Goal: Information Seeking & Learning: Learn about a topic

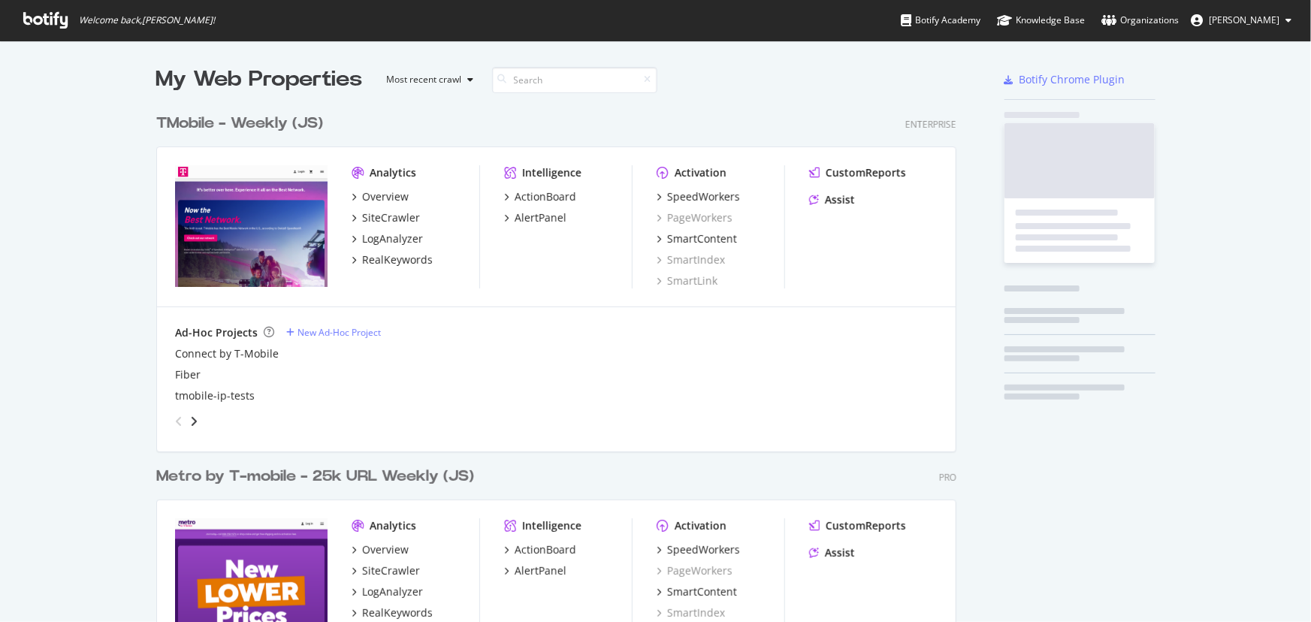
scroll to position [611, 1290]
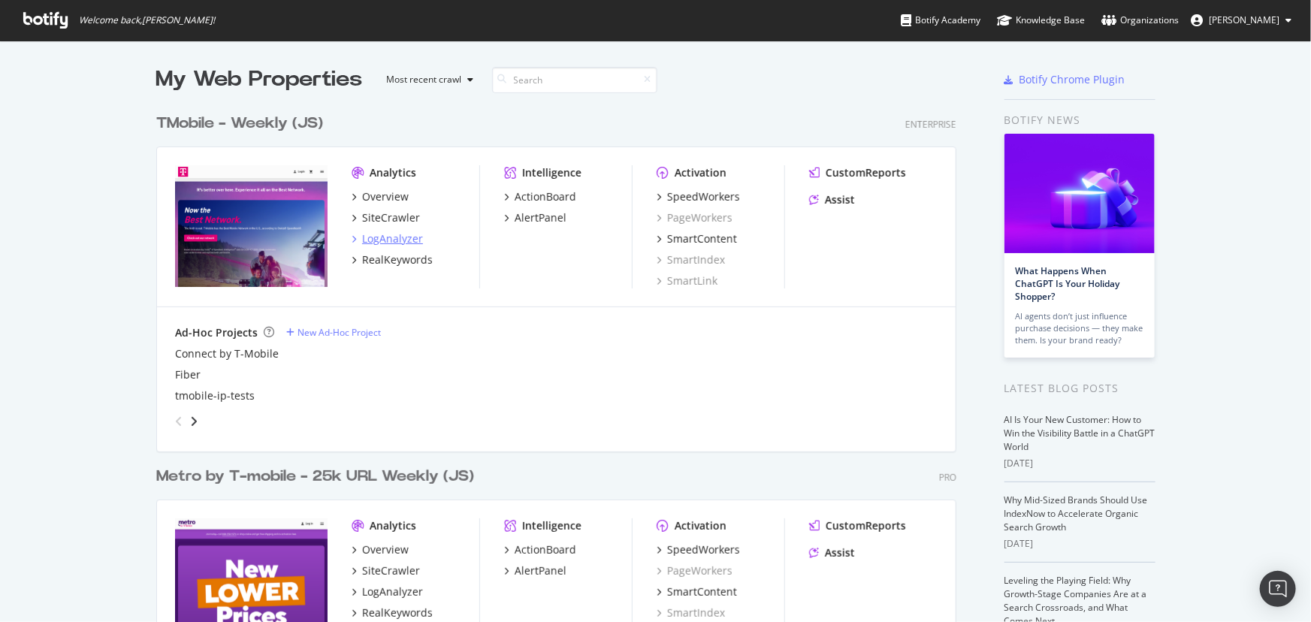
click at [392, 241] on div "LogAnalyzer" at bounding box center [392, 238] width 61 height 15
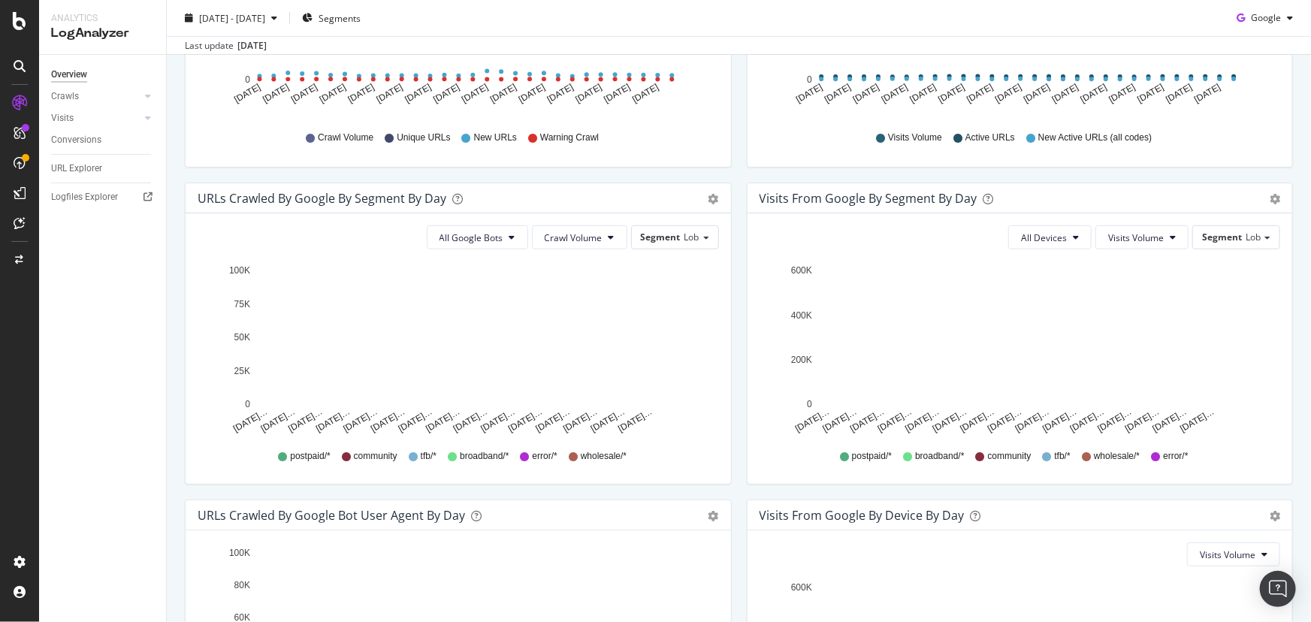
scroll to position [409, 0]
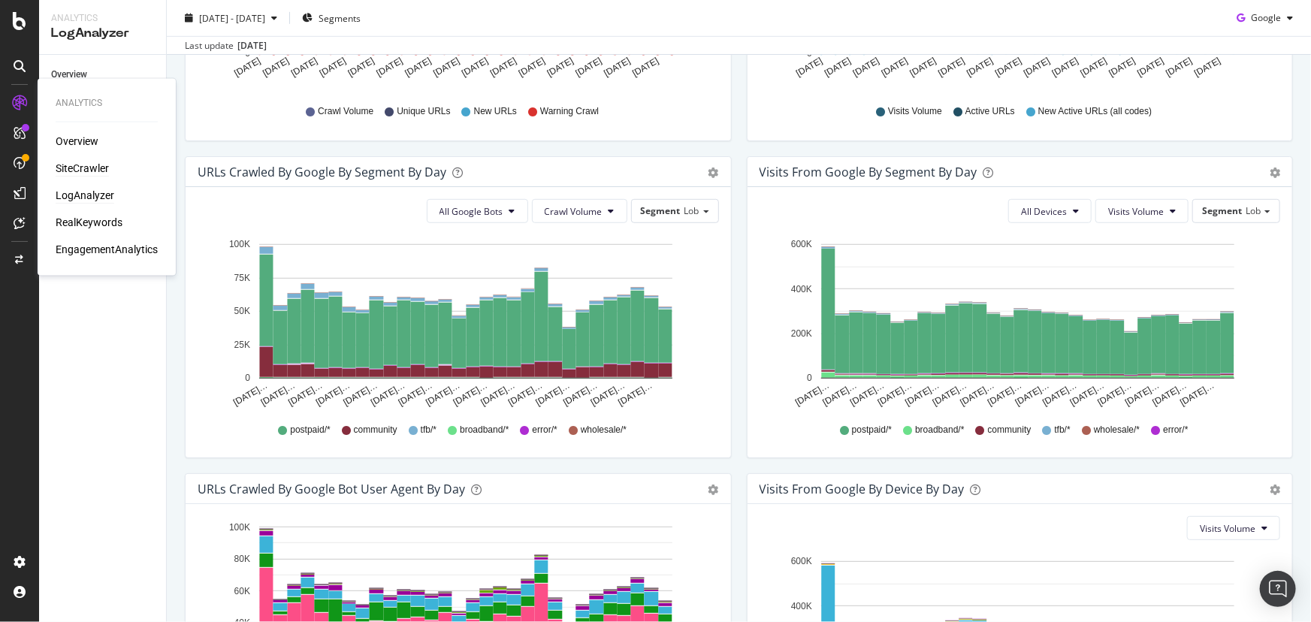
click at [67, 169] on div "SiteCrawler" at bounding box center [82, 168] width 53 height 15
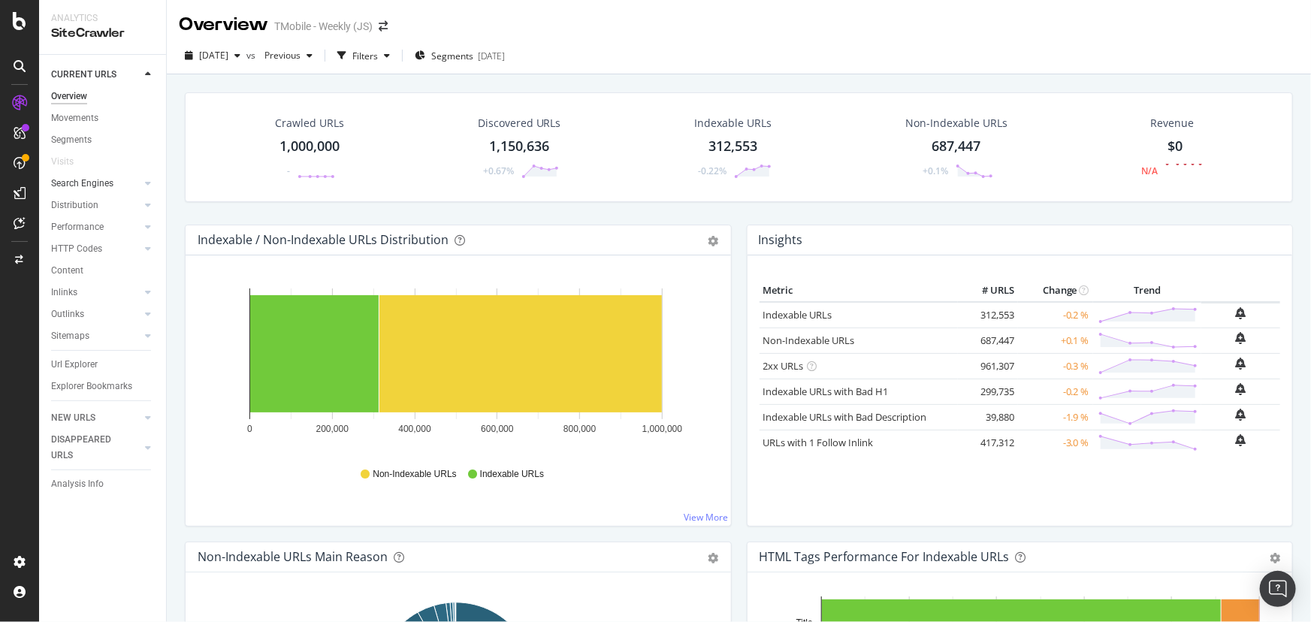
click at [116, 179] on link "Search Engines" at bounding box center [95, 184] width 89 height 16
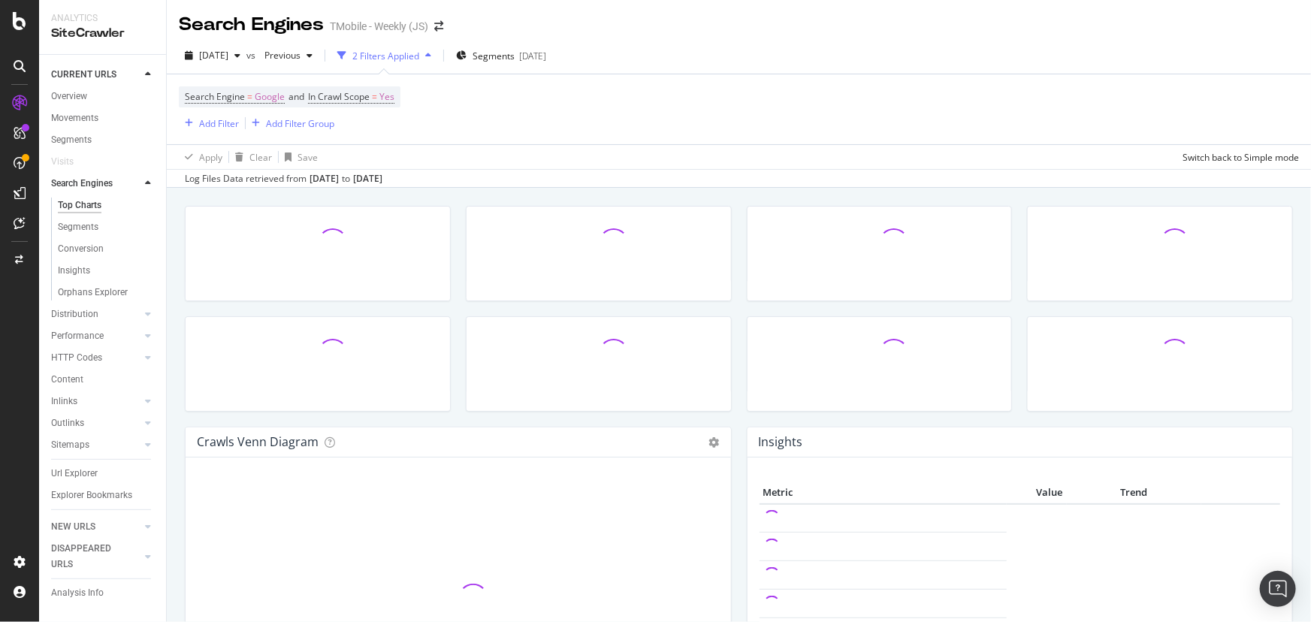
click at [140, 186] on div at bounding box center [147, 183] width 15 height 15
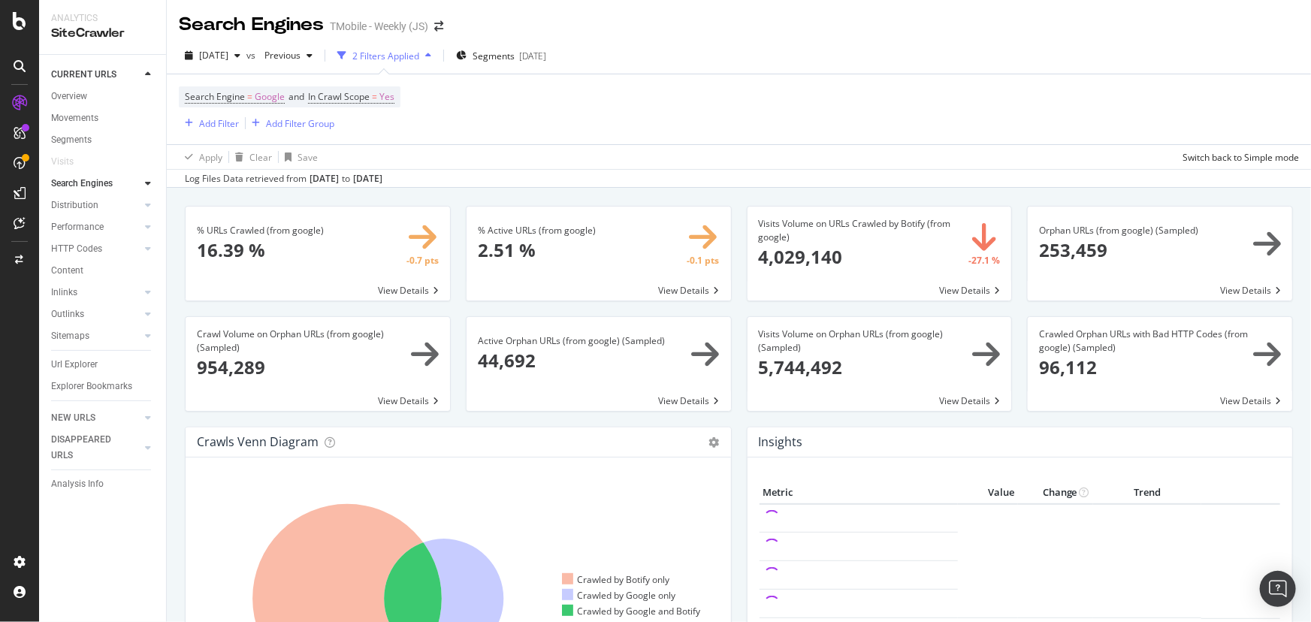
click at [71, 560] on div "CURRENT URLS Overview Movements Segments Visits Search Engines Top Charts Segme…" at bounding box center [102, 338] width 127 height 567
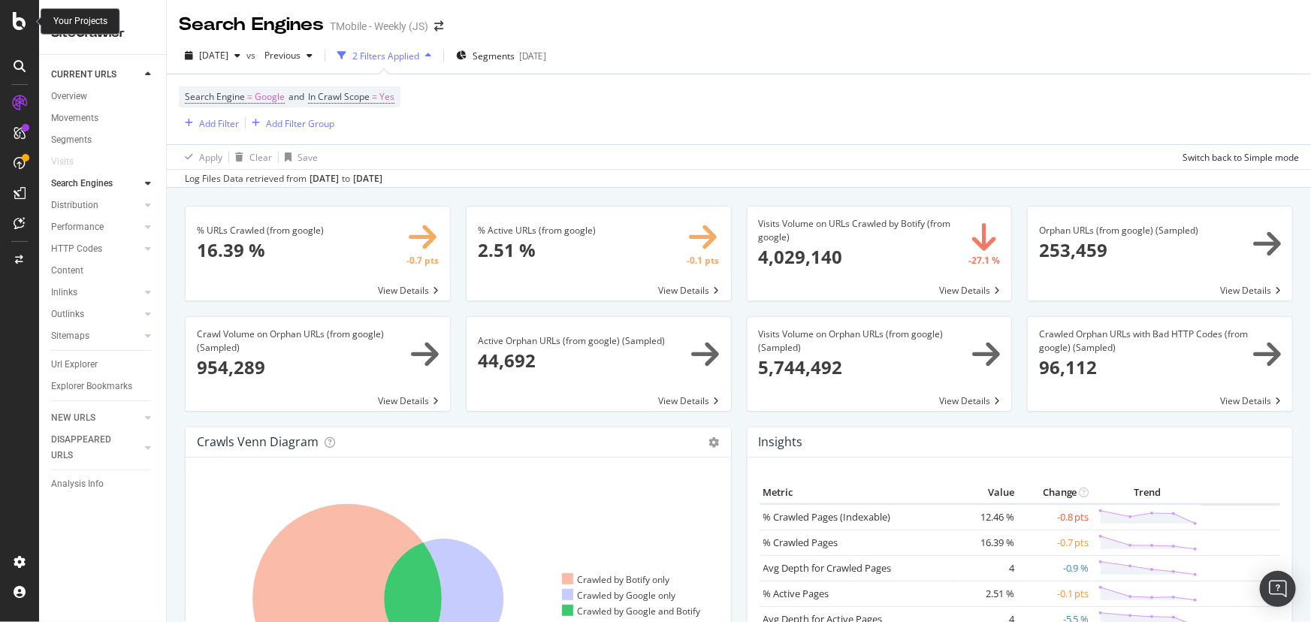
click at [23, 27] on icon at bounding box center [20, 21] width 14 height 18
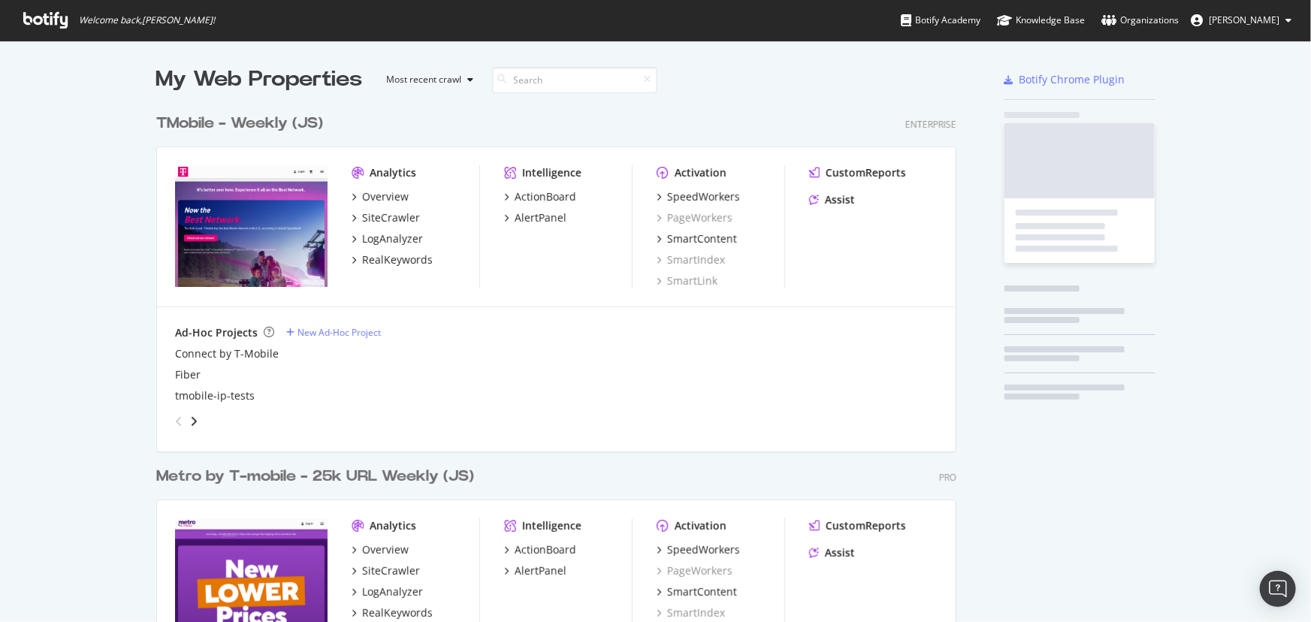
scroll to position [611, 1290]
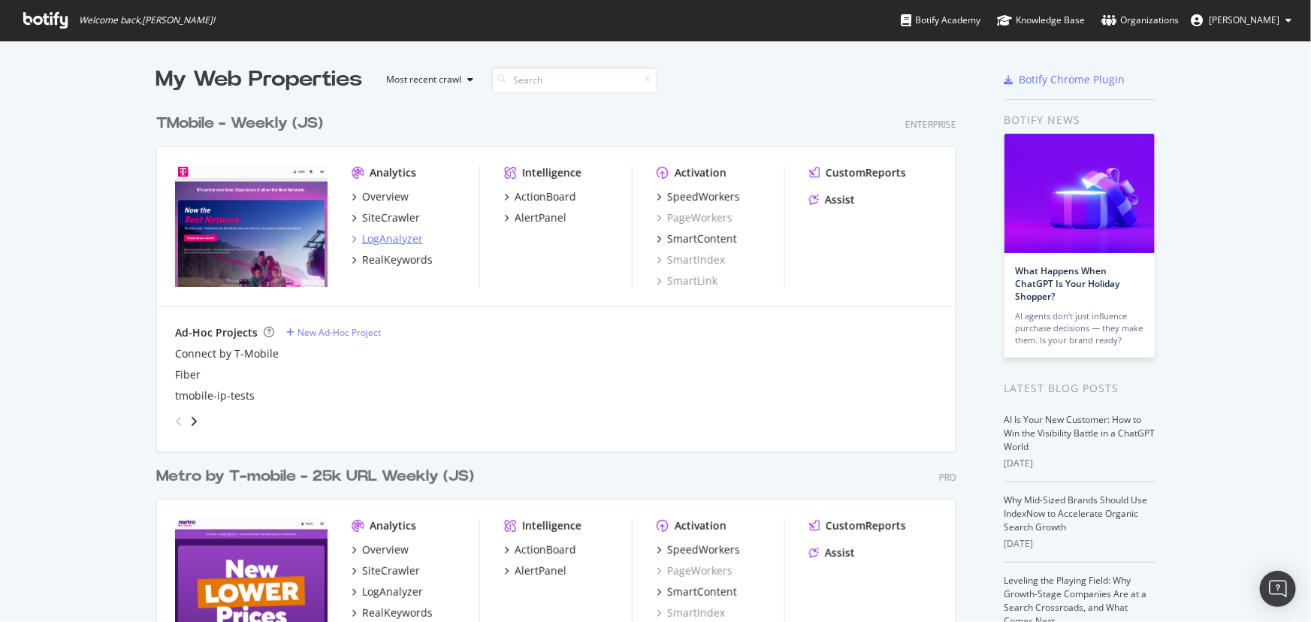
click at [378, 240] on div "LogAnalyzer" at bounding box center [392, 238] width 61 height 15
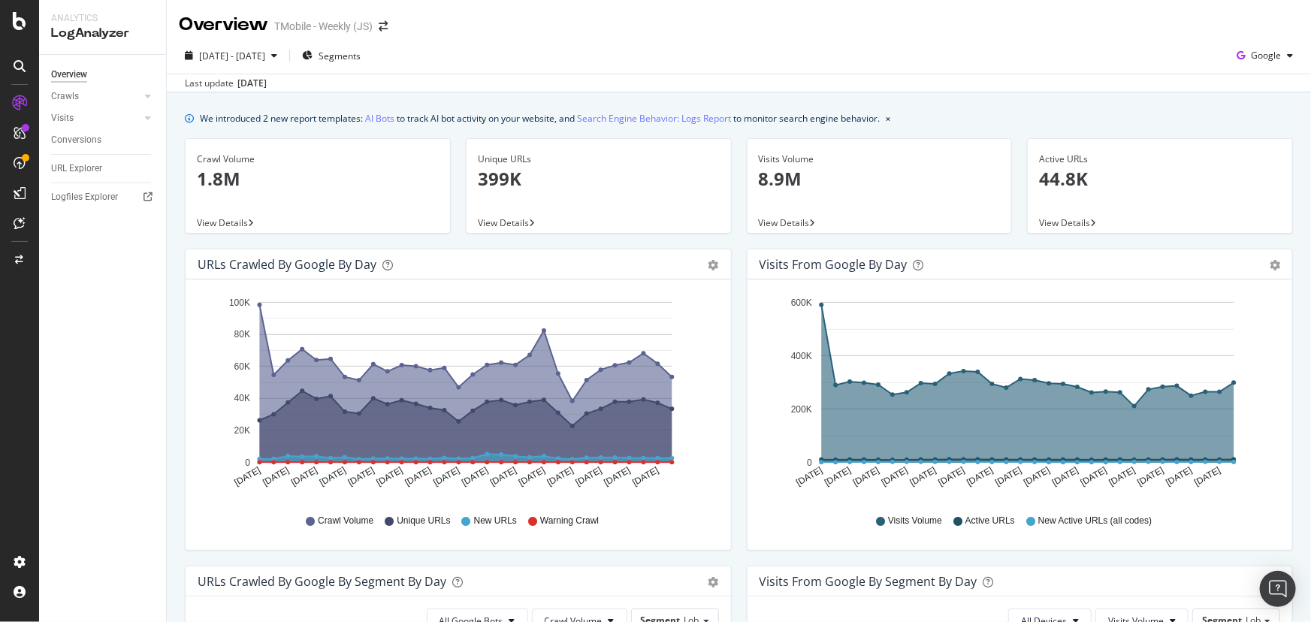
click at [95, 285] on div "Overview Crawls Daily Distribution Segments Distribution HTTP Codes Resources V…" at bounding box center [102, 338] width 127 height 567
click at [71, 229] on div "CustomReports" at bounding box center [93, 232] width 74 height 15
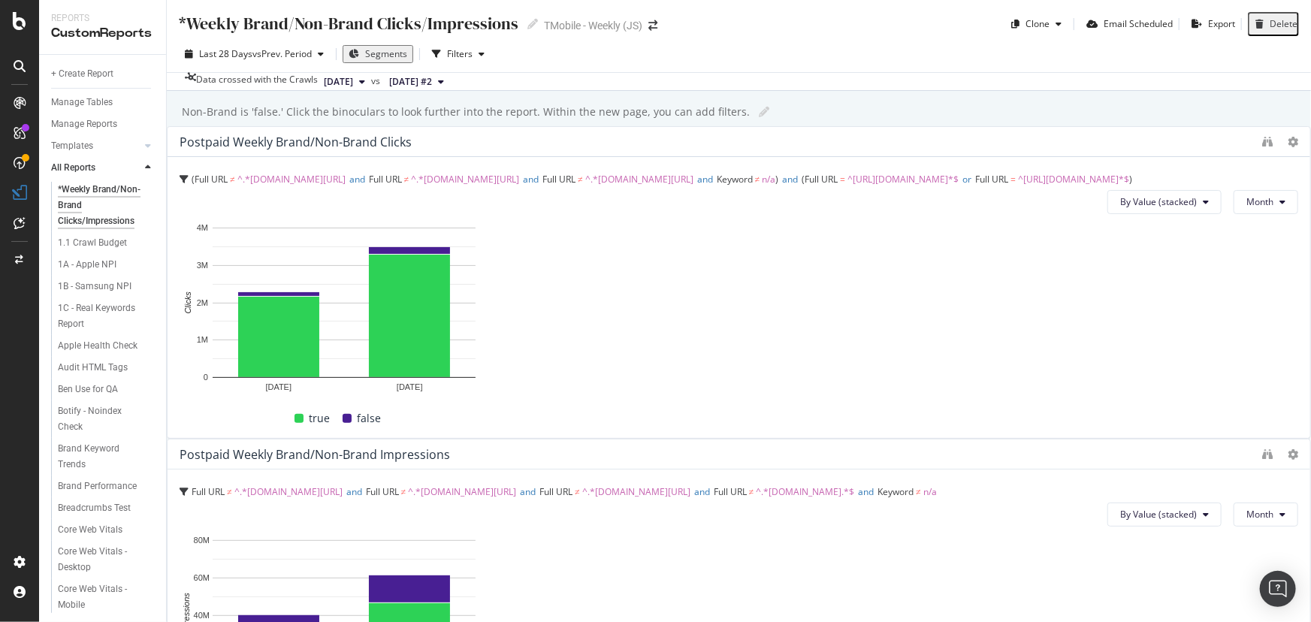
click at [765, 47] on div "Last 28 Days vs Prev. Period Segments Filters" at bounding box center [739, 57] width 1144 height 30
click at [22, 19] on icon at bounding box center [20, 21] width 14 height 18
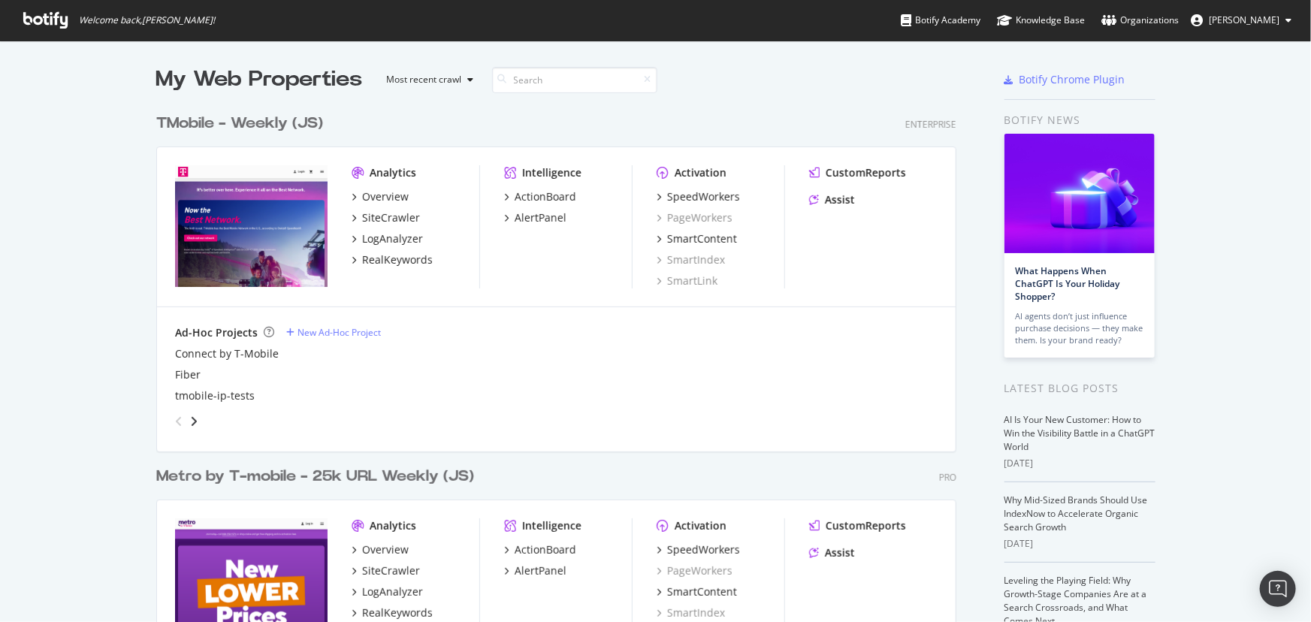
scroll to position [611, 1290]
click at [364, 236] on div "LogAnalyzer" at bounding box center [392, 238] width 61 height 15
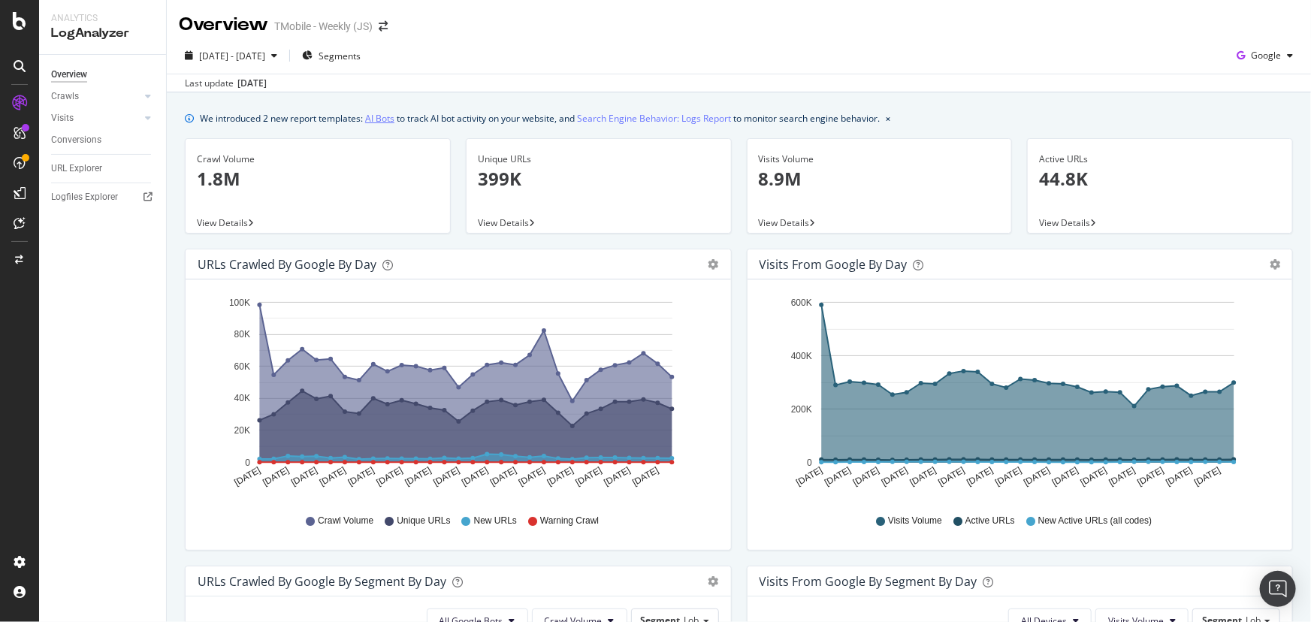
click at [378, 116] on link "AI Bots" at bounding box center [379, 118] width 29 height 16
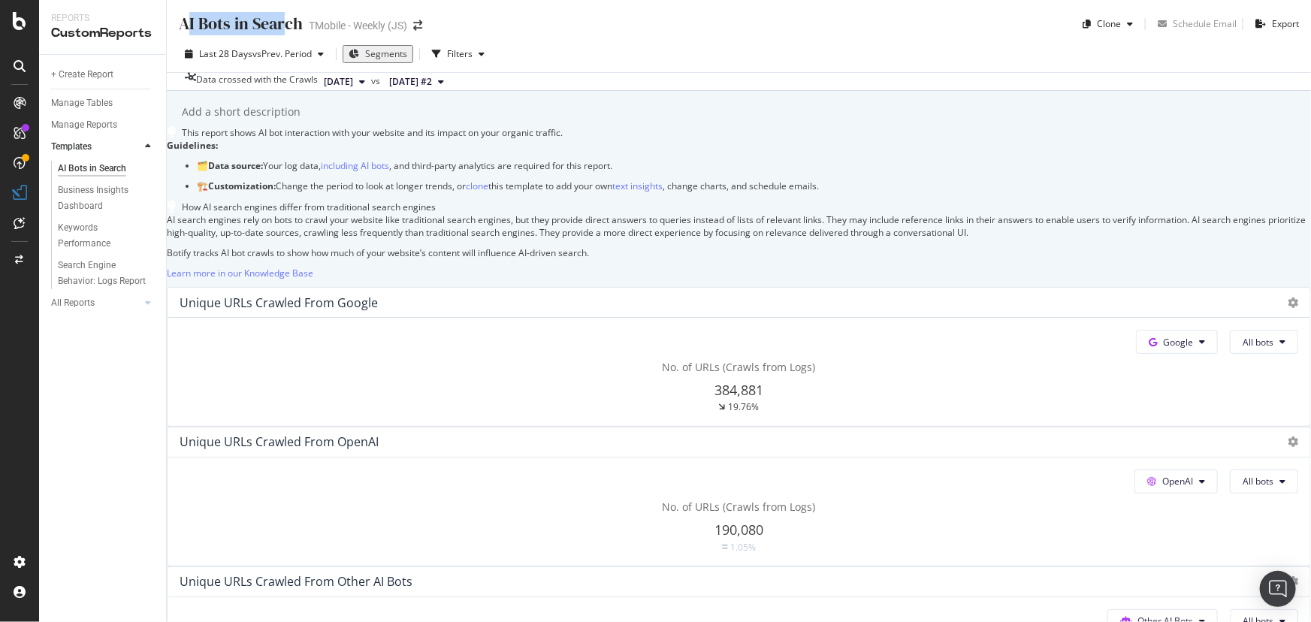
drag, startPoint x: 186, startPoint y: 20, endPoint x: 283, endPoint y: 20, distance: 96.9
click at [283, 20] on div "AI Bots in Search" at bounding box center [241, 23] width 124 height 23
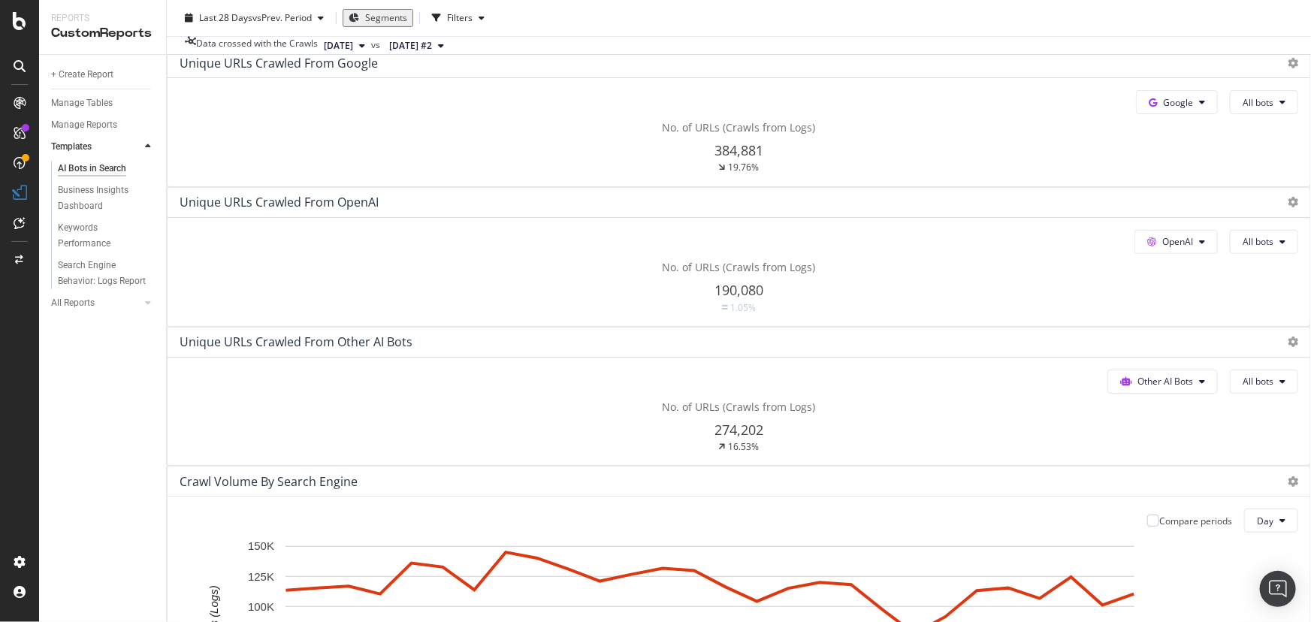
scroll to position [273, 0]
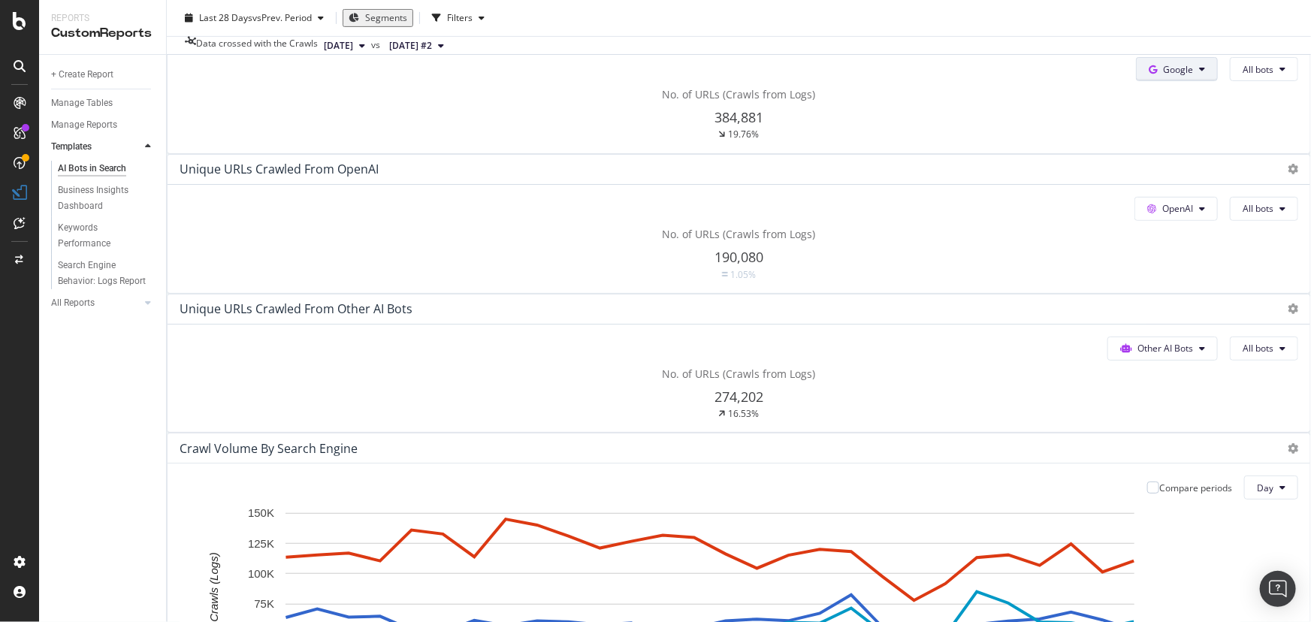
click at [1136, 81] on button "Google" at bounding box center [1177, 69] width 82 height 24
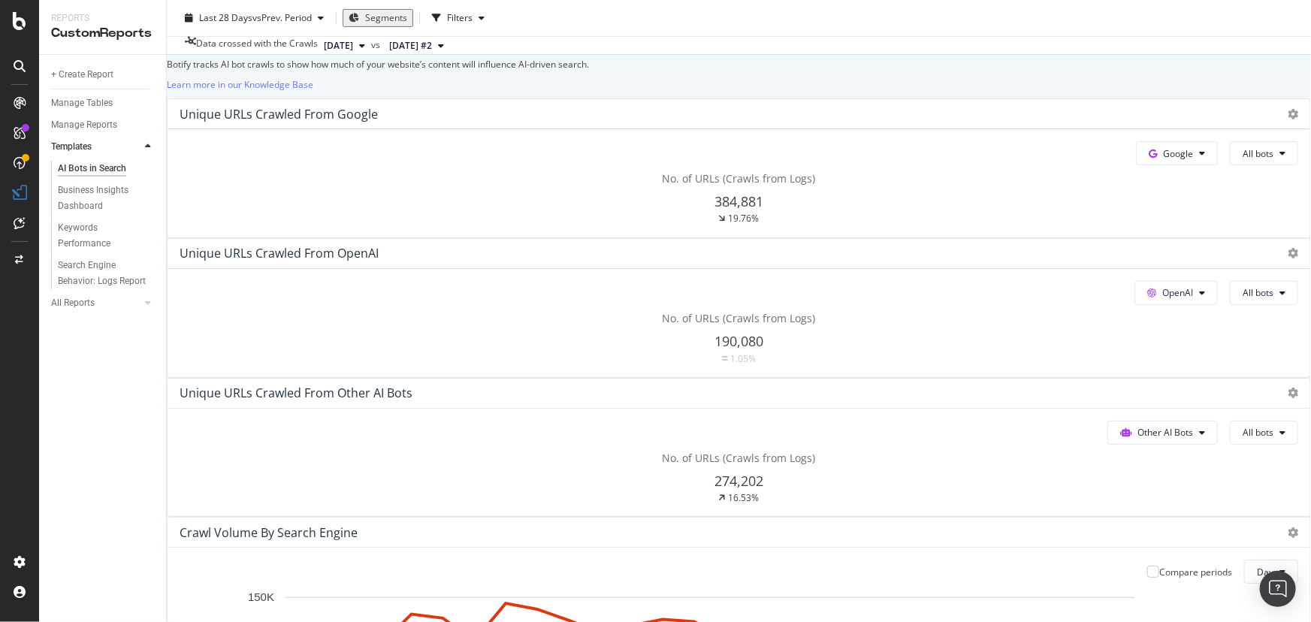
scroll to position [0, 0]
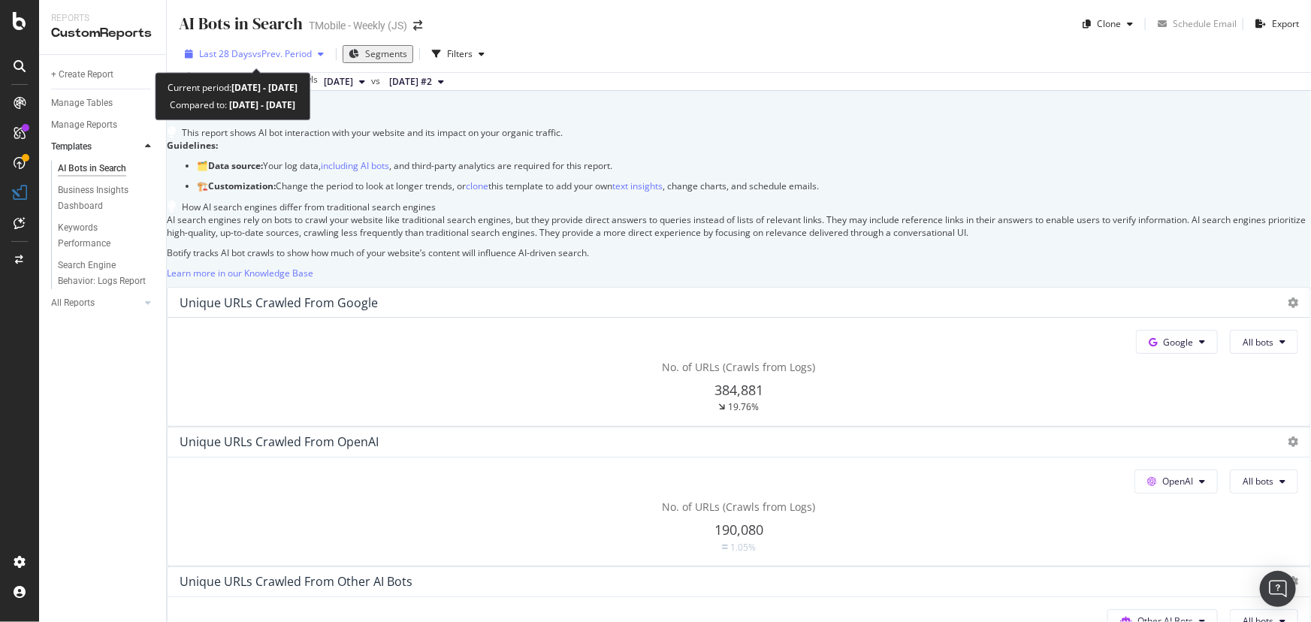
click at [252, 57] on span "vs Prev. Period" at bounding box center [281, 53] width 59 height 13
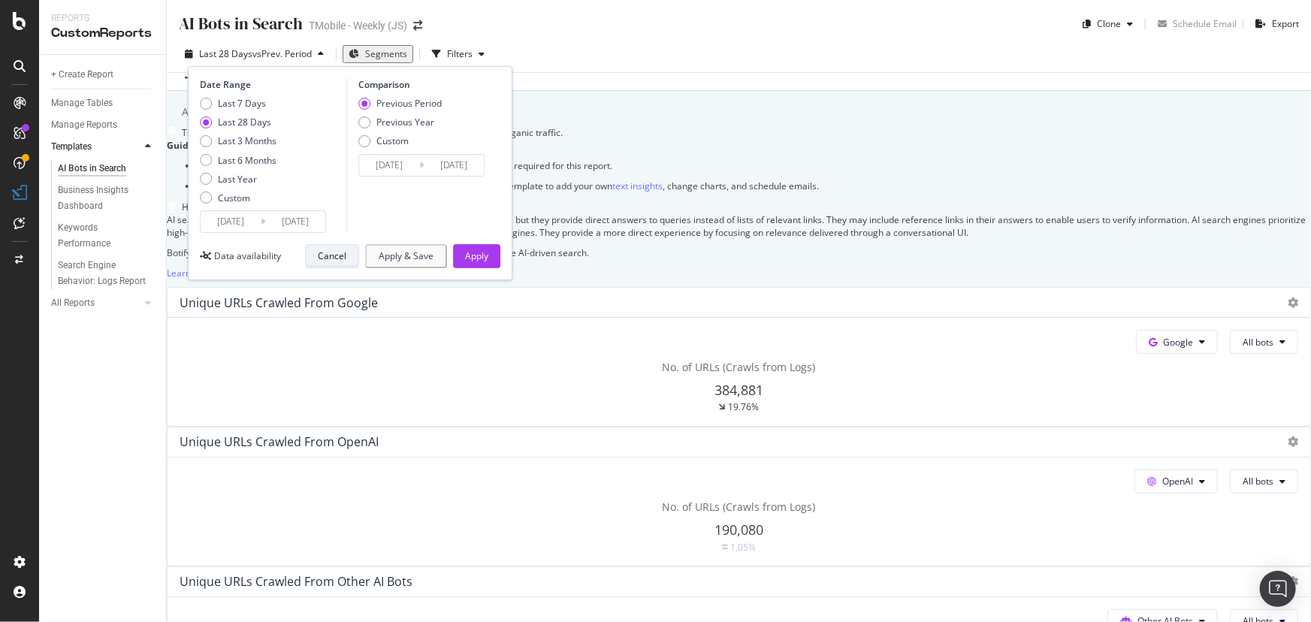
click at [345, 261] on div "Cancel" at bounding box center [332, 255] width 29 height 13
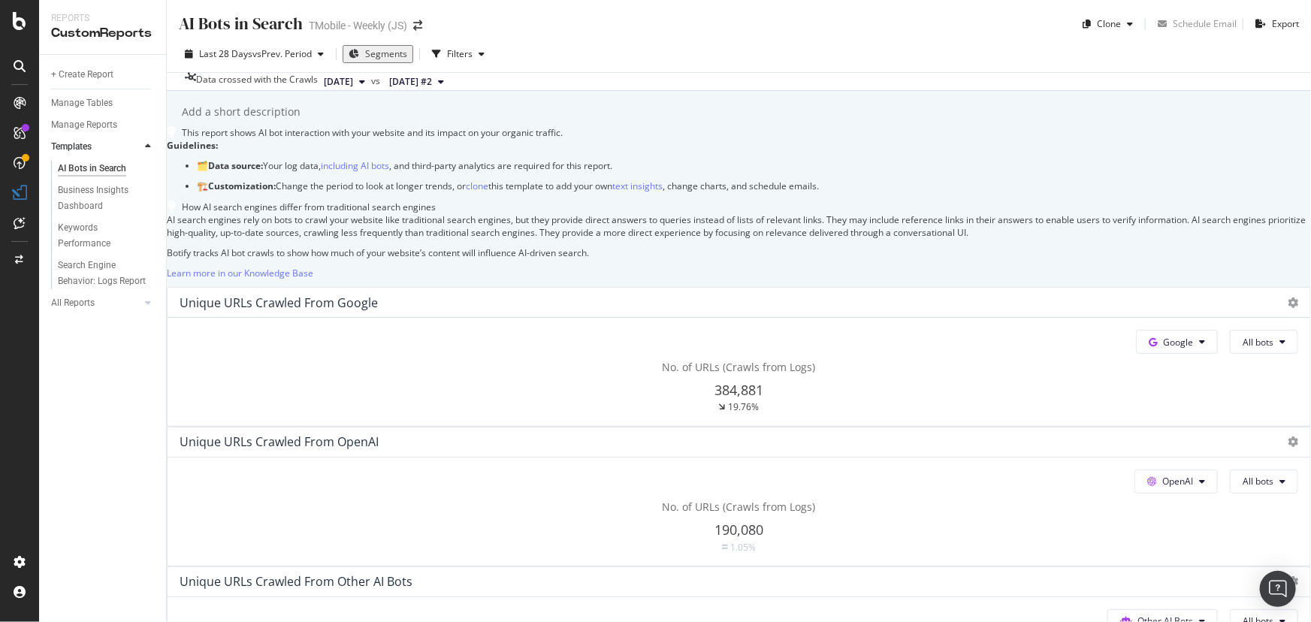
click at [387, 56] on span "Segments" at bounding box center [386, 53] width 42 height 13
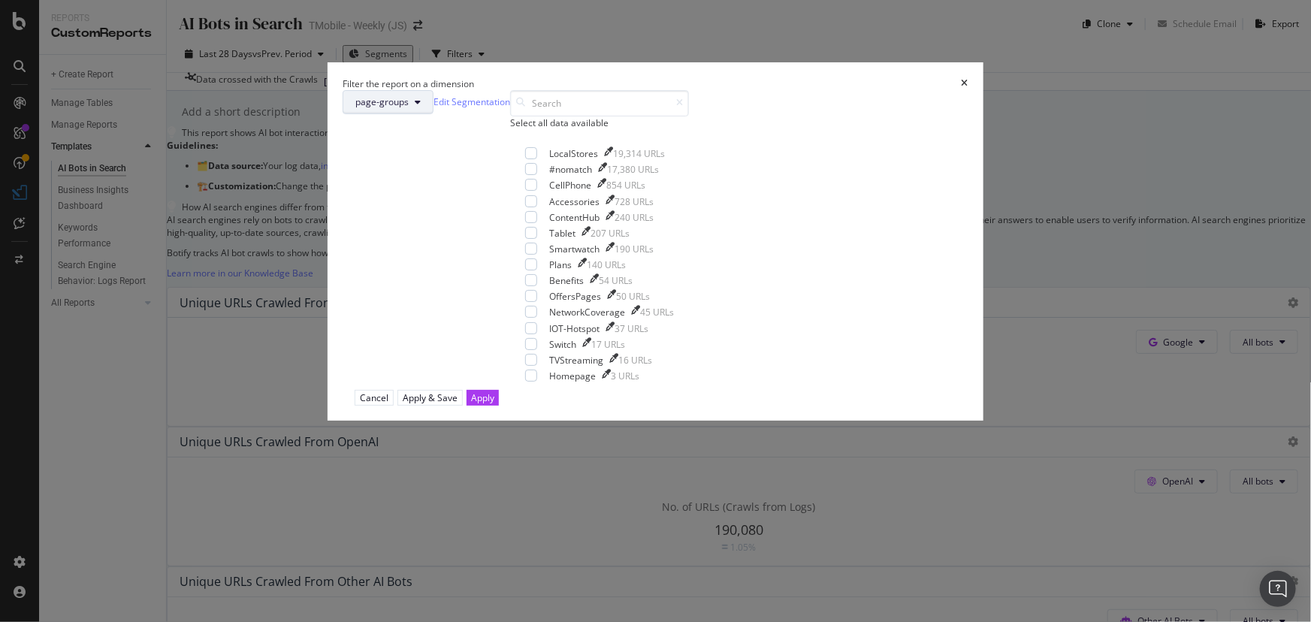
click at [409, 108] on span "page-groups" at bounding box center [381, 101] width 53 height 13
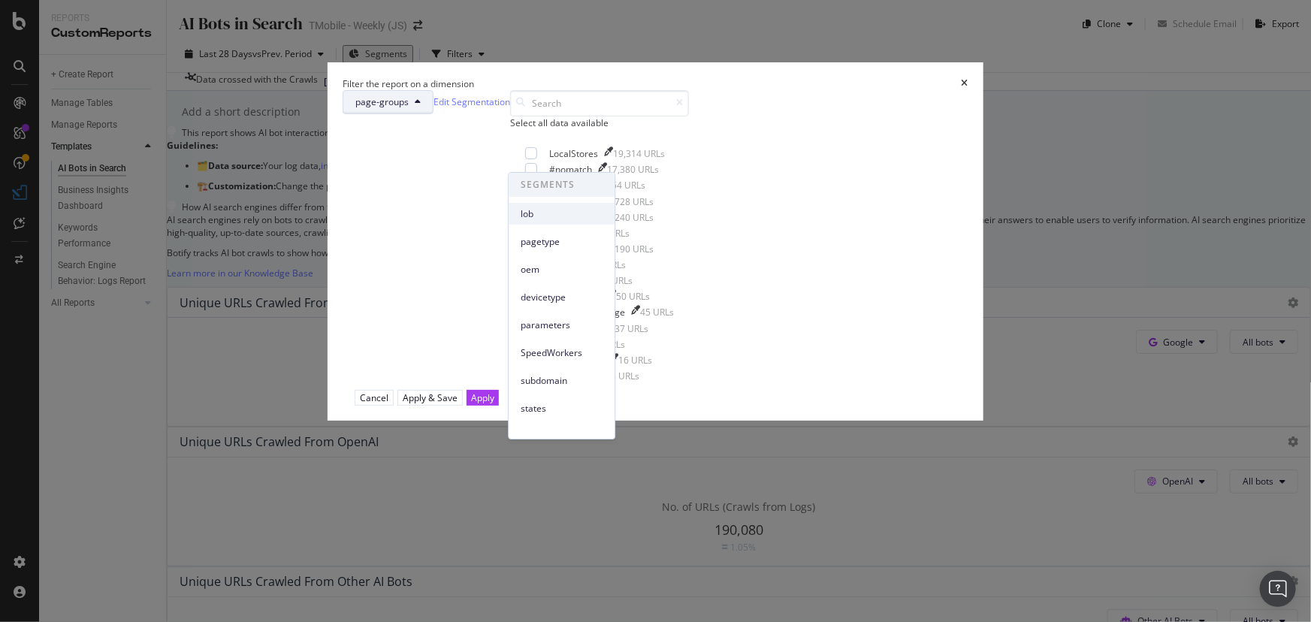
click at [543, 215] on span "lob" at bounding box center [561, 214] width 82 height 14
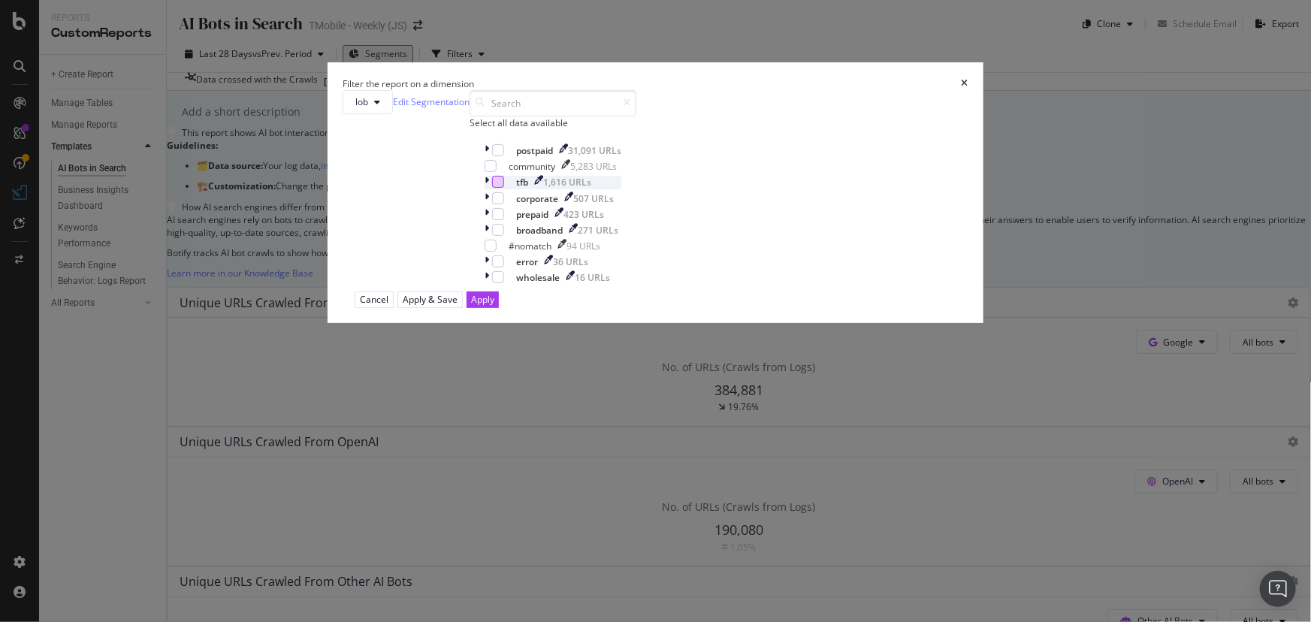
click at [504, 188] on div "modal" at bounding box center [498, 182] width 12 height 12
click at [494, 306] on div "Apply" at bounding box center [482, 299] width 23 height 13
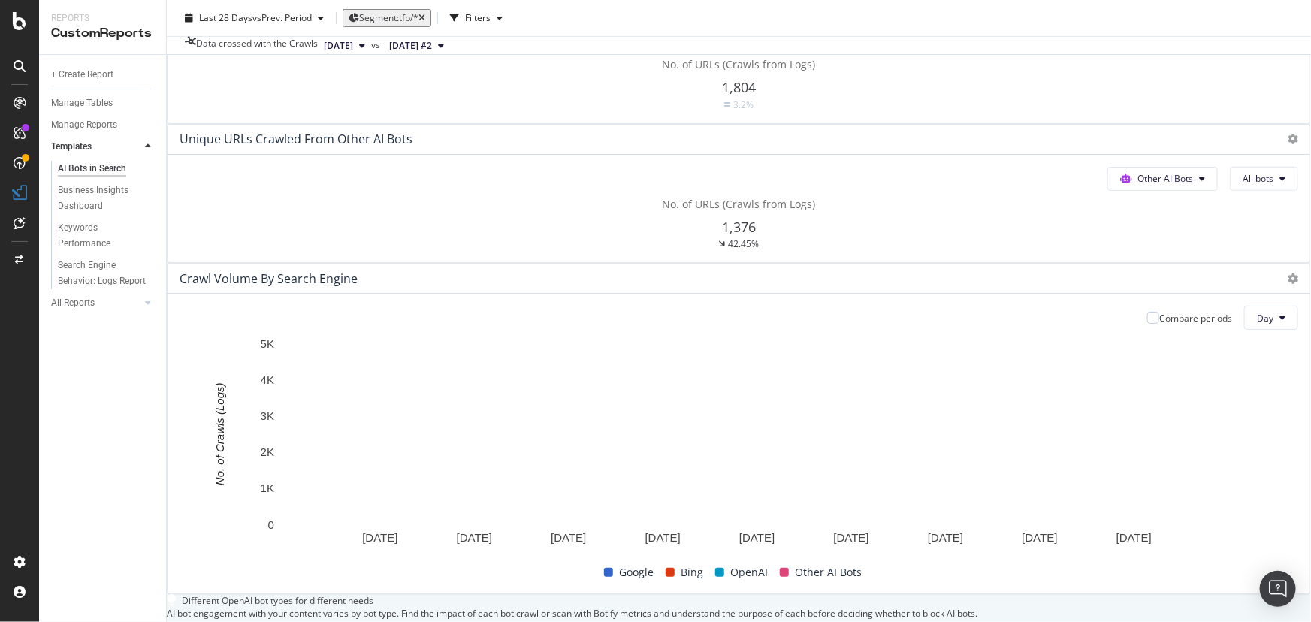
scroll to position [341, 0]
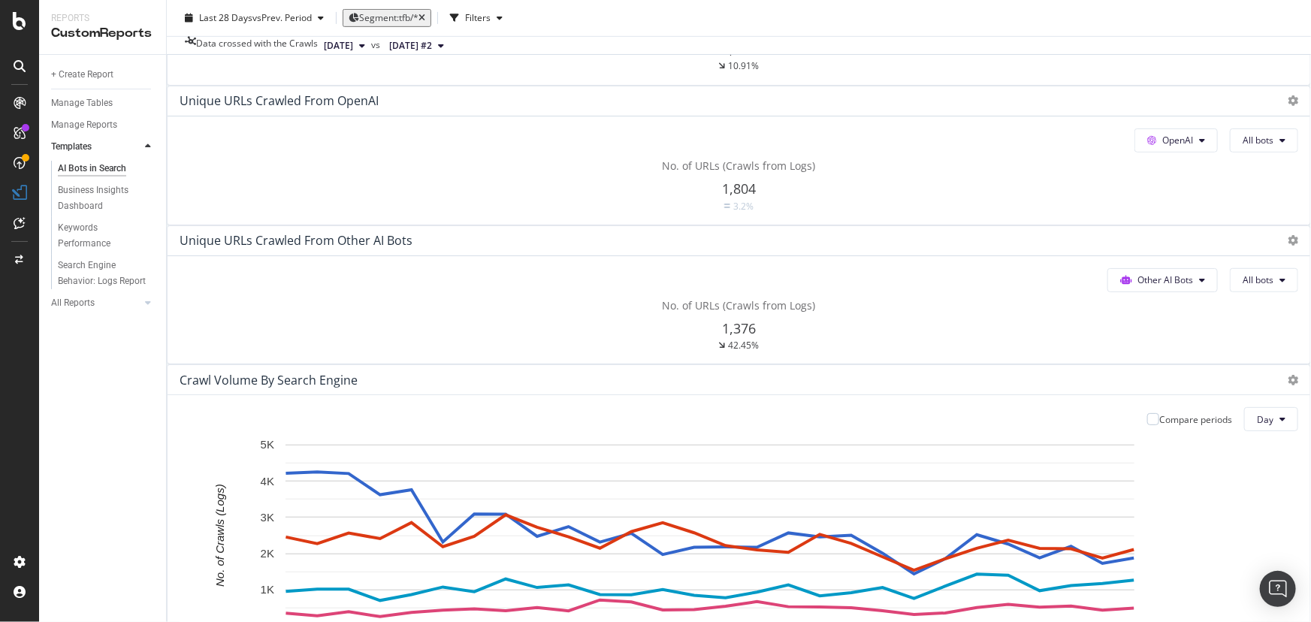
click at [1163, 8] on span "Google" at bounding box center [1178, 1] width 30 height 13
click at [1229, 13] on button "All bots" at bounding box center [1263, 1] width 68 height 24
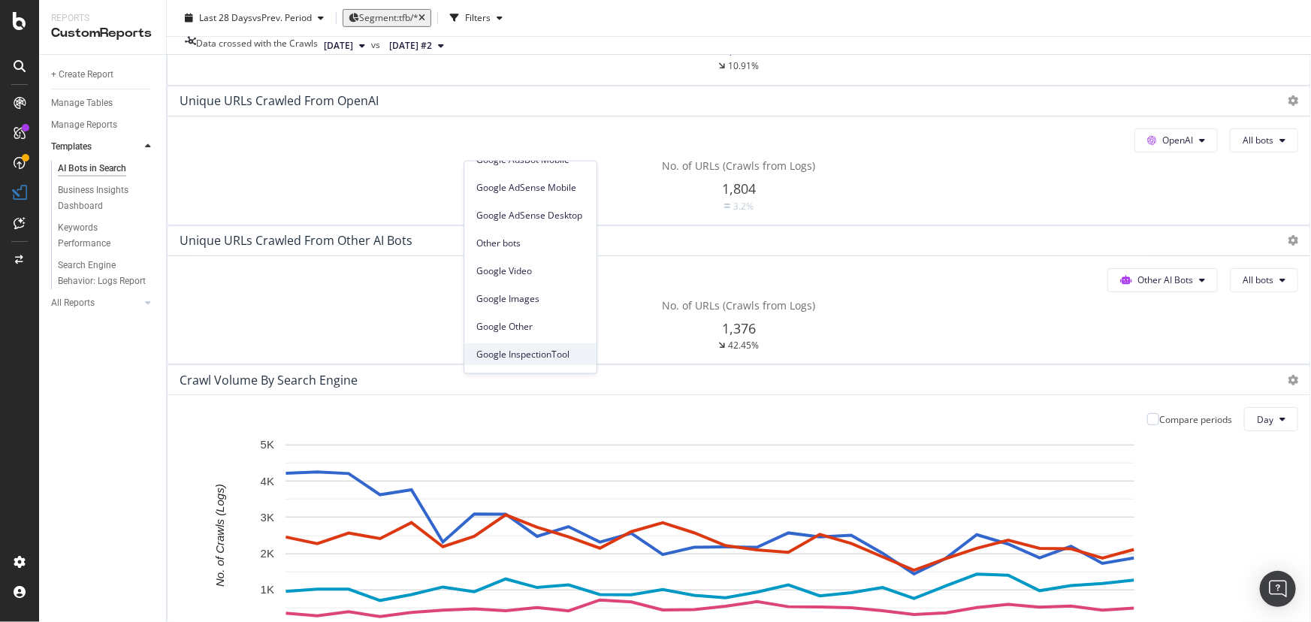
scroll to position [238, 0]
click at [1163, 8] on span "Google" at bounding box center [1178, 1] width 30 height 13
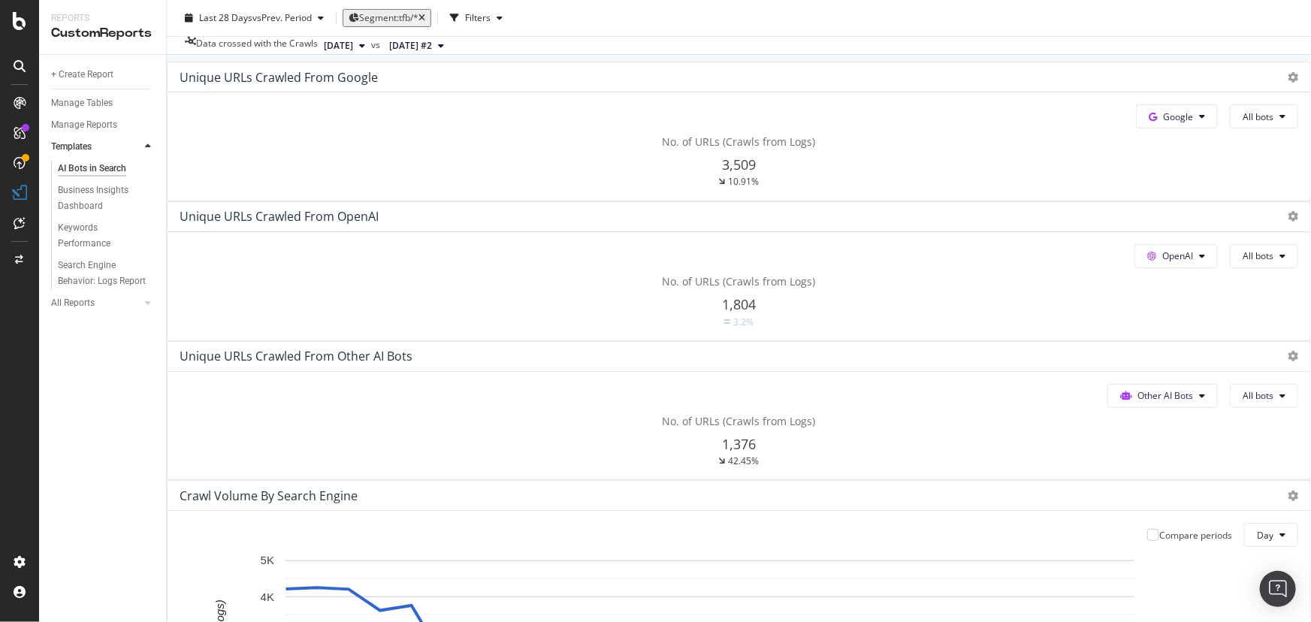
scroll to position [135, 0]
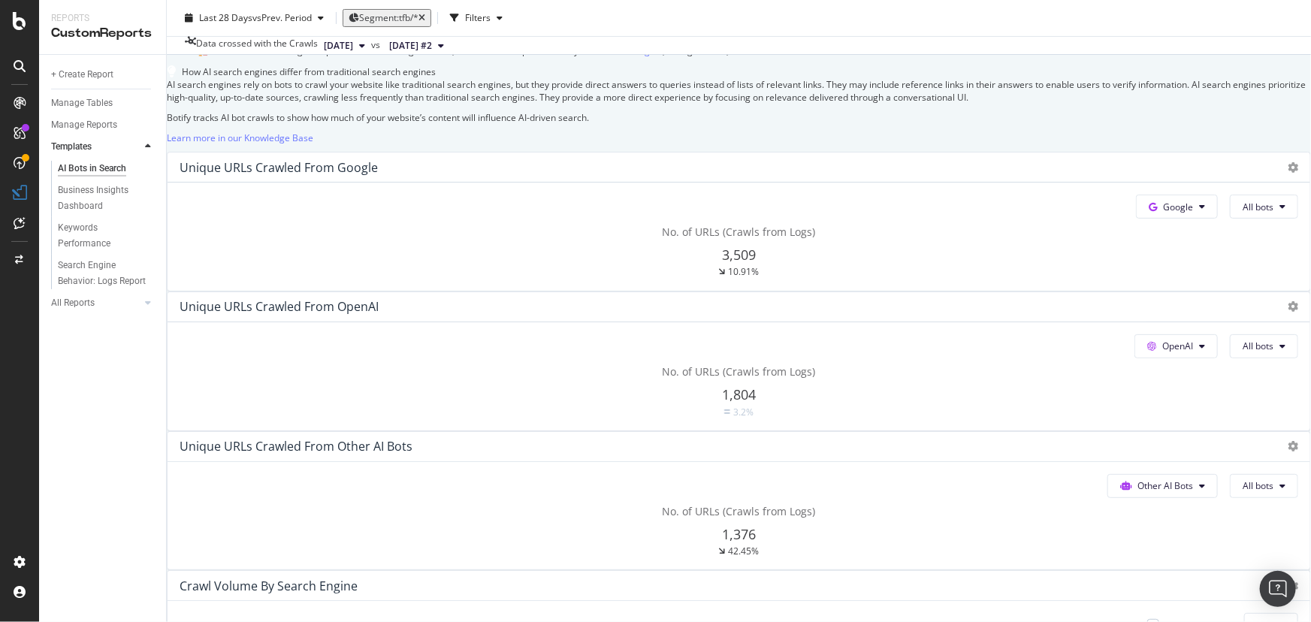
click at [1163, 213] on span "Google" at bounding box center [1178, 207] width 30 height 13
click at [398, 436] on span at bounding box center [393, 440] width 18 height 18
click at [1162, 213] on span "OpenAI" at bounding box center [1177, 207] width 31 height 13
click at [412, 384] on span "Google" at bounding box center [434, 385] width 56 height 14
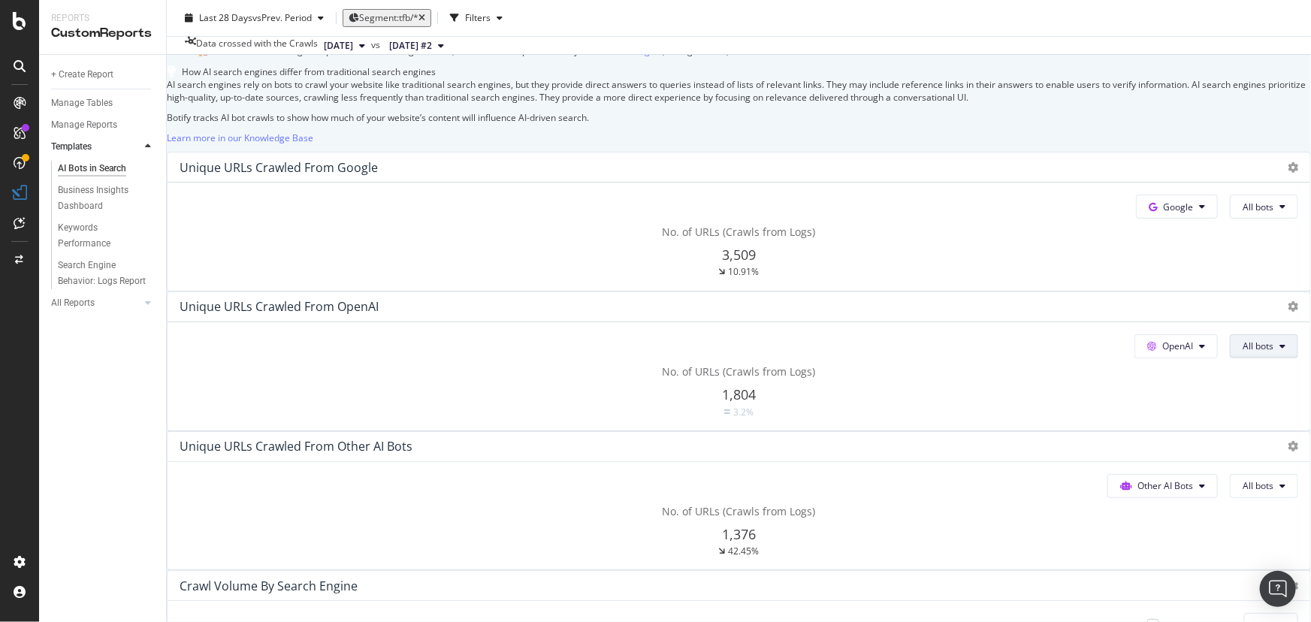
click at [1242, 213] on span "All bots" at bounding box center [1257, 207] width 31 height 13
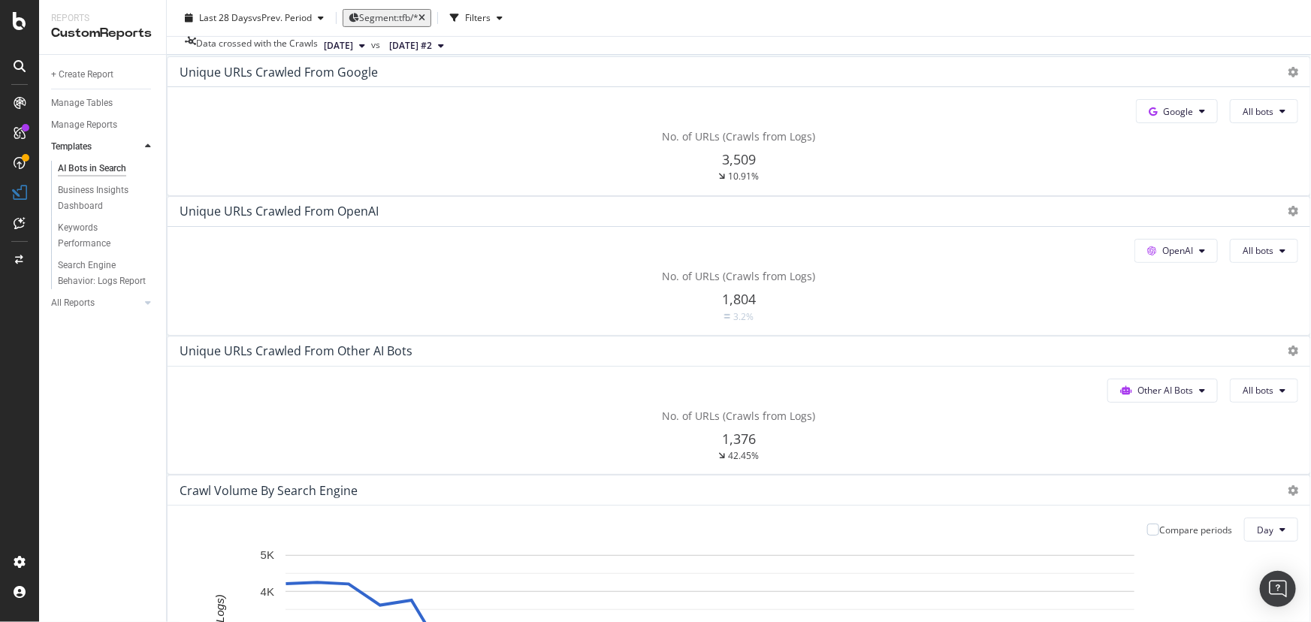
scroll to position [203, 0]
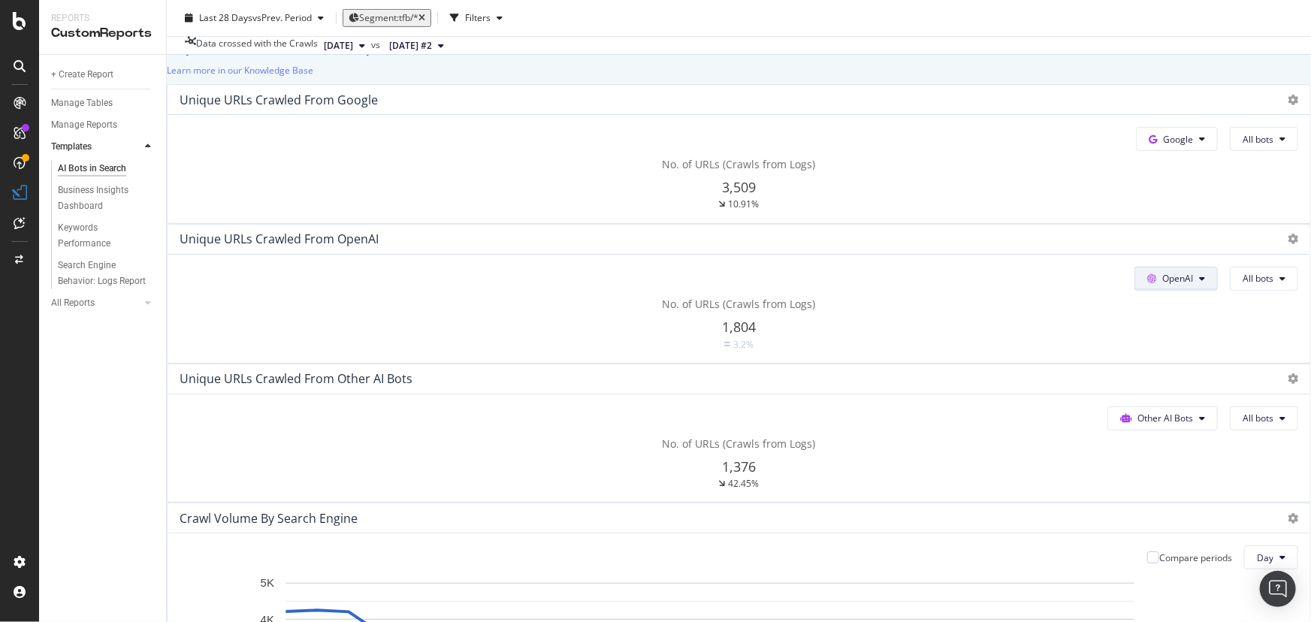
click at [1163, 146] on span "OpenAI" at bounding box center [1178, 139] width 30 height 13
click at [1242, 146] on span "All bots" at bounding box center [1257, 139] width 31 height 13
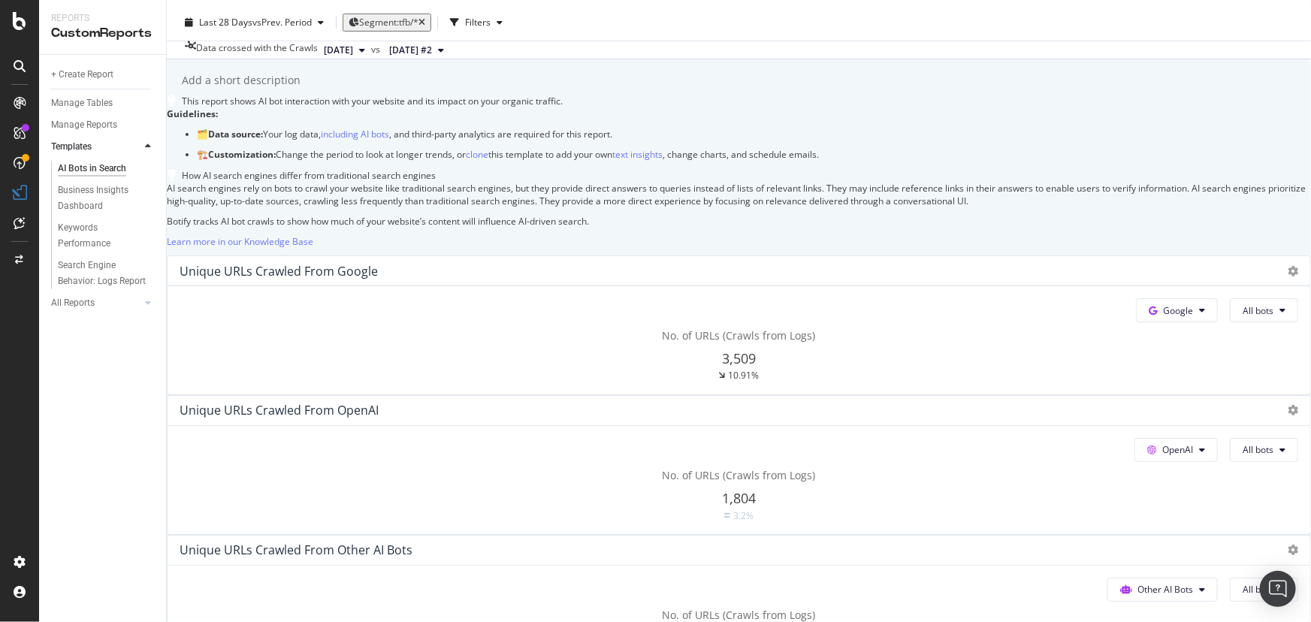
scroll to position [0, 0]
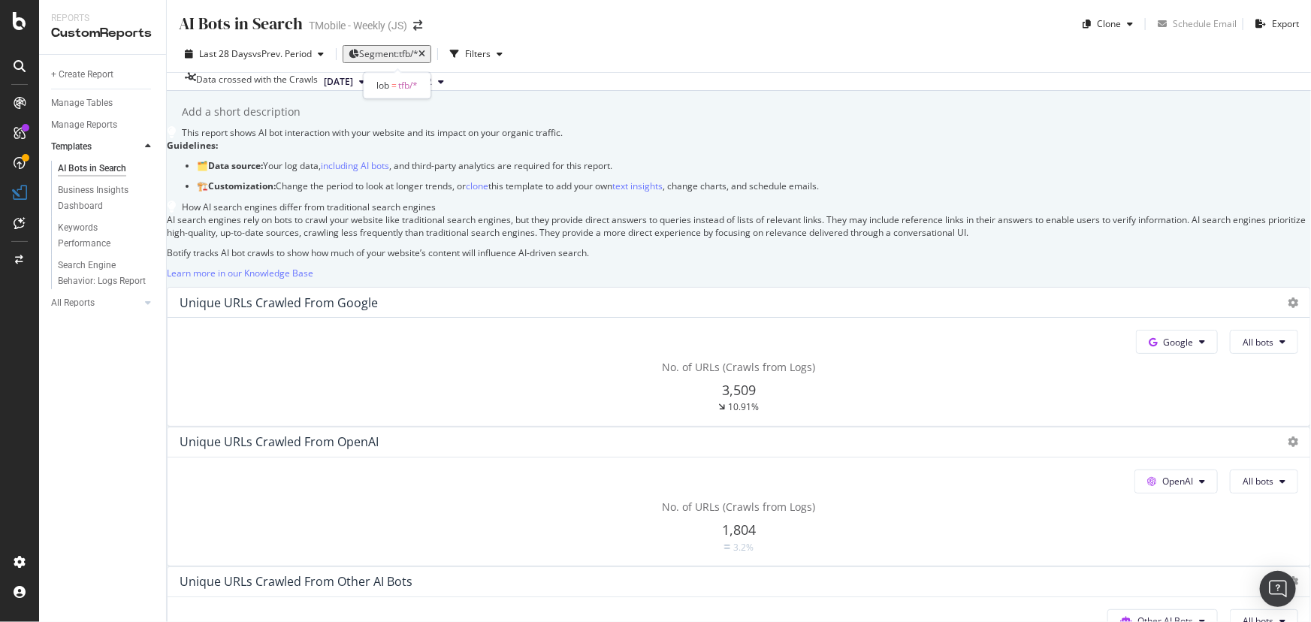
click at [418, 56] on span "Segment: tfb/*" at bounding box center [388, 53] width 59 height 13
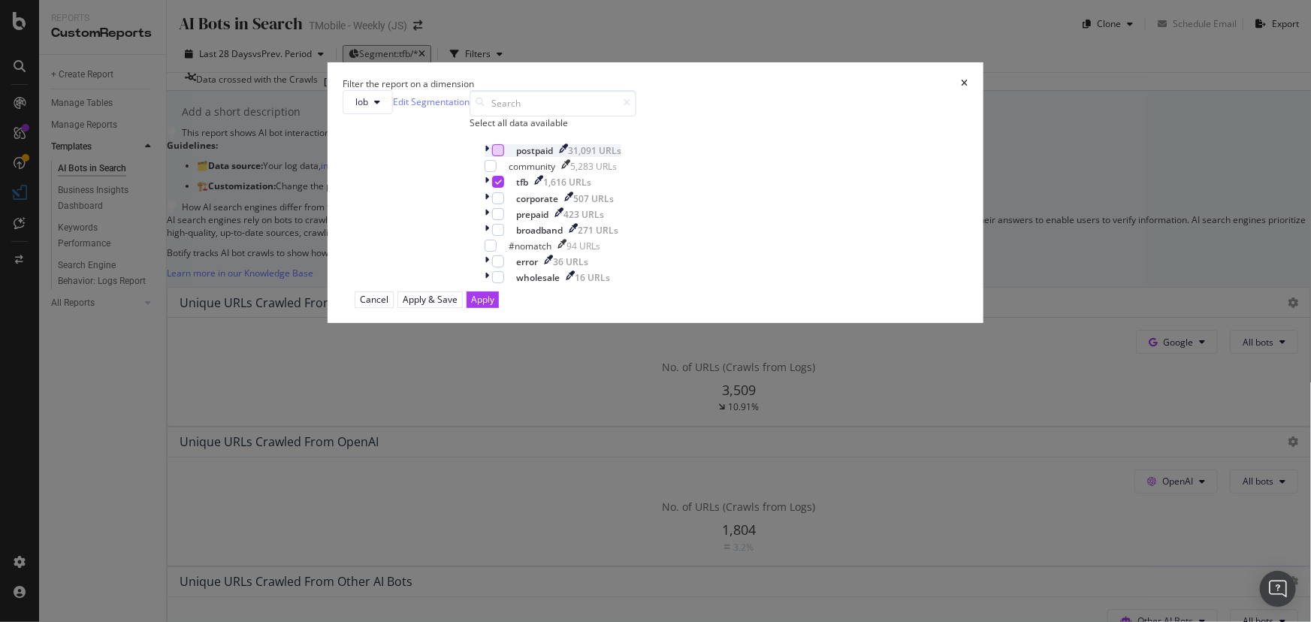
click at [504, 156] on div "modal" at bounding box center [498, 150] width 12 height 12
click at [502, 186] on icon "modal" at bounding box center [498, 182] width 7 height 8
click at [502, 154] on icon "modal" at bounding box center [498, 150] width 7 height 8
click at [496, 172] on div "modal" at bounding box center [490, 166] width 12 height 12
click at [494, 306] on div "Apply" at bounding box center [482, 299] width 23 height 13
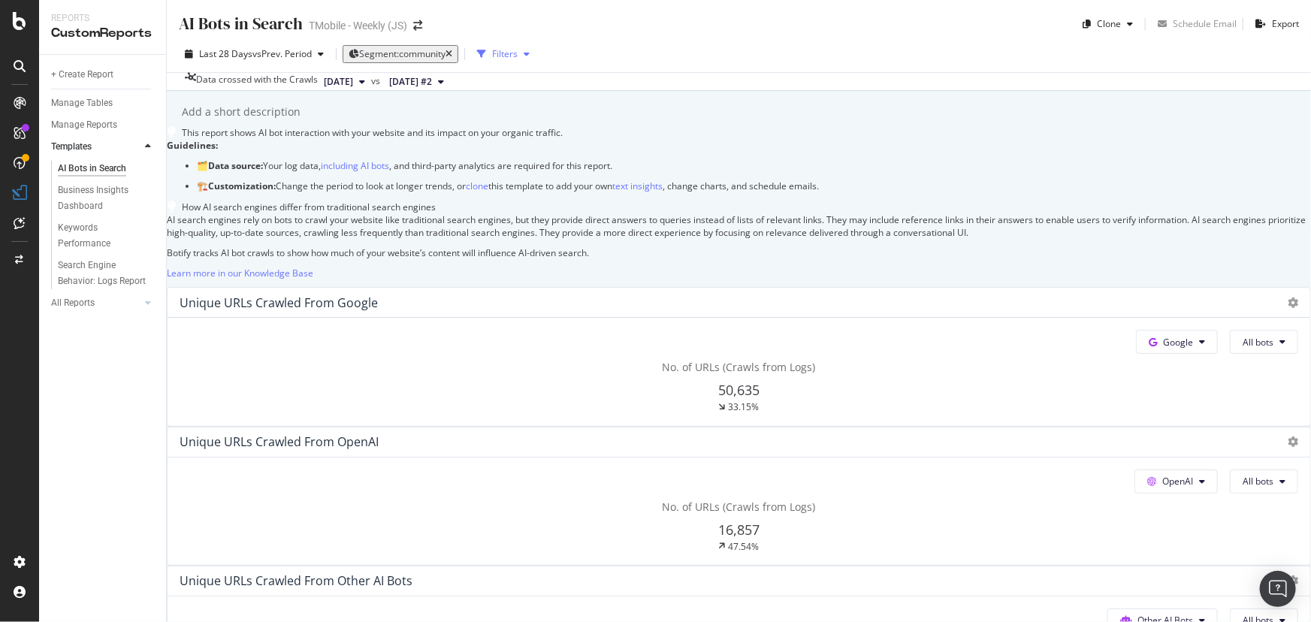
click at [517, 50] on div "Filters" at bounding box center [505, 53] width 26 height 13
click at [517, 56] on div "Filters" at bounding box center [505, 53] width 26 height 13
click at [406, 56] on span "Segment: community" at bounding box center [402, 53] width 86 height 13
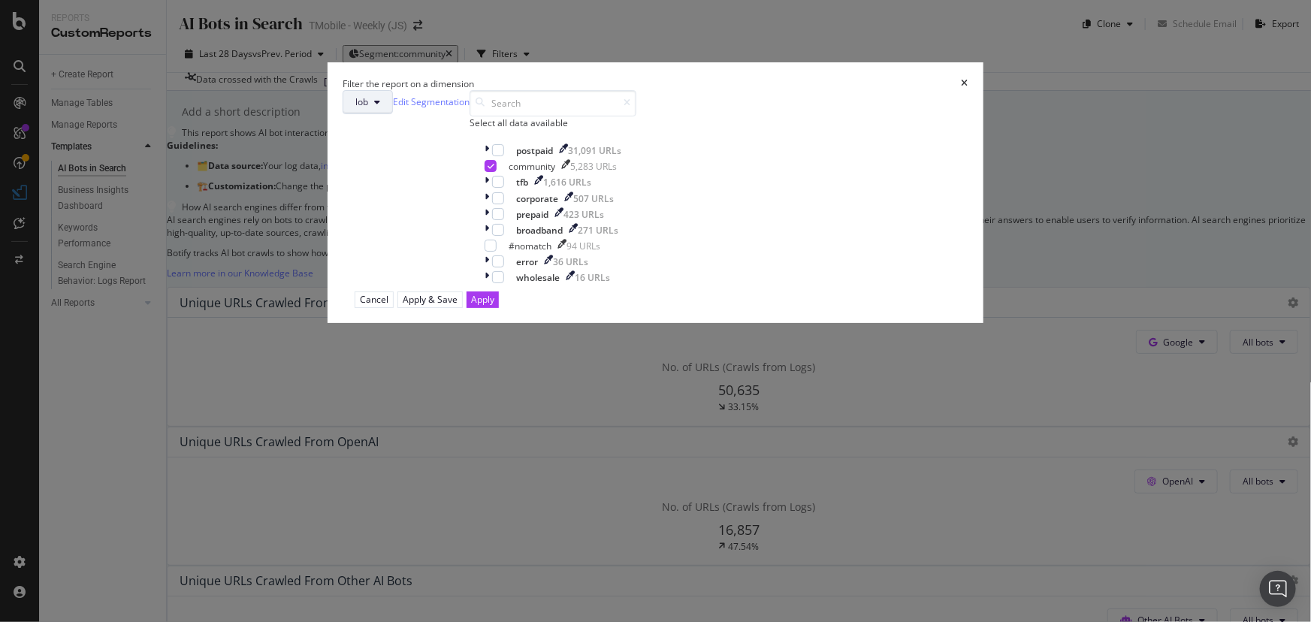
click at [368, 108] on span "lob" at bounding box center [361, 101] width 13 height 13
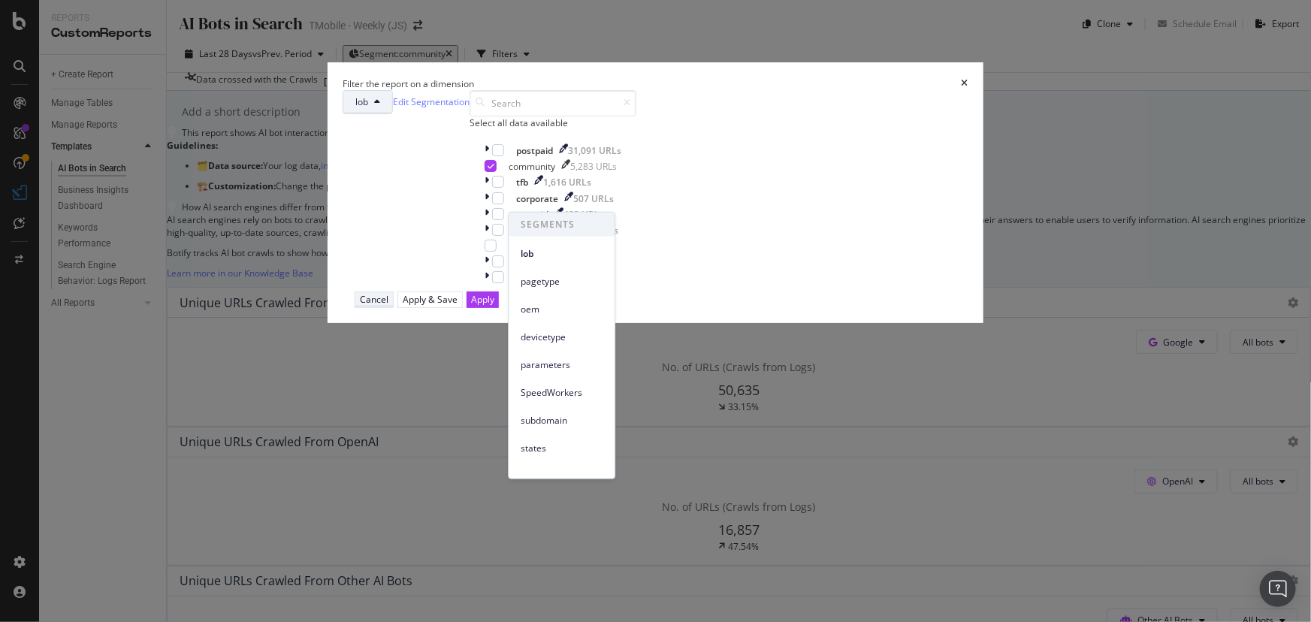
click at [388, 306] on div "Cancel" at bounding box center [374, 299] width 29 height 13
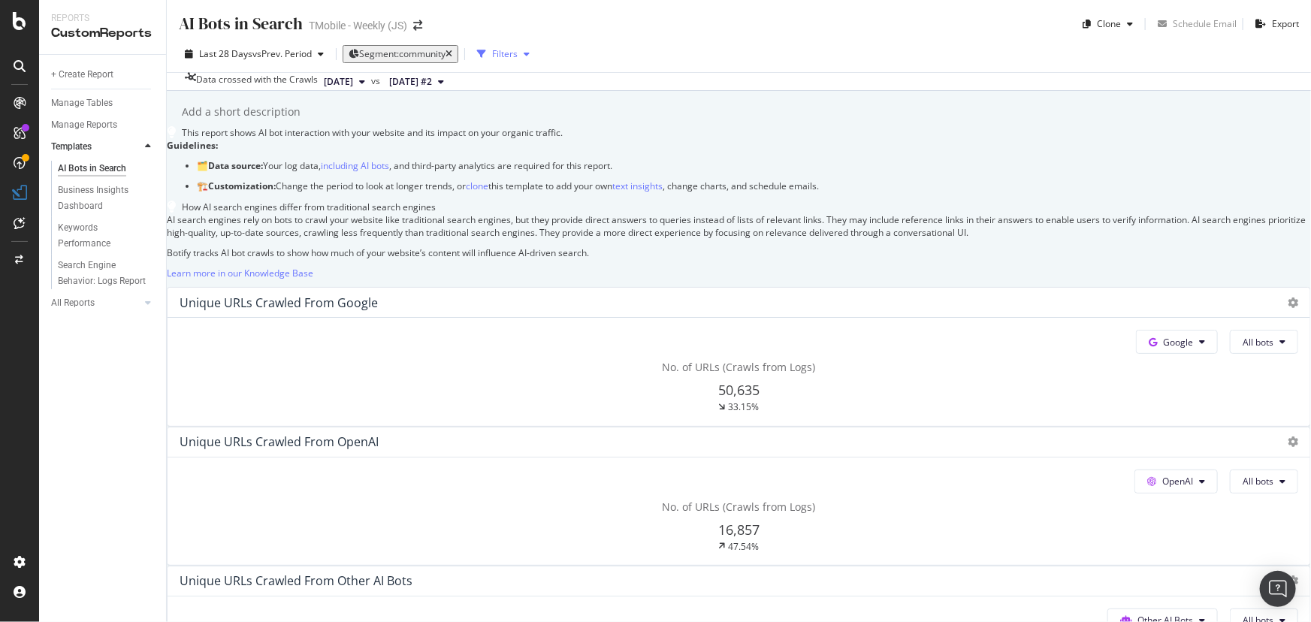
click at [514, 51] on div "Filters" at bounding box center [505, 53] width 26 height 13
click at [517, 56] on div "Filters" at bounding box center [505, 53] width 26 height 13
click at [405, 59] on span "Segment: community" at bounding box center [402, 53] width 86 height 13
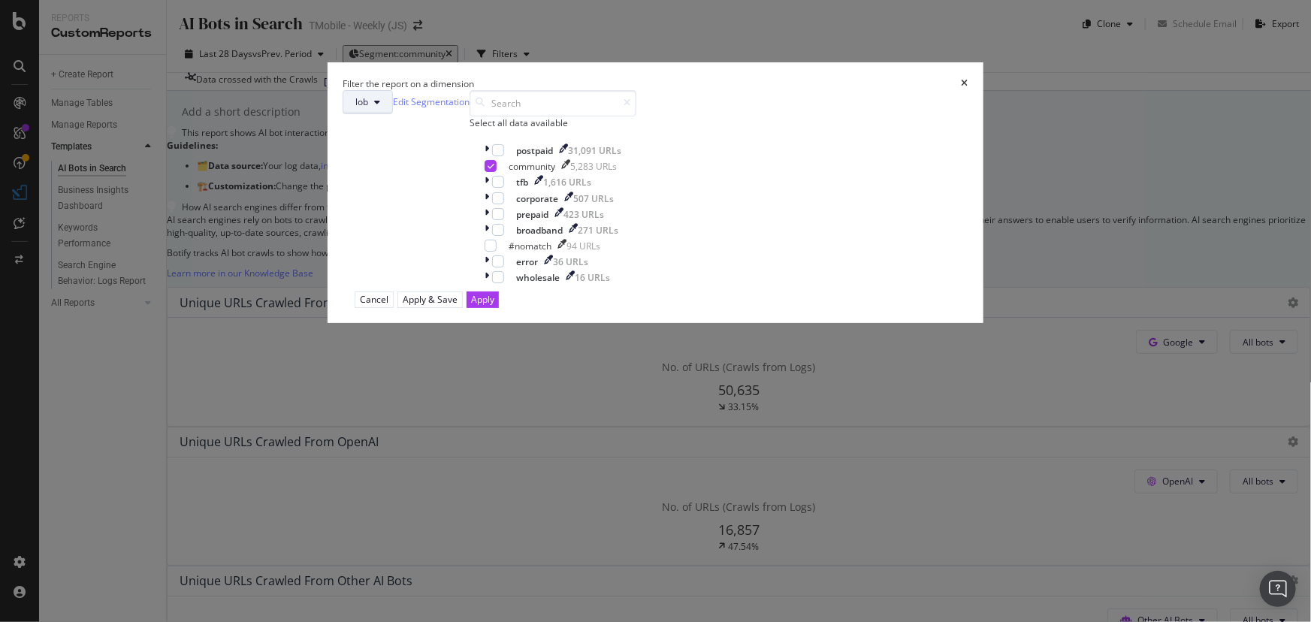
click at [393, 114] on button "lob" at bounding box center [367, 102] width 50 height 24
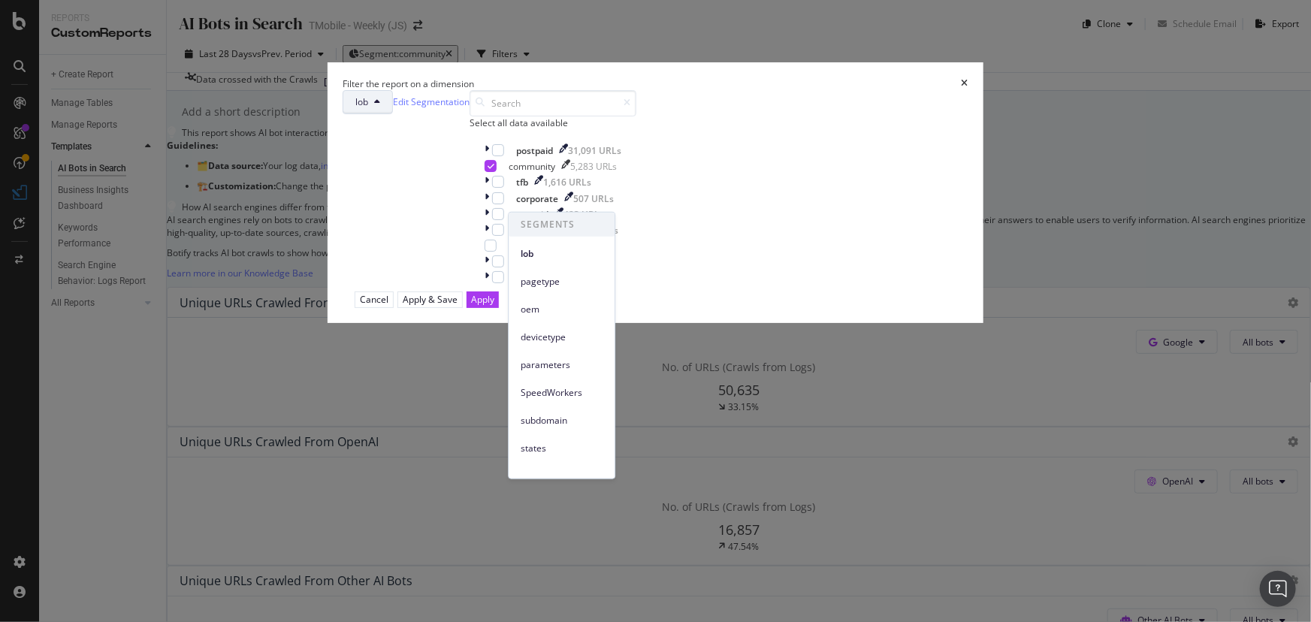
click at [654, 181] on div "lob Edit Segmentation Select all data available postpaid 31,091 URLs community …" at bounding box center [655, 190] width 626 height 201
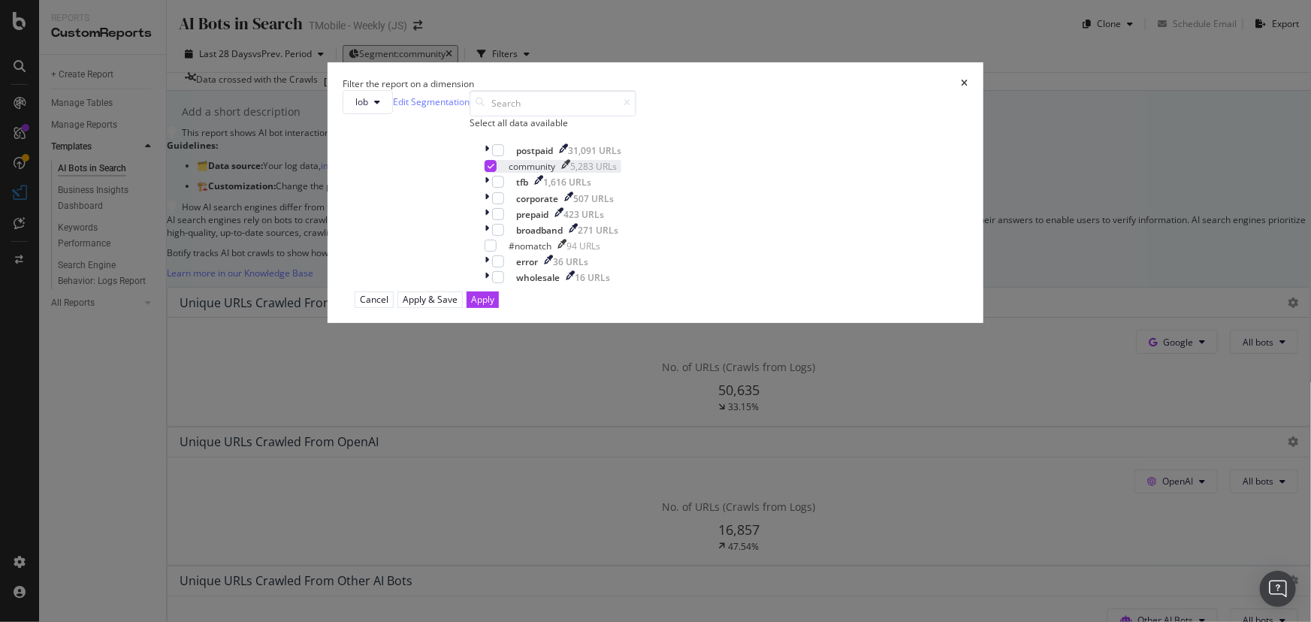
click at [494, 170] on icon "modal" at bounding box center [490, 166] width 7 height 8
click at [504, 156] on div "modal" at bounding box center [498, 150] width 12 height 12
click at [504, 220] on div "modal" at bounding box center [498, 214] width 12 height 12
click at [496, 172] on div "modal" at bounding box center [490, 166] width 12 height 12
click at [502, 154] on icon "modal" at bounding box center [498, 150] width 7 height 8
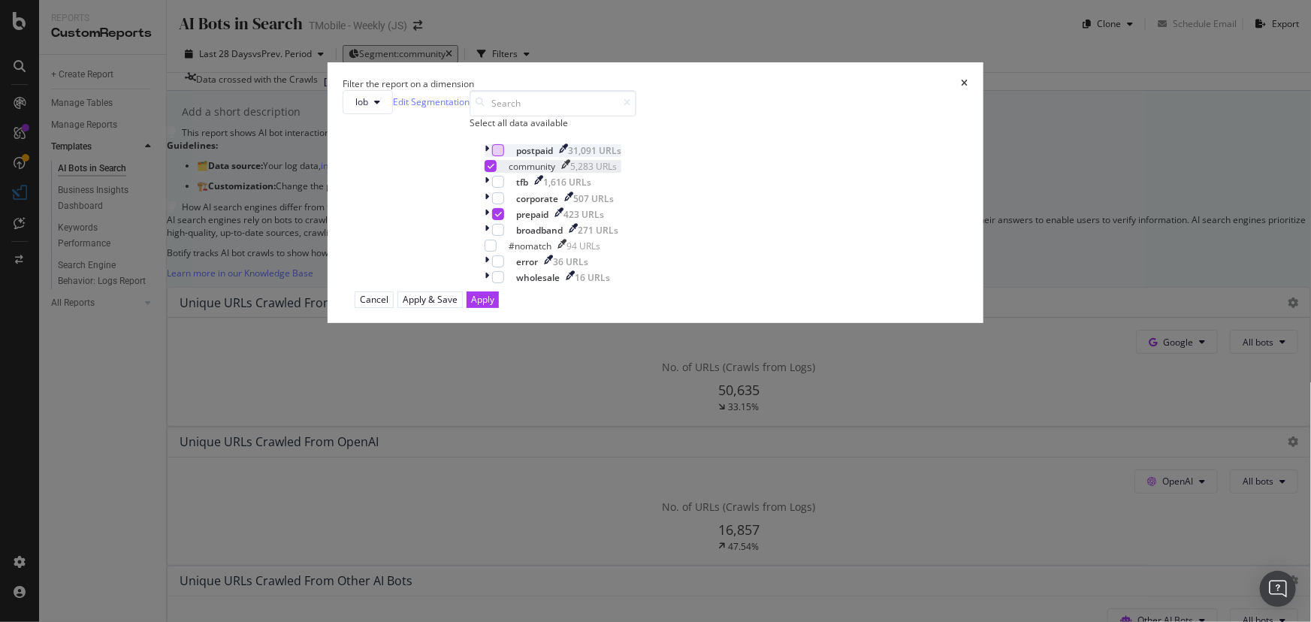
click at [496, 172] on div "modal" at bounding box center [490, 166] width 12 height 12
drag, startPoint x: 522, startPoint y: 361, endPoint x: 521, endPoint y: 346, distance: 14.3
click at [502, 218] on icon "modal" at bounding box center [498, 214] width 7 height 8
click at [504, 188] on div "modal" at bounding box center [498, 182] width 12 height 12
click at [502, 186] on icon "modal" at bounding box center [498, 182] width 7 height 8
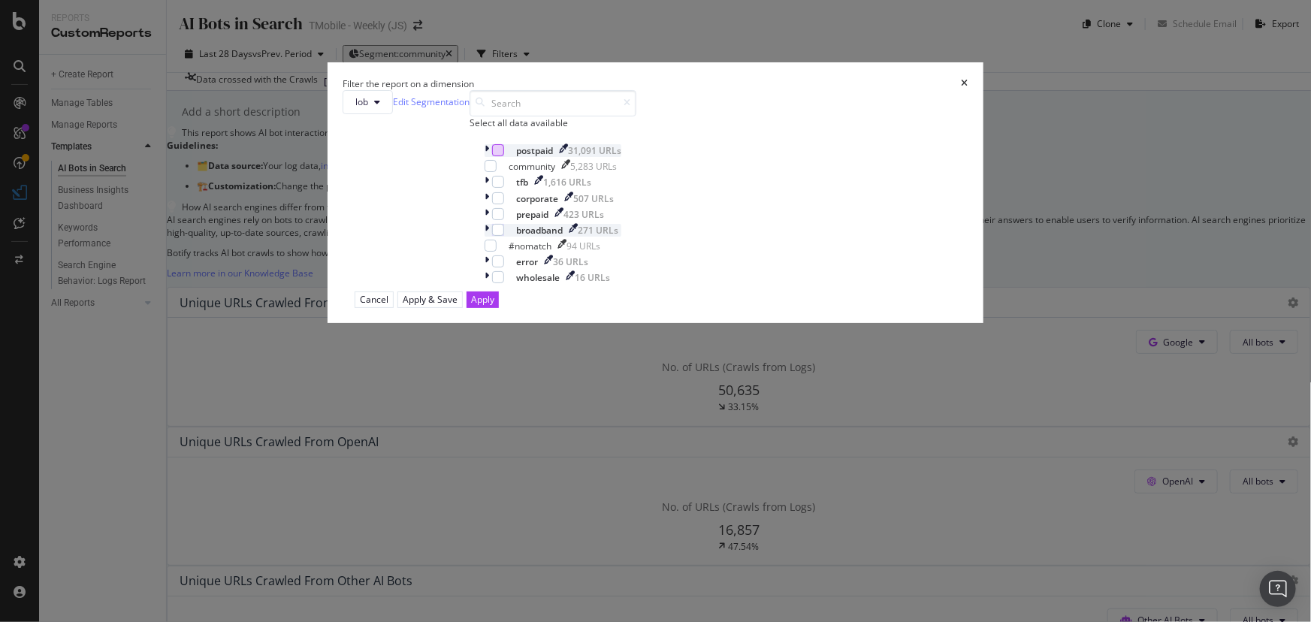
click at [489, 237] on icon "modal" at bounding box center [486, 230] width 5 height 13
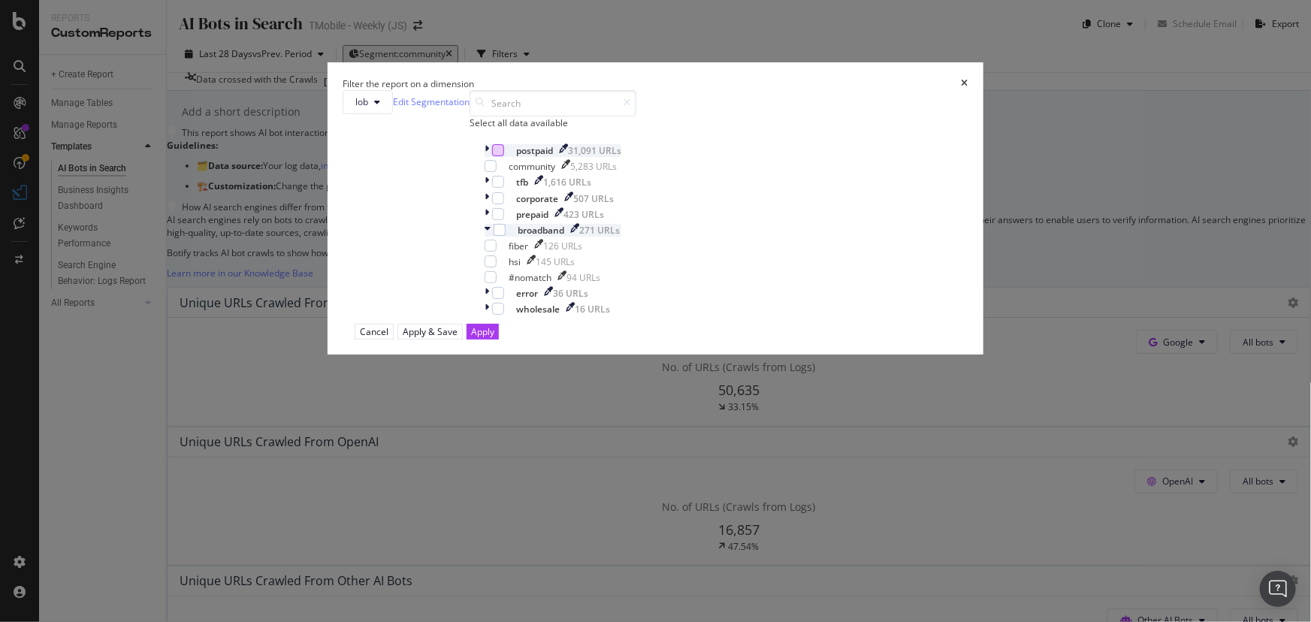
click at [490, 237] on icon "modal" at bounding box center [487, 230] width 6 height 13
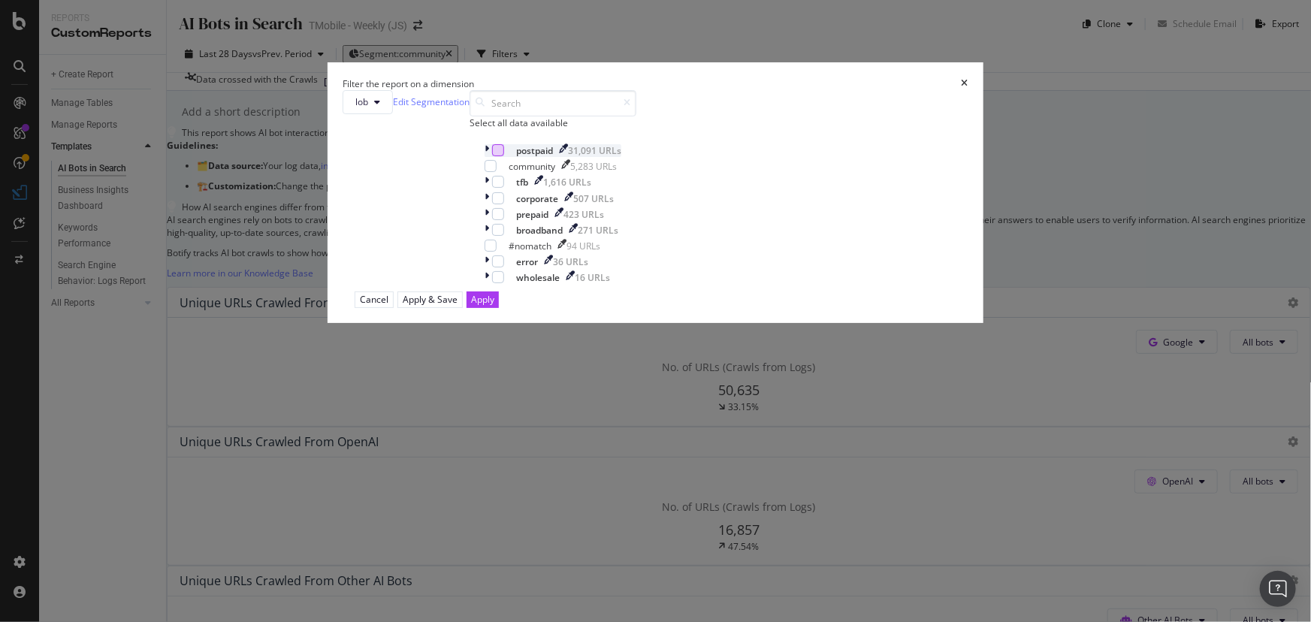
click at [489, 157] on icon "modal" at bounding box center [486, 150] width 5 height 13
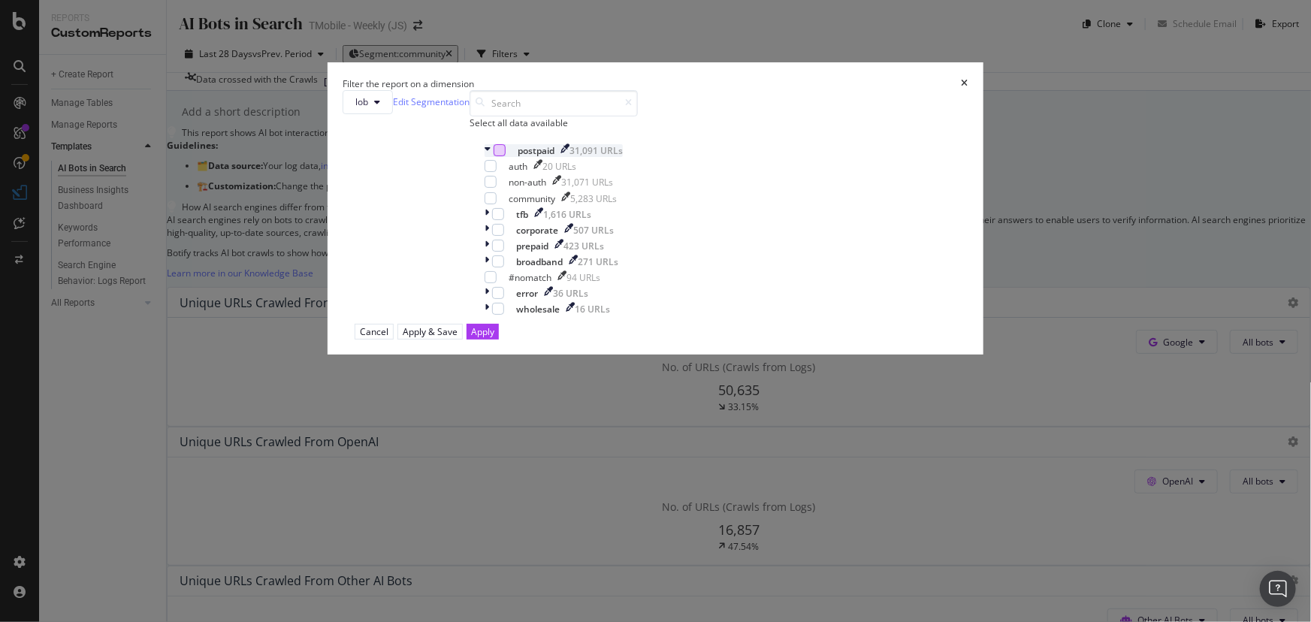
click at [490, 157] on icon "modal" at bounding box center [487, 150] width 6 height 13
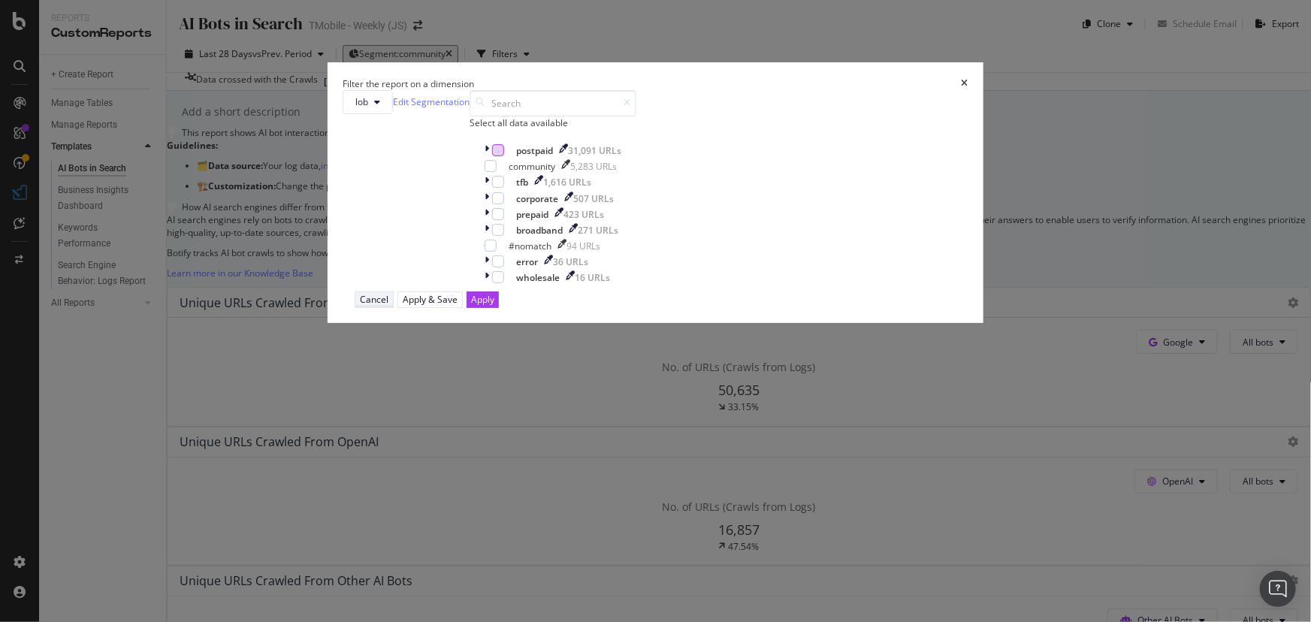
click at [388, 306] on div "Cancel" at bounding box center [374, 299] width 29 height 13
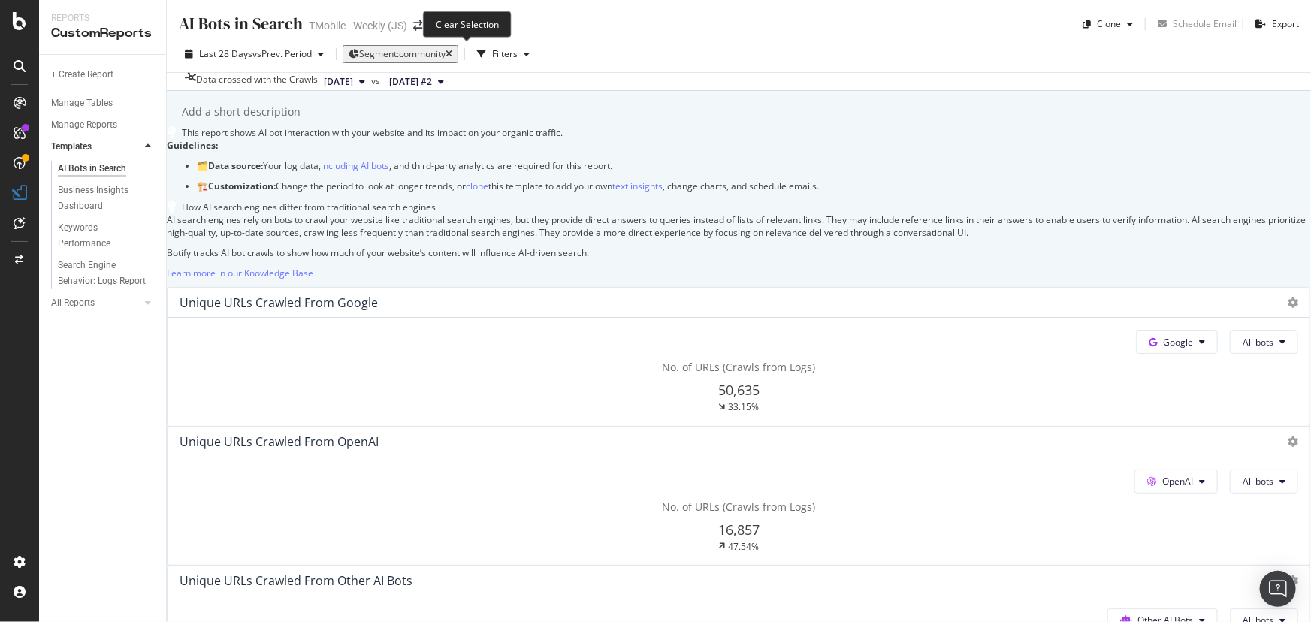
click at [452, 54] on icon "button" at bounding box center [448, 54] width 7 height 9
click at [20, 29] on icon at bounding box center [20, 21] width 14 height 18
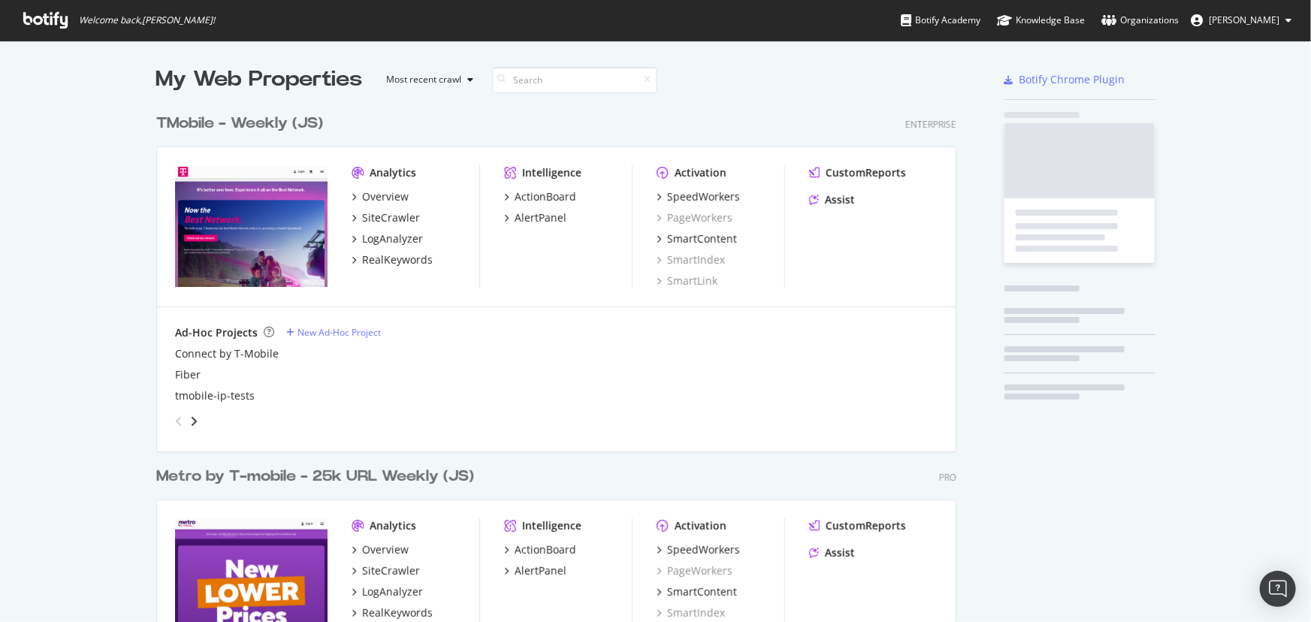
scroll to position [611, 1290]
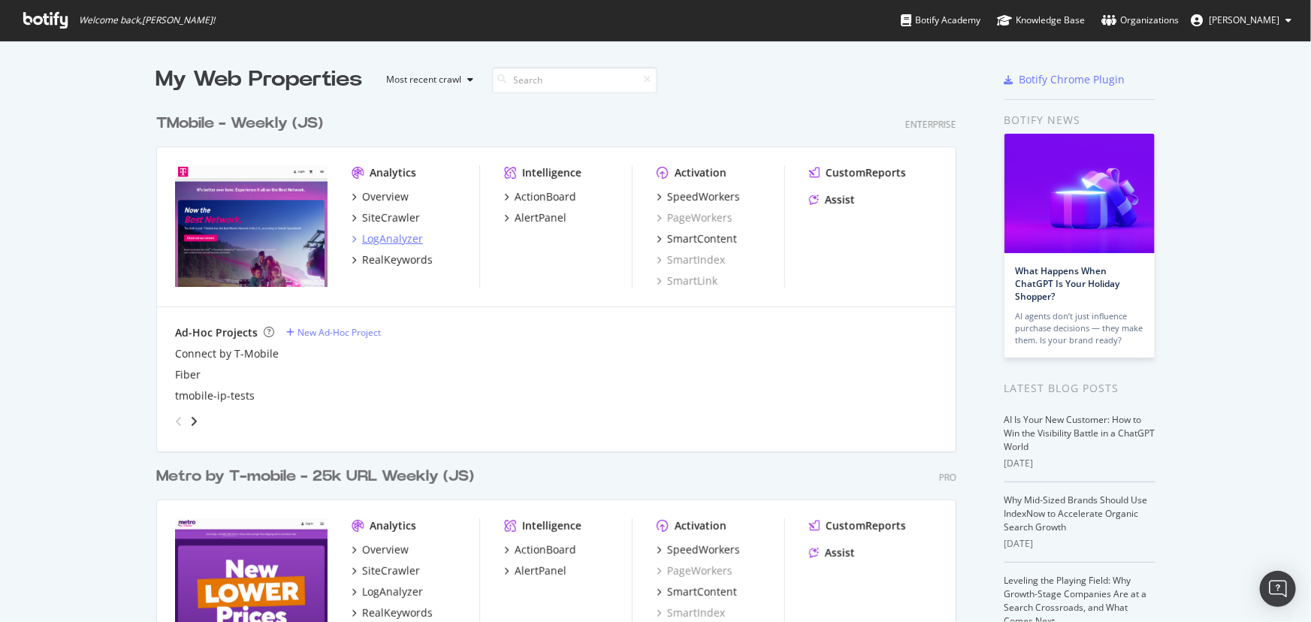
click at [384, 234] on div "LogAnalyzer" at bounding box center [392, 238] width 61 height 15
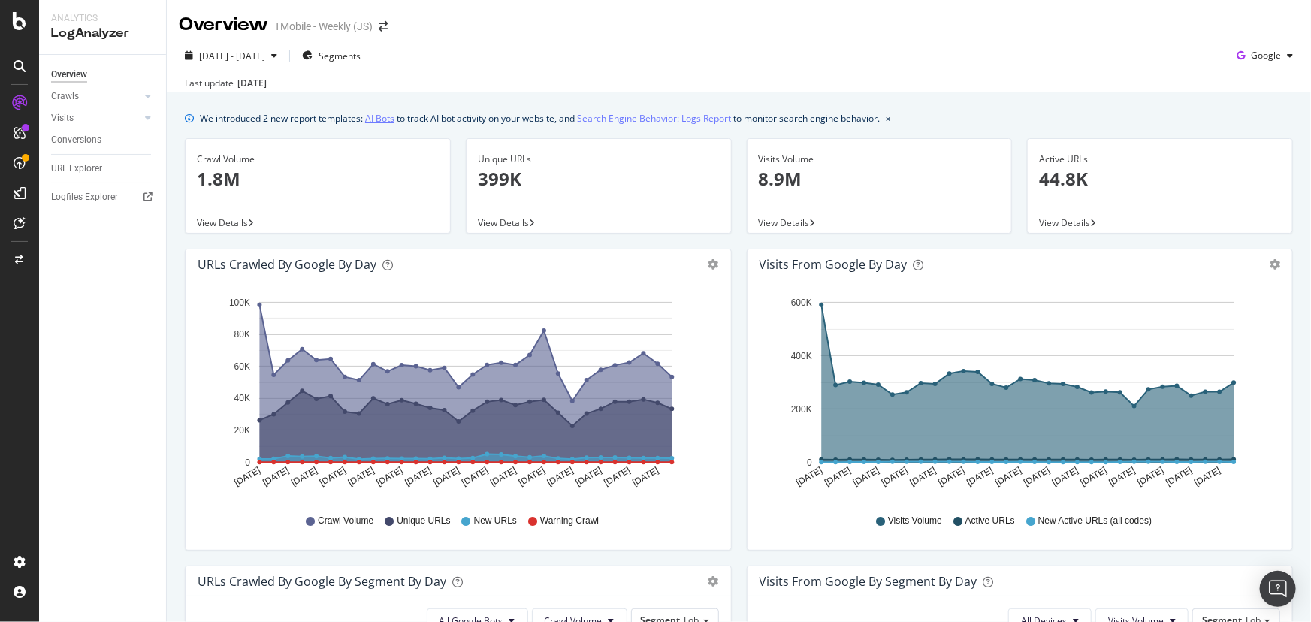
click at [387, 118] on link "AI Bots" at bounding box center [379, 118] width 29 height 16
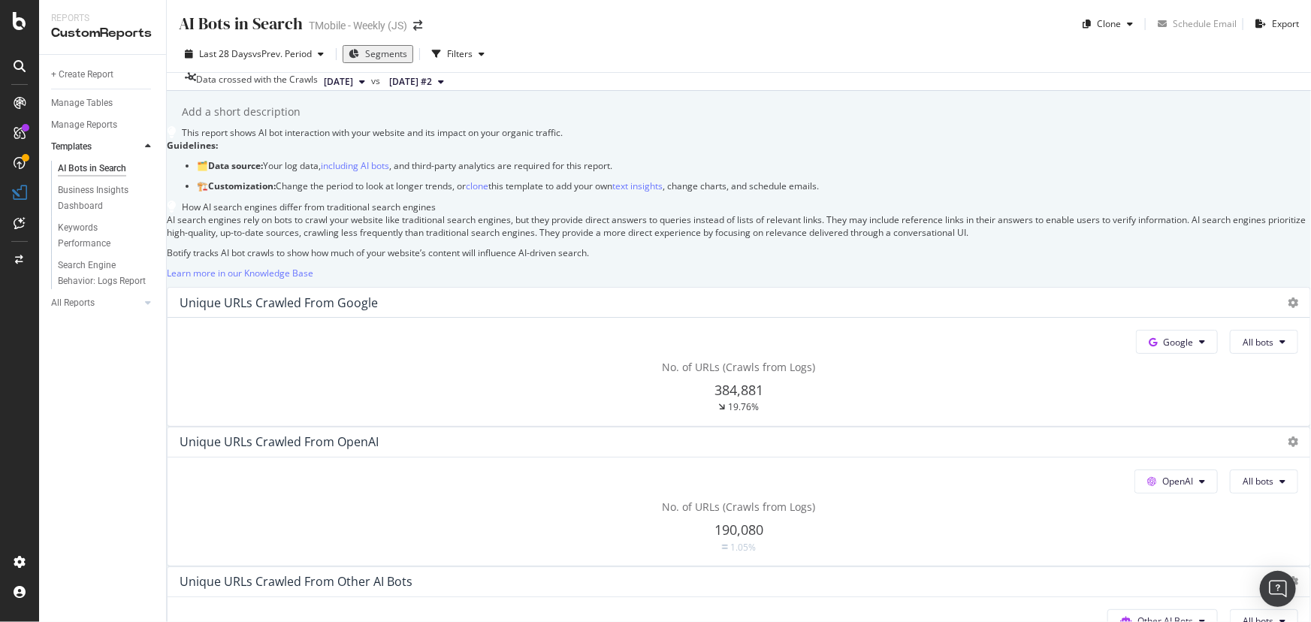
click at [546, 140] on div "AI Bots in Search AI Bots in Search TMobile - Weekly (JS) Clone Schedule Email …" at bounding box center [739, 311] width 1144 height 622
click at [540, 140] on div "AI Bots in Search AI Bots in Search TMobile - Weekly (JS) Clone Schedule Email …" at bounding box center [739, 311] width 1144 height 622
click at [513, 135] on div "AI Bots in Search AI Bots in Search TMobile - Weekly (JS) Clone Schedule Email …" at bounding box center [739, 311] width 1144 height 622
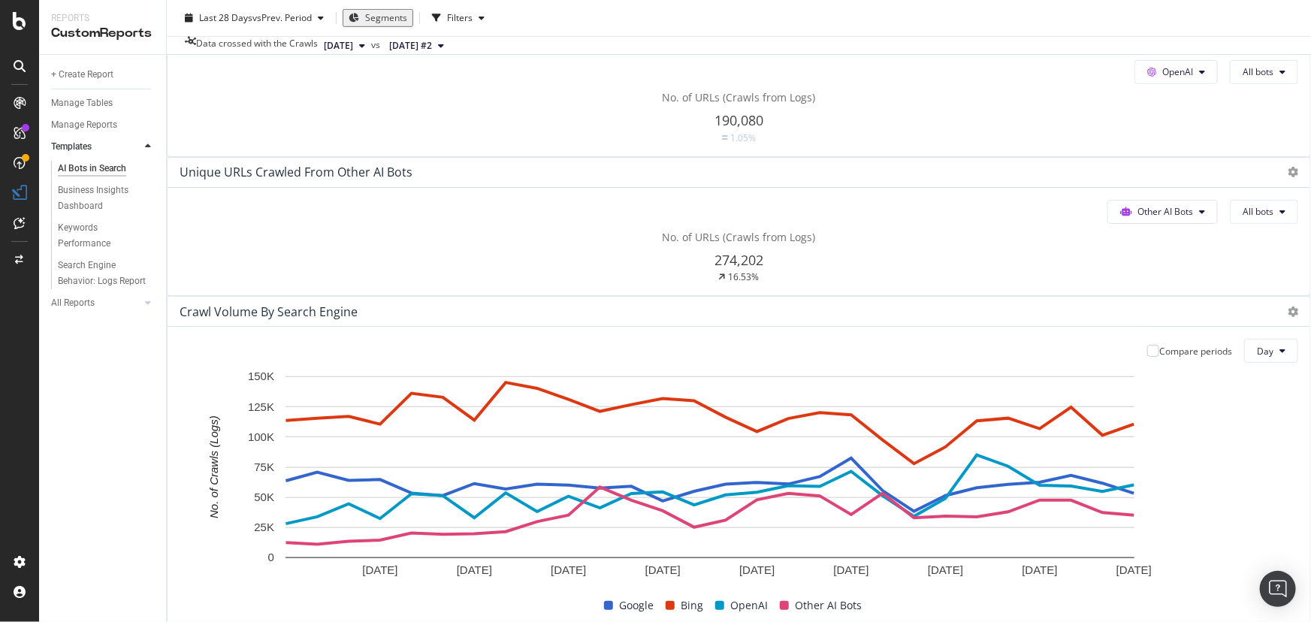
scroll to position [478, 0]
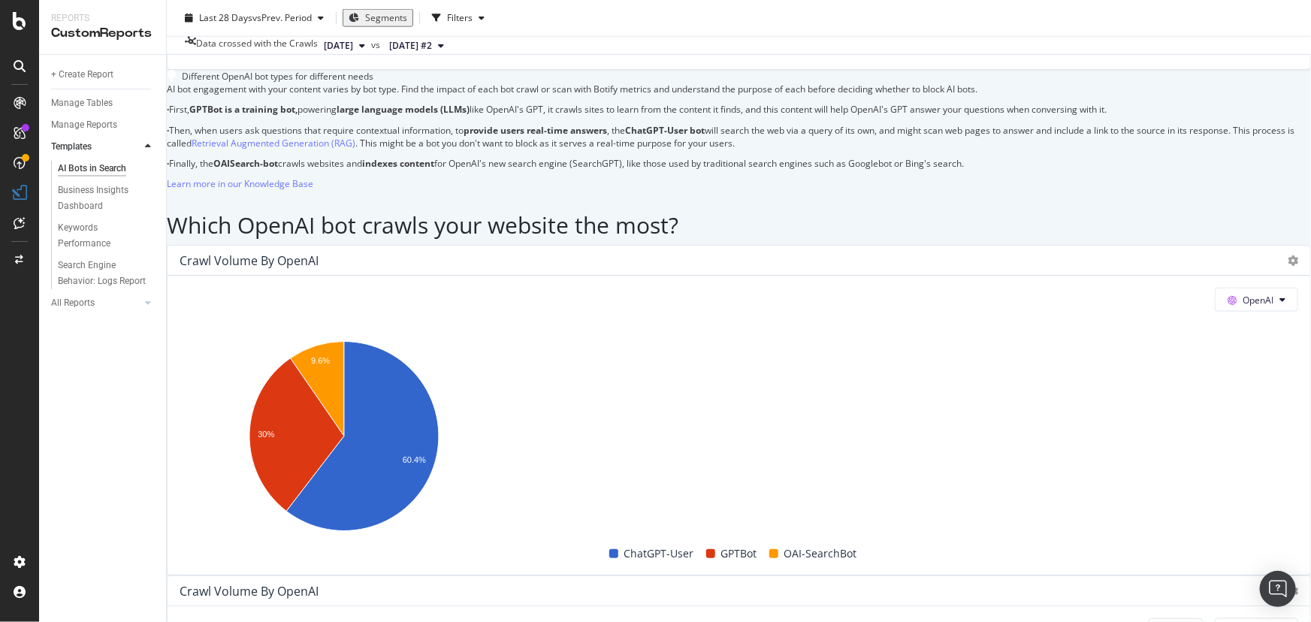
scroll to position [887, 0]
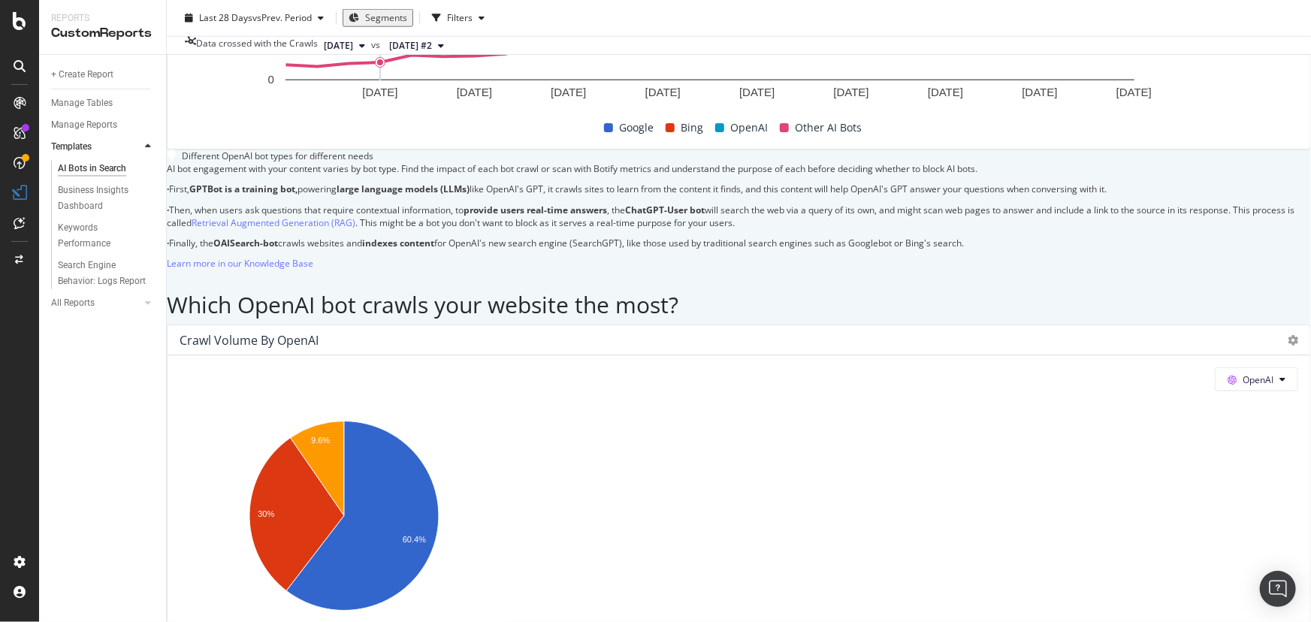
click at [395, 22] on span "Segments" at bounding box center [386, 17] width 42 height 13
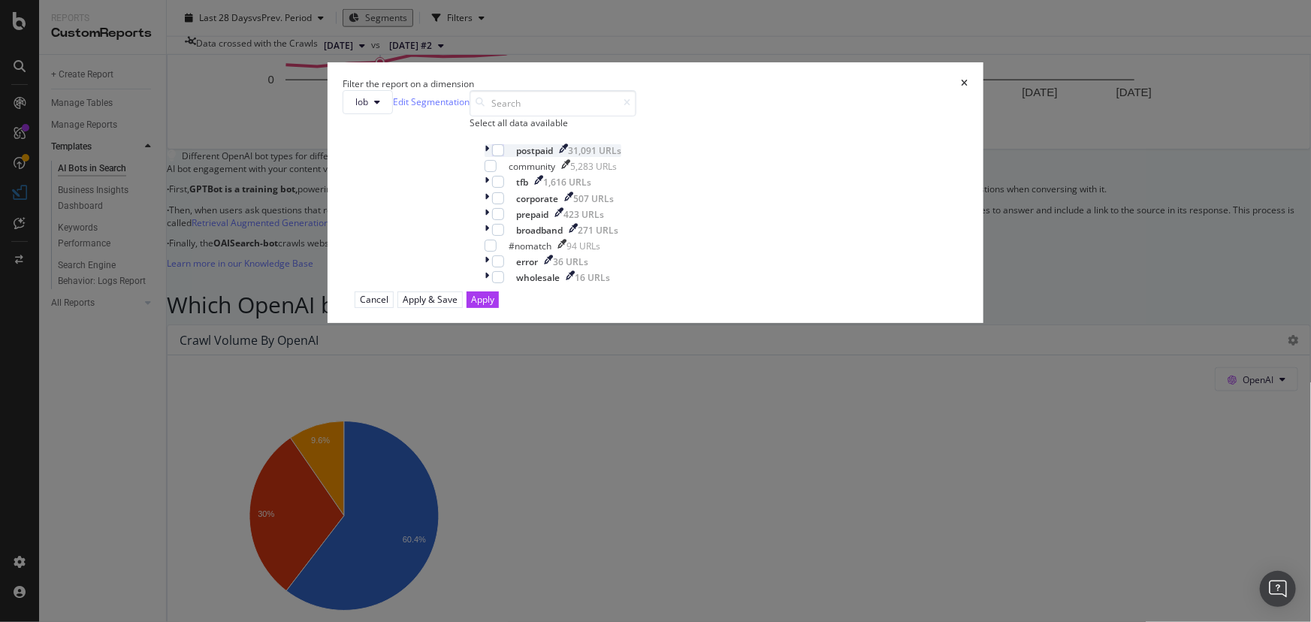
click at [489, 157] on icon "modal" at bounding box center [486, 150] width 5 height 13
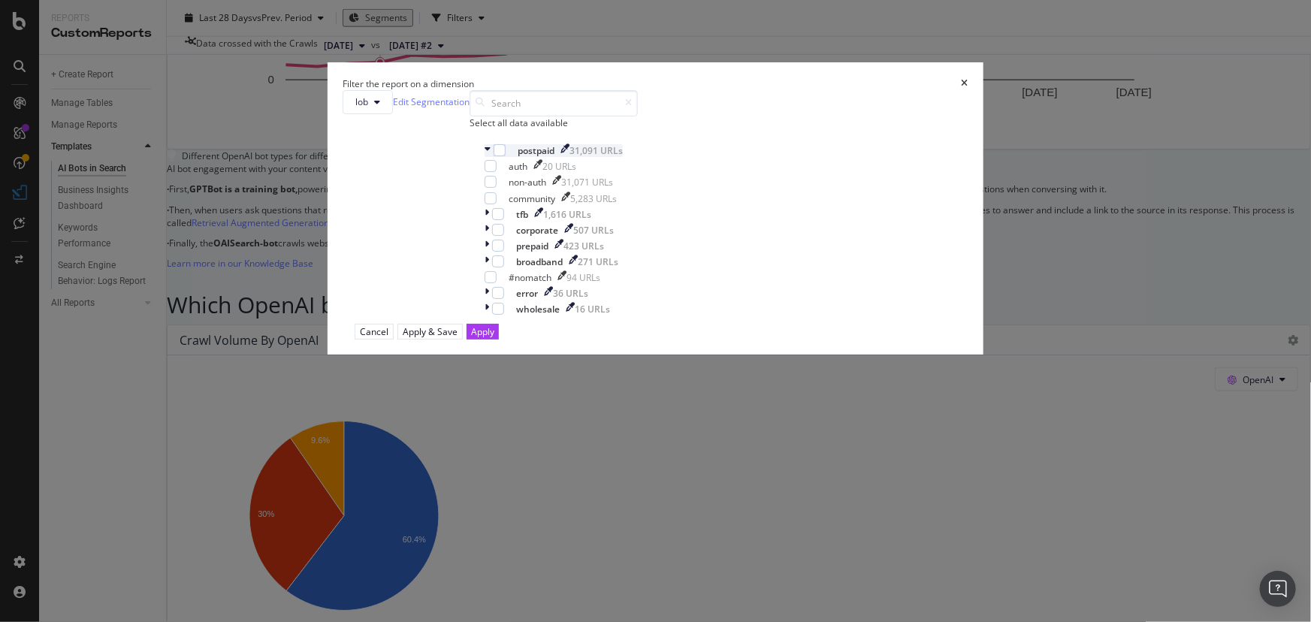
click at [490, 157] on icon "modal" at bounding box center [487, 150] width 6 height 13
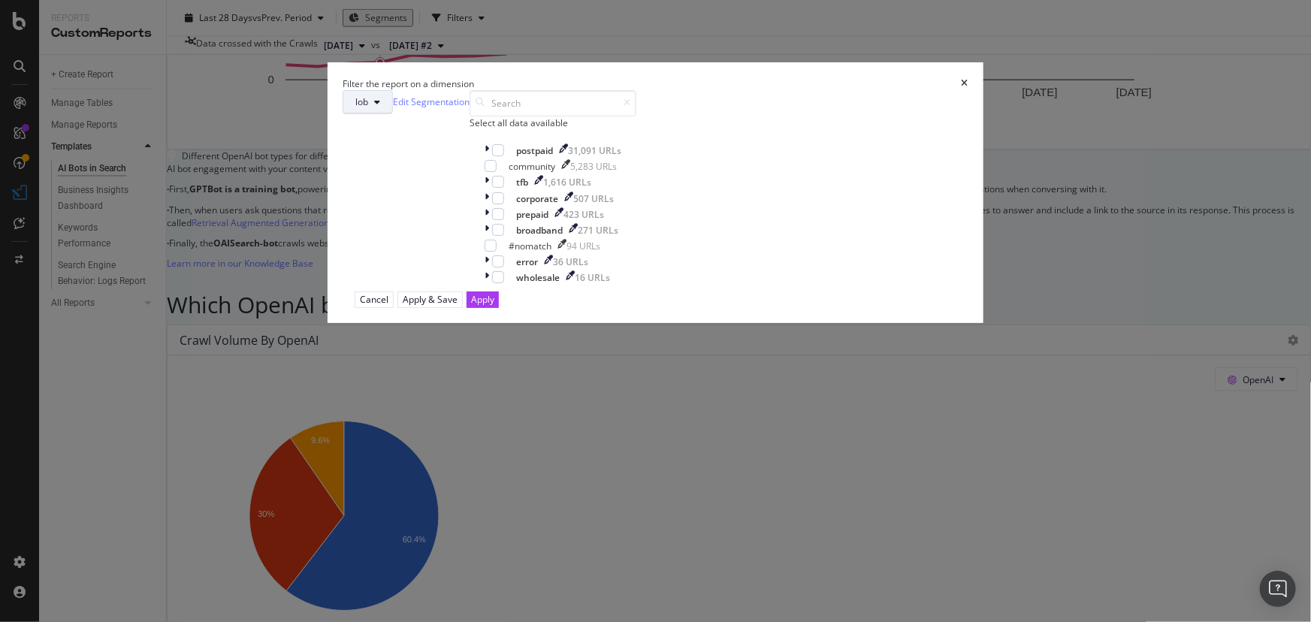
click at [368, 108] on span "lob" at bounding box center [361, 101] width 13 height 13
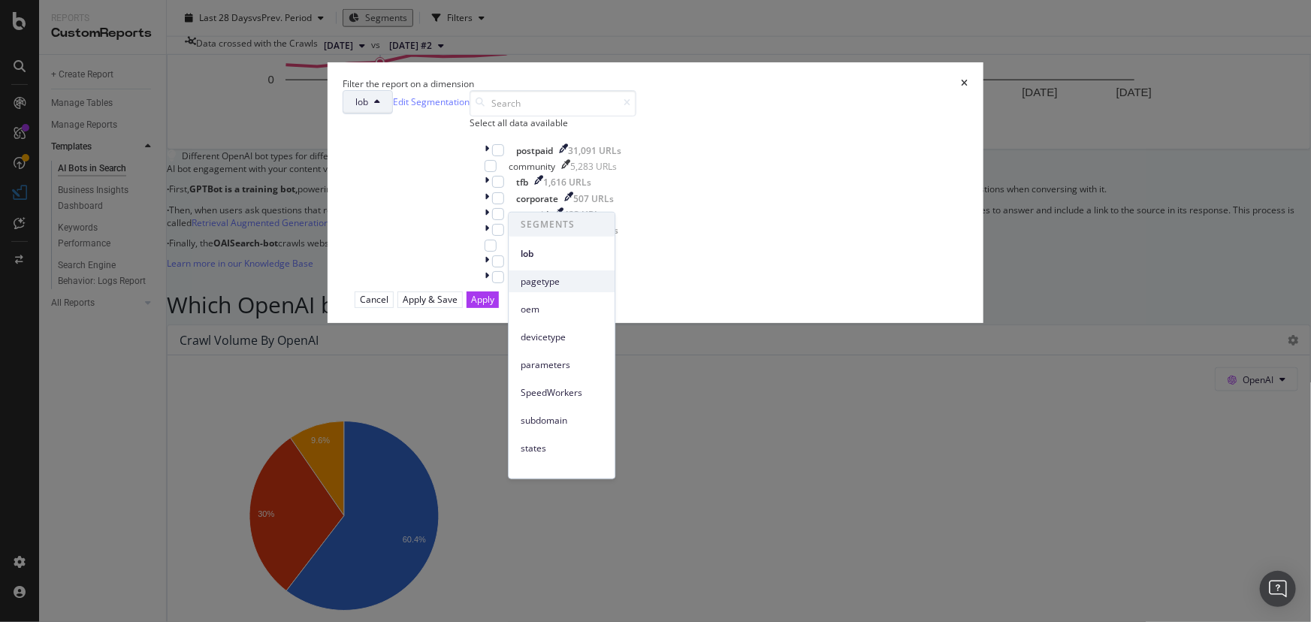
click at [536, 285] on span "pagetype" at bounding box center [561, 281] width 82 height 14
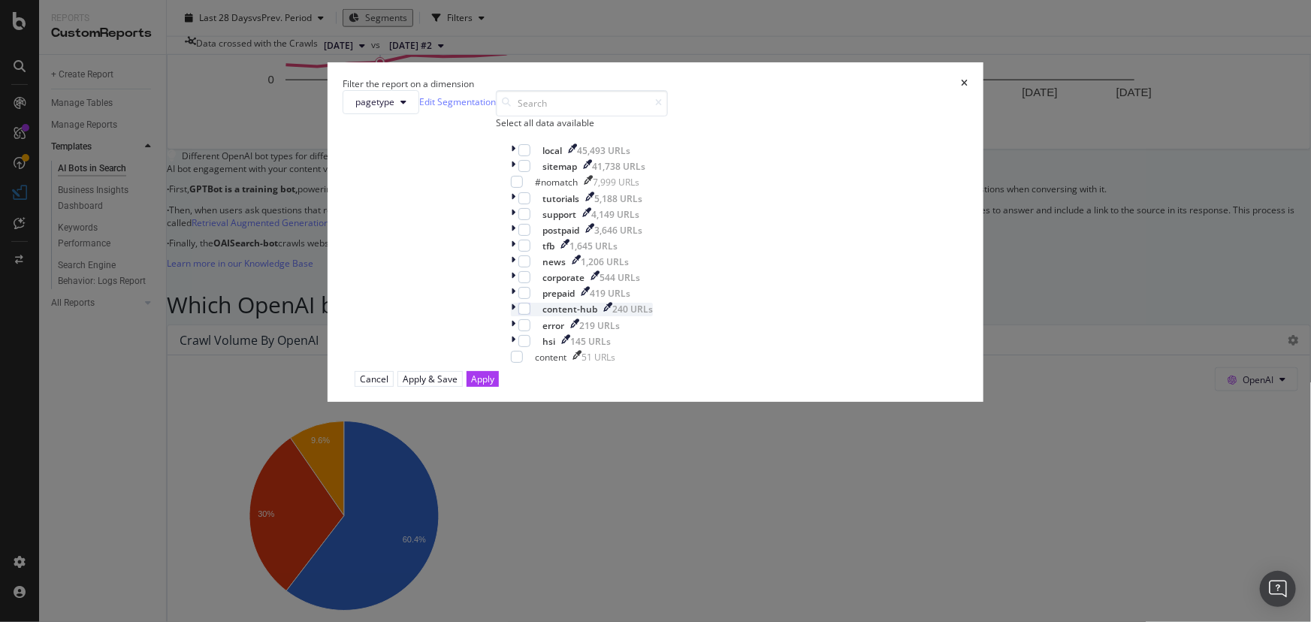
click at [511, 315] on icon "modal" at bounding box center [513, 309] width 5 height 13
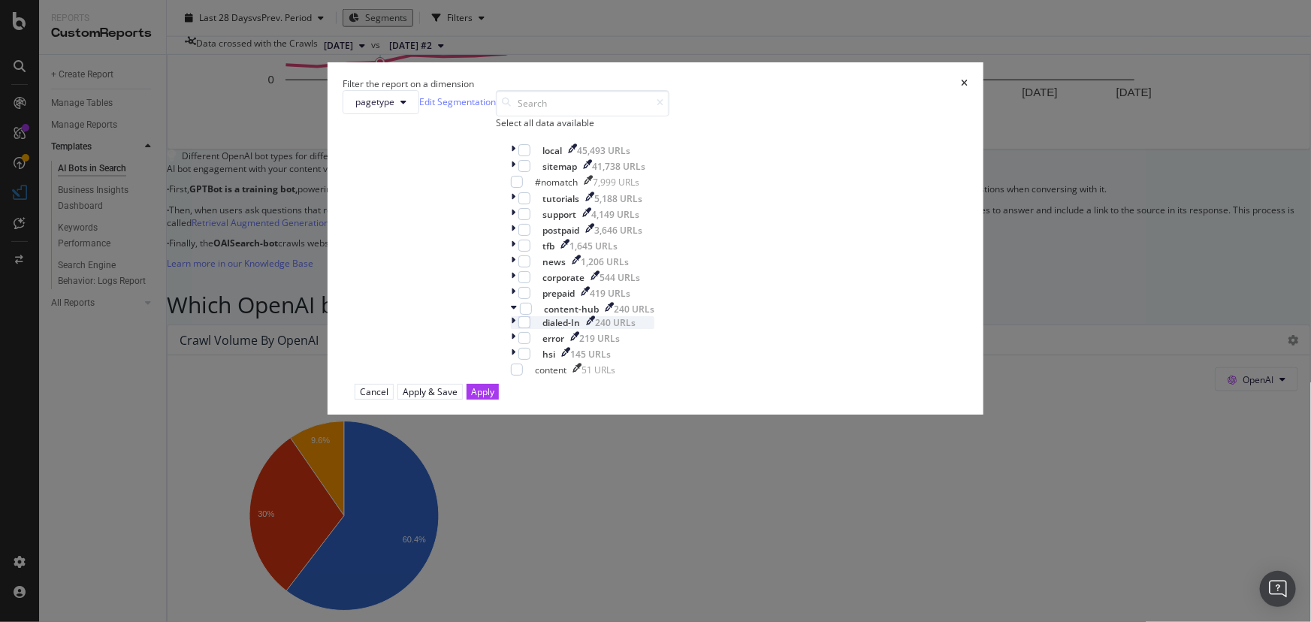
click at [515, 329] on icon "modal" at bounding box center [513, 322] width 5 height 13
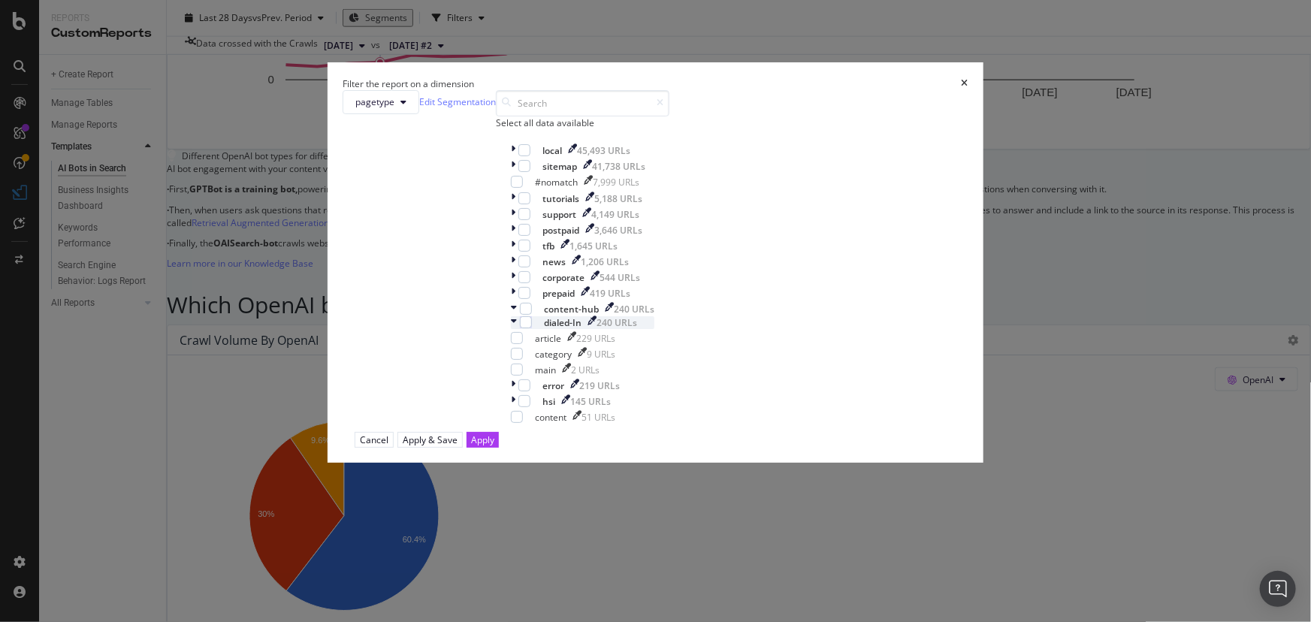
scroll to position [45, 0]
click at [517, 329] on icon "modal" at bounding box center [514, 322] width 6 height 13
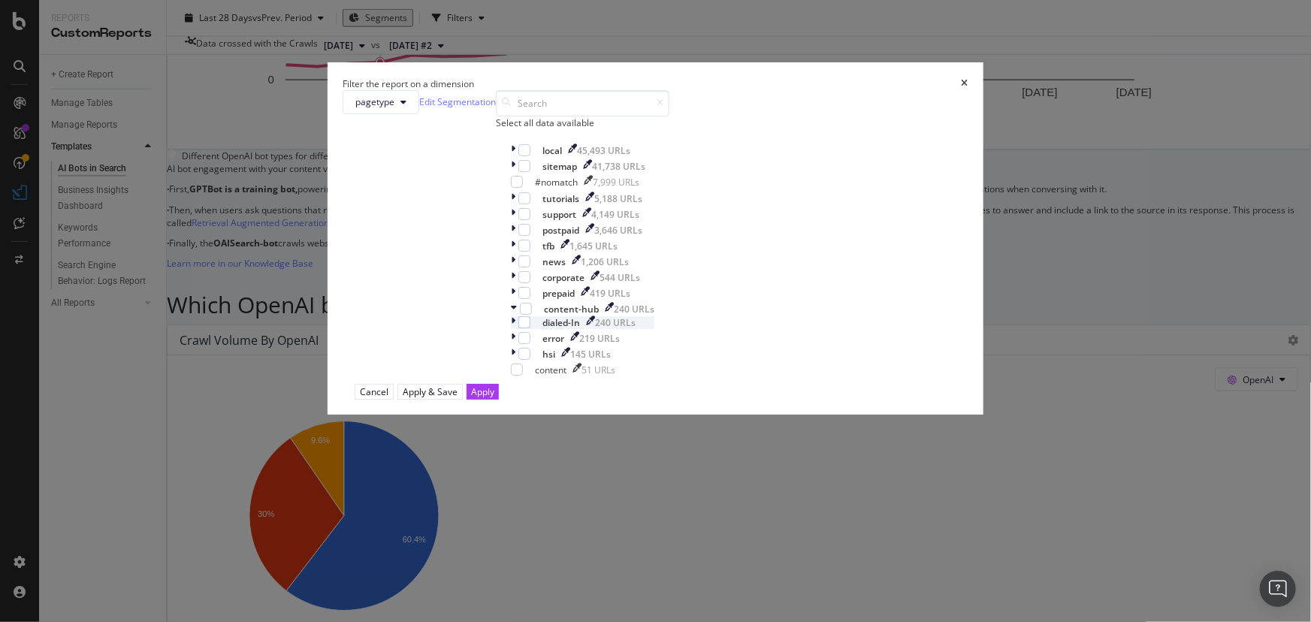
scroll to position [0, 0]
click at [511, 361] on icon "modal" at bounding box center [513, 354] width 5 height 13
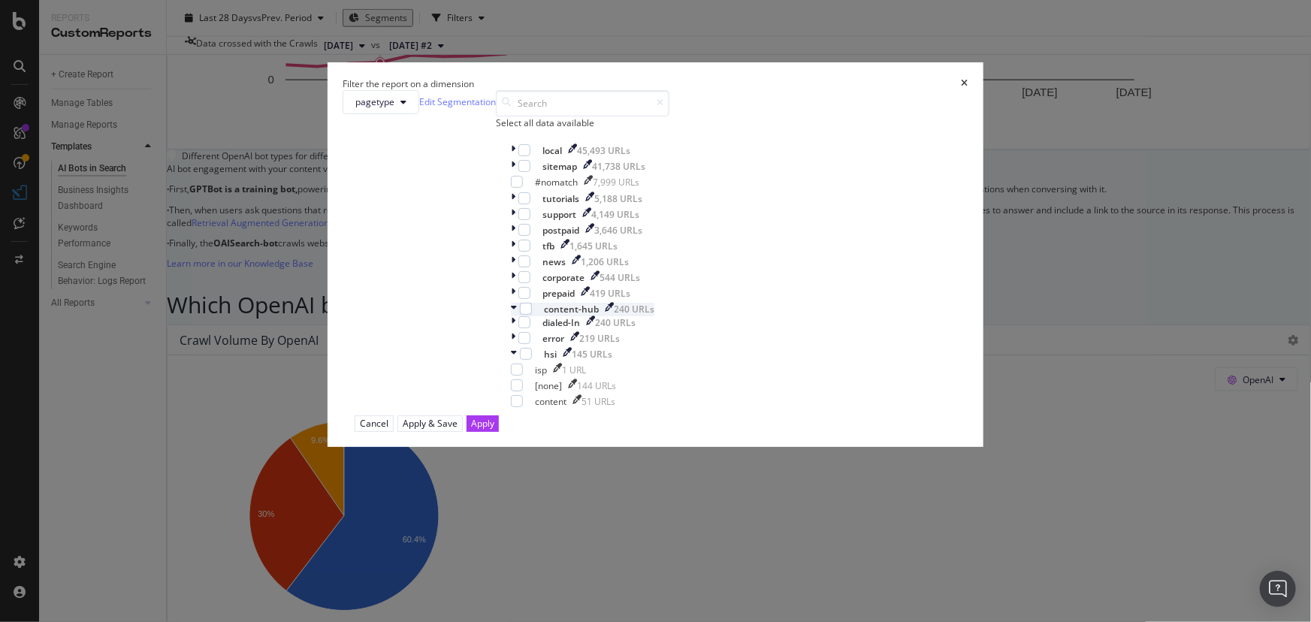
scroll to position [26, 0]
click at [511, 361] on icon "modal" at bounding box center [514, 354] width 6 height 13
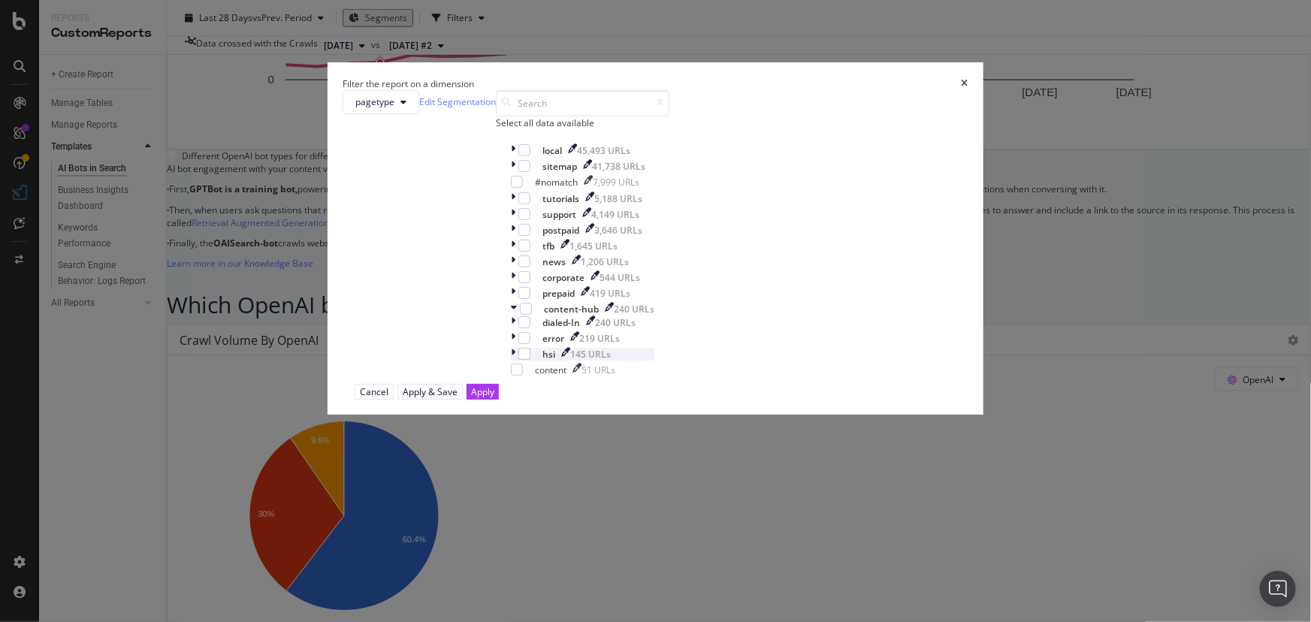
scroll to position [0, 0]
click at [511, 315] on icon "modal" at bounding box center [514, 309] width 6 height 13
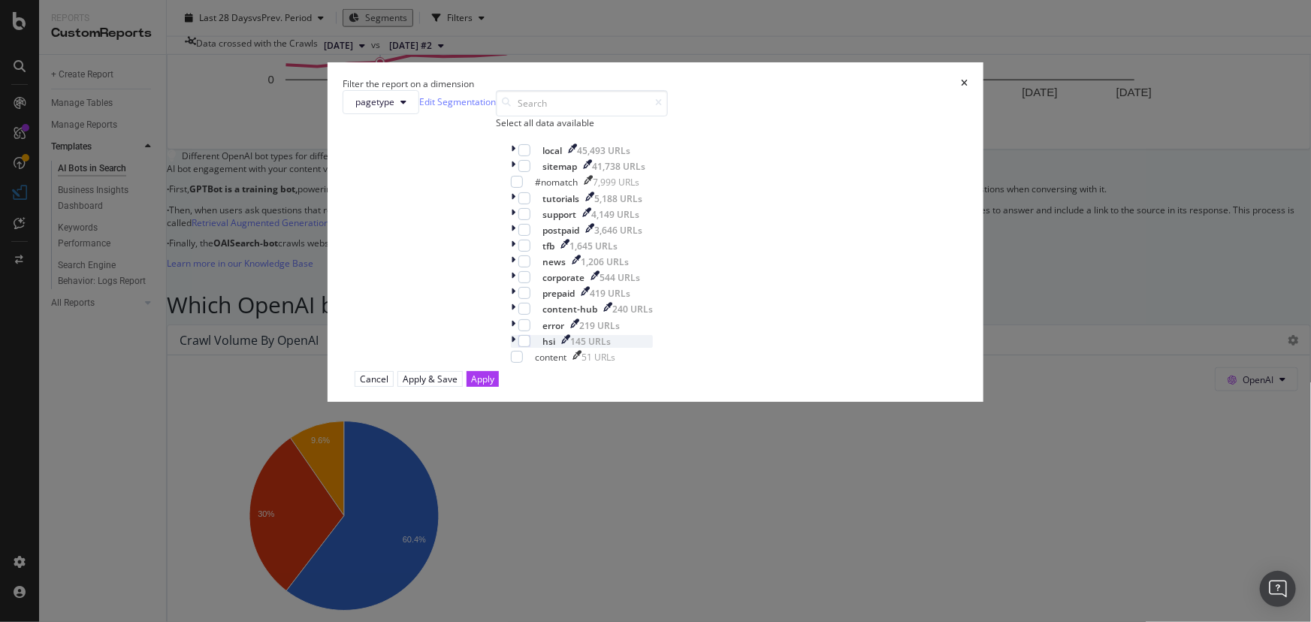
click at [511, 348] on icon "modal" at bounding box center [513, 341] width 5 height 13
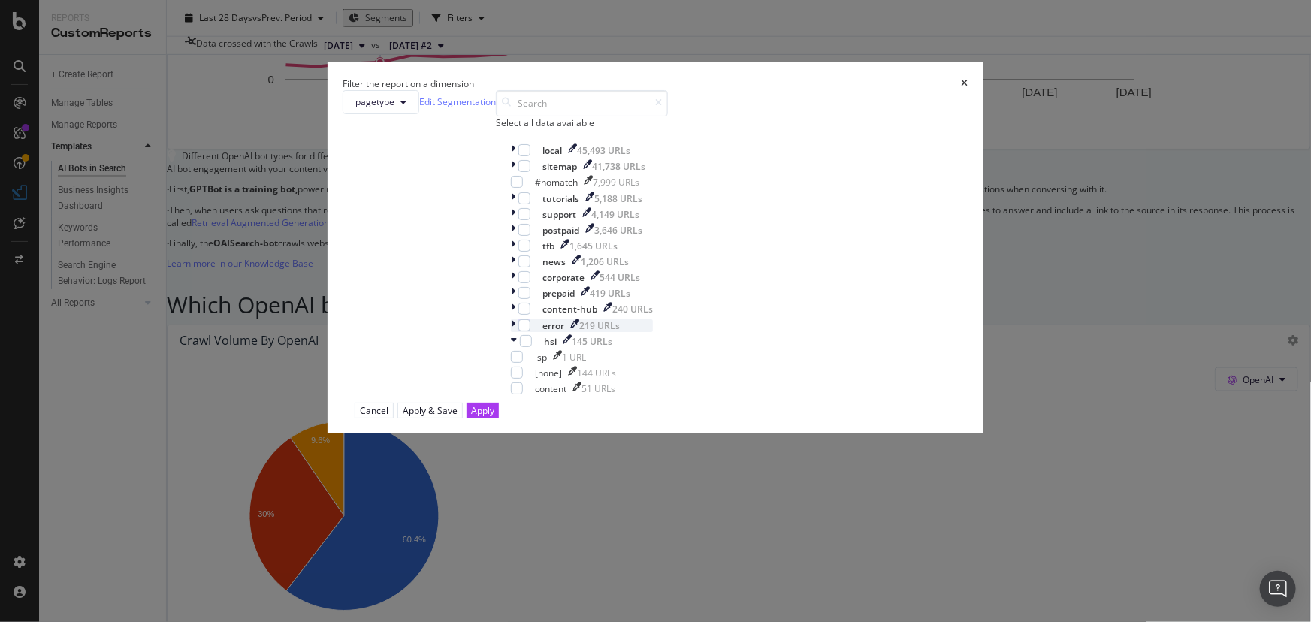
scroll to position [11, 0]
click at [511, 348] on icon "modal" at bounding box center [514, 341] width 6 height 13
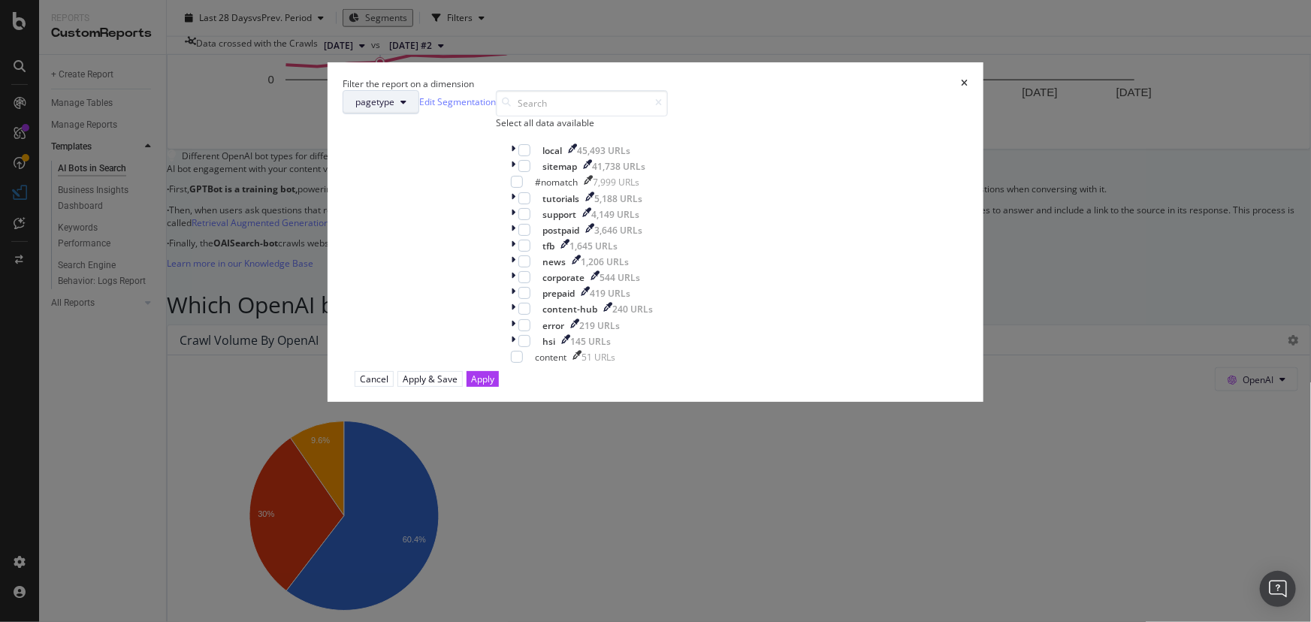
click at [419, 114] on button "pagetype" at bounding box center [380, 102] width 77 height 24
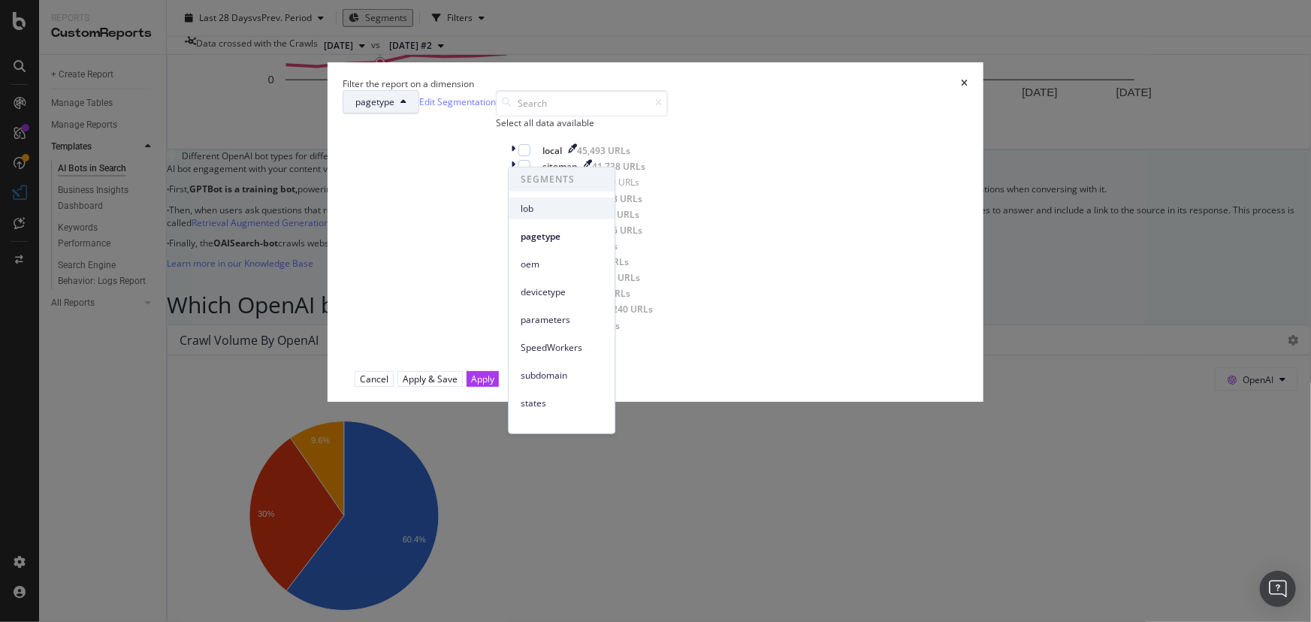
click at [548, 207] on span "lob" at bounding box center [561, 208] width 82 height 14
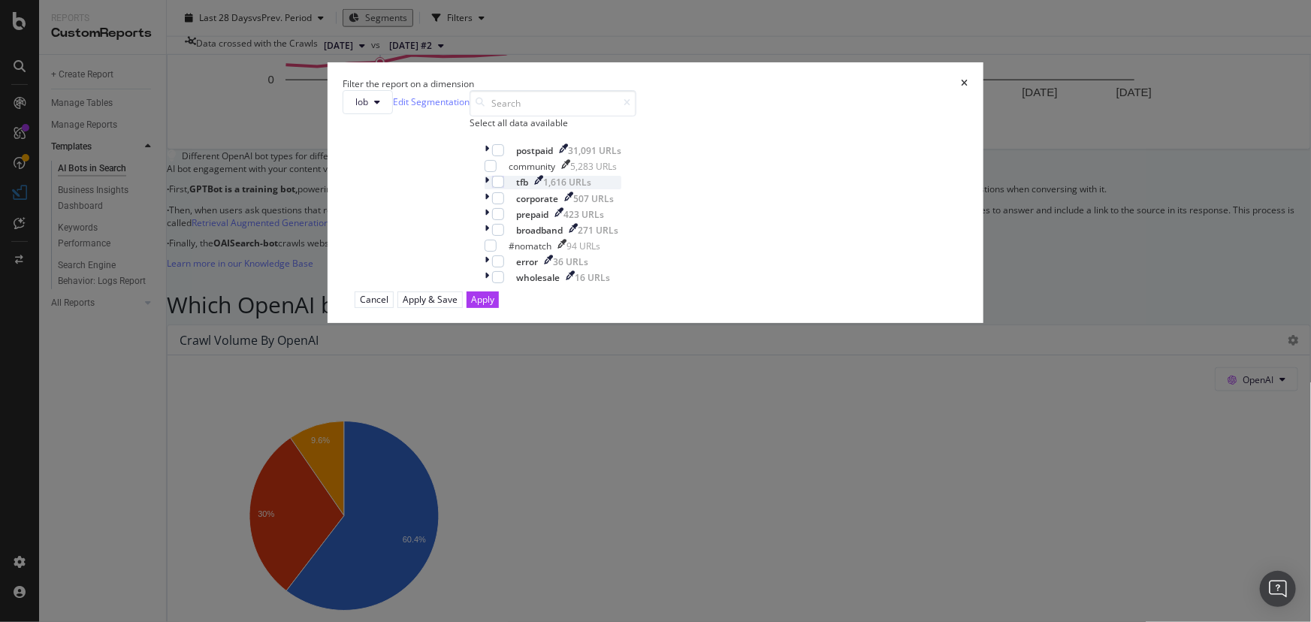
click at [489, 189] on icon "modal" at bounding box center [486, 182] width 5 height 13
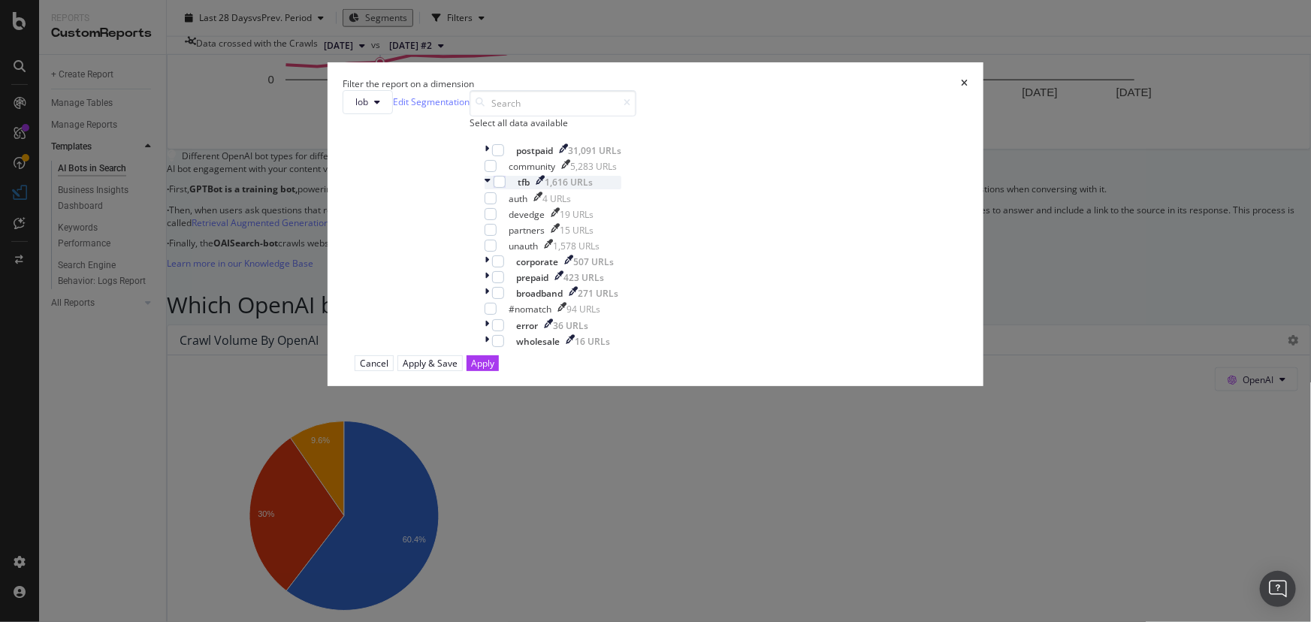
click at [490, 189] on icon "modal" at bounding box center [487, 182] width 6 height 13
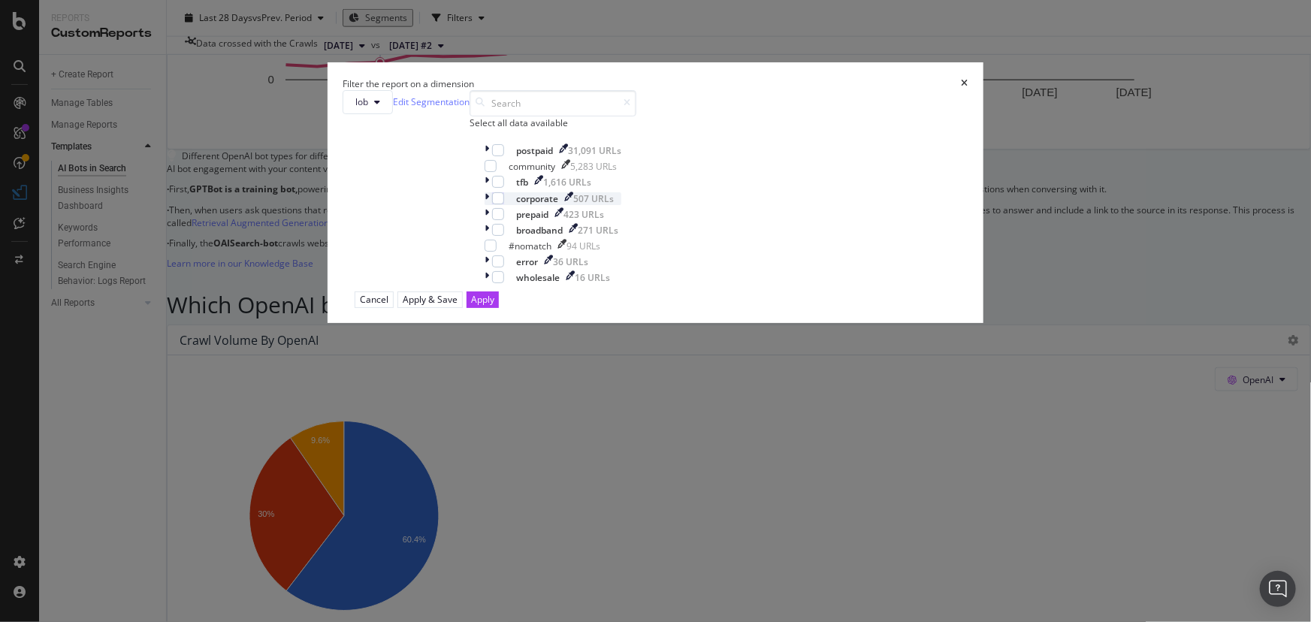
click at [489, 205] on icon "modal" at bounding box center [486, 198] width 5 height 13
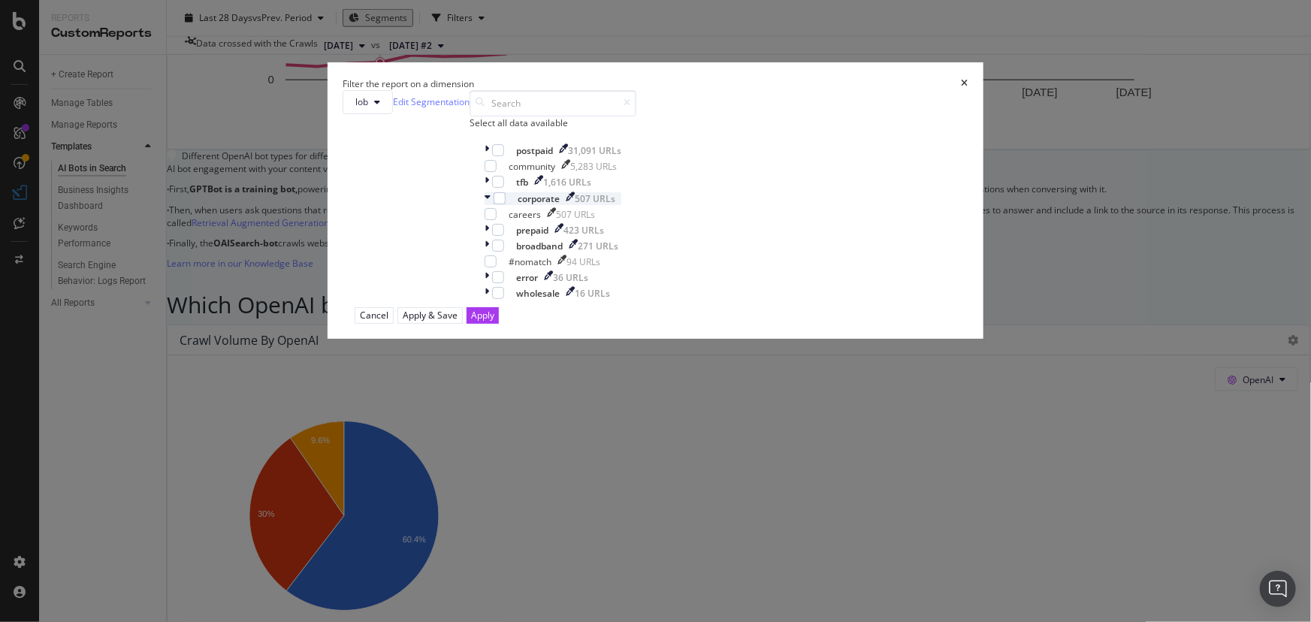
click at [493, 205] on div "modal" at bounding box center [488, 198] width 9 height 13
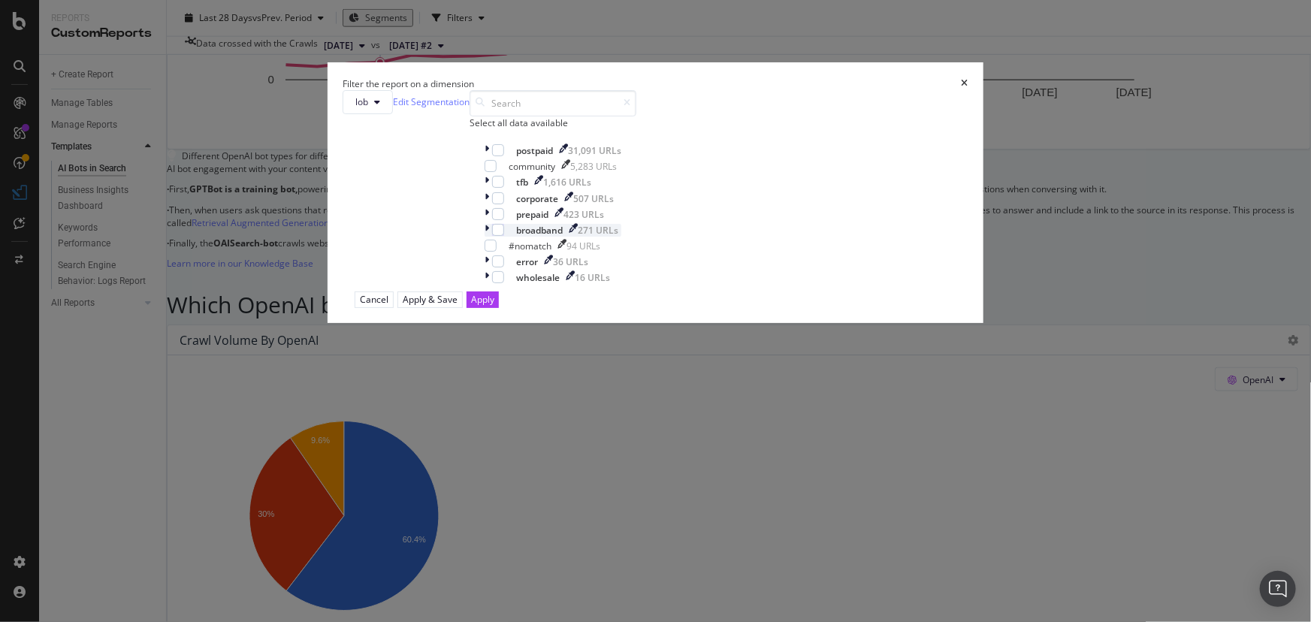
click at [492, 237] on div "modal" at bounding box center [488, 230] width 8 height 13
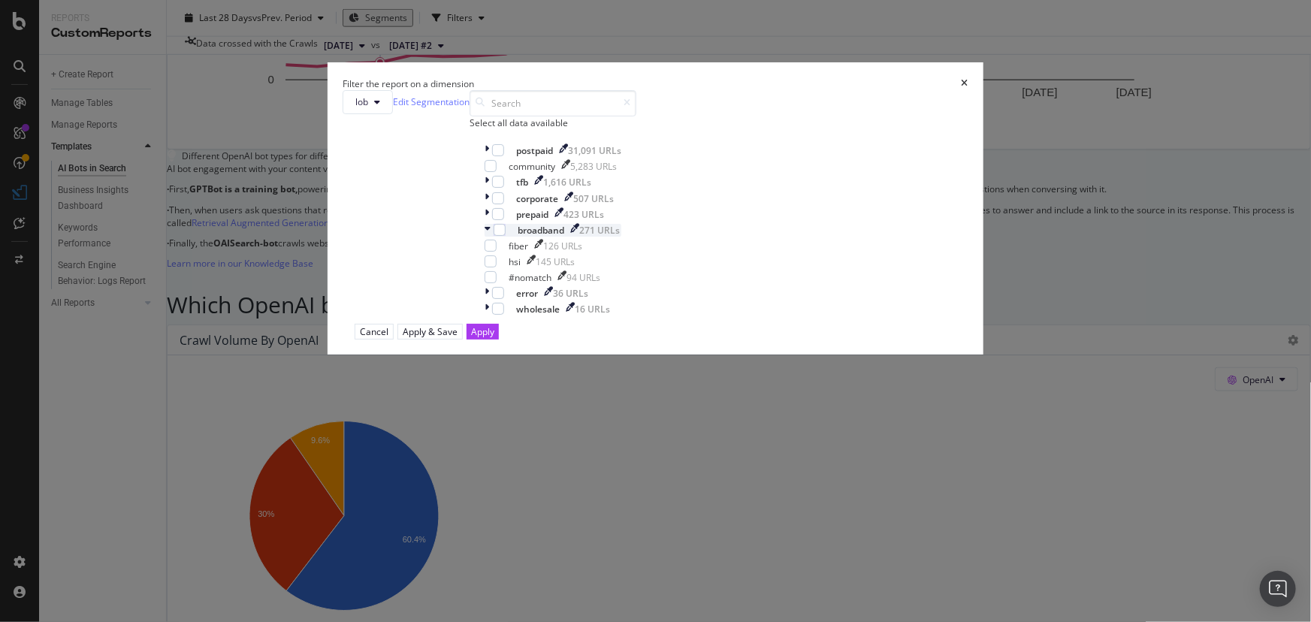
click at [490, 237] on icon "modal" at bounding box center [487, 230] width 6 height 13
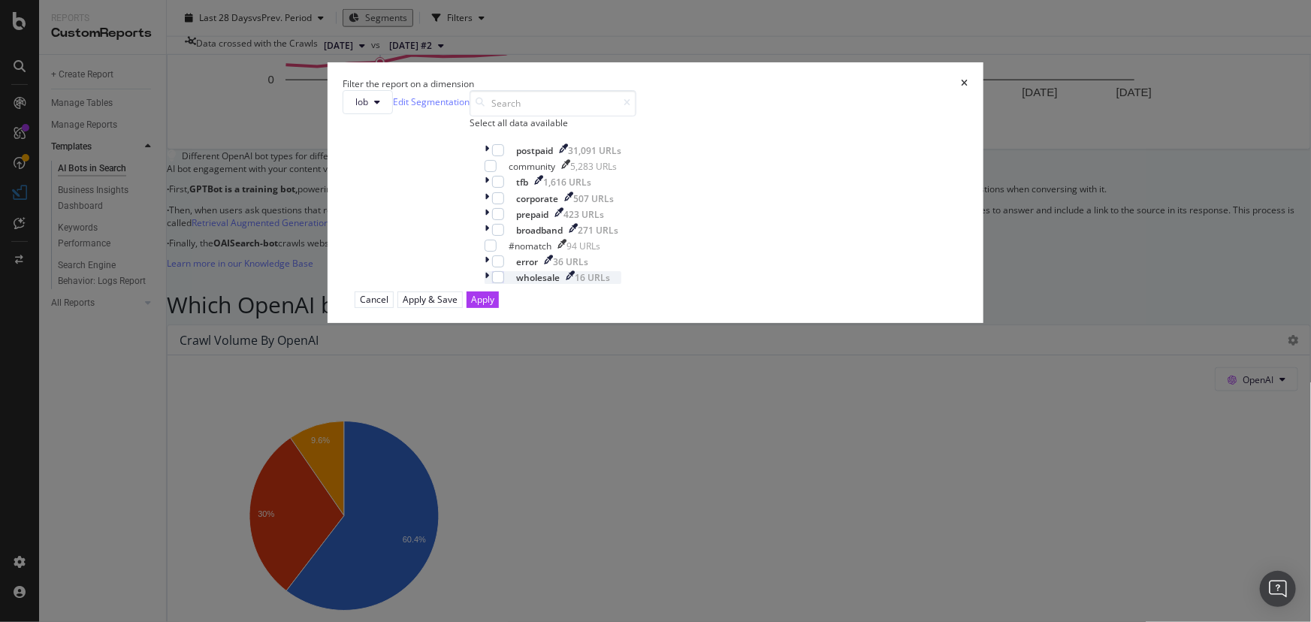
click at [489, 284] on icon "modal" at bounding box center [486, 277] width 5 height 13
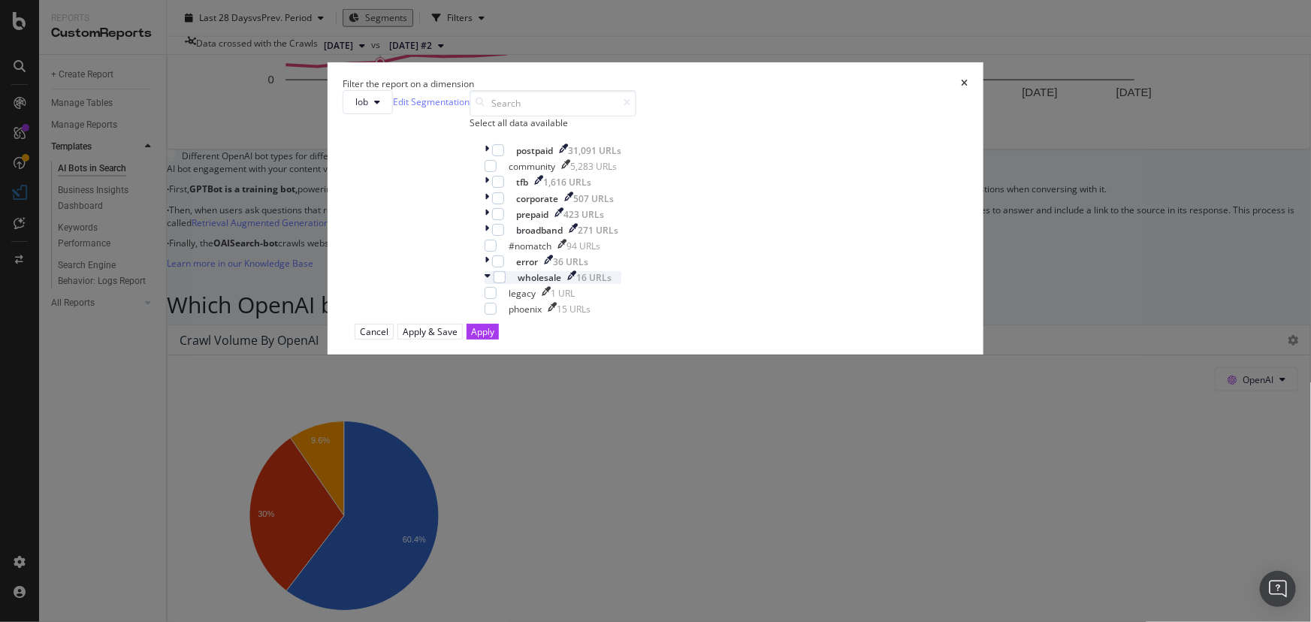
click at [490, 284] on icon "modal" at bounding box center [487, 277] width 6 height 13
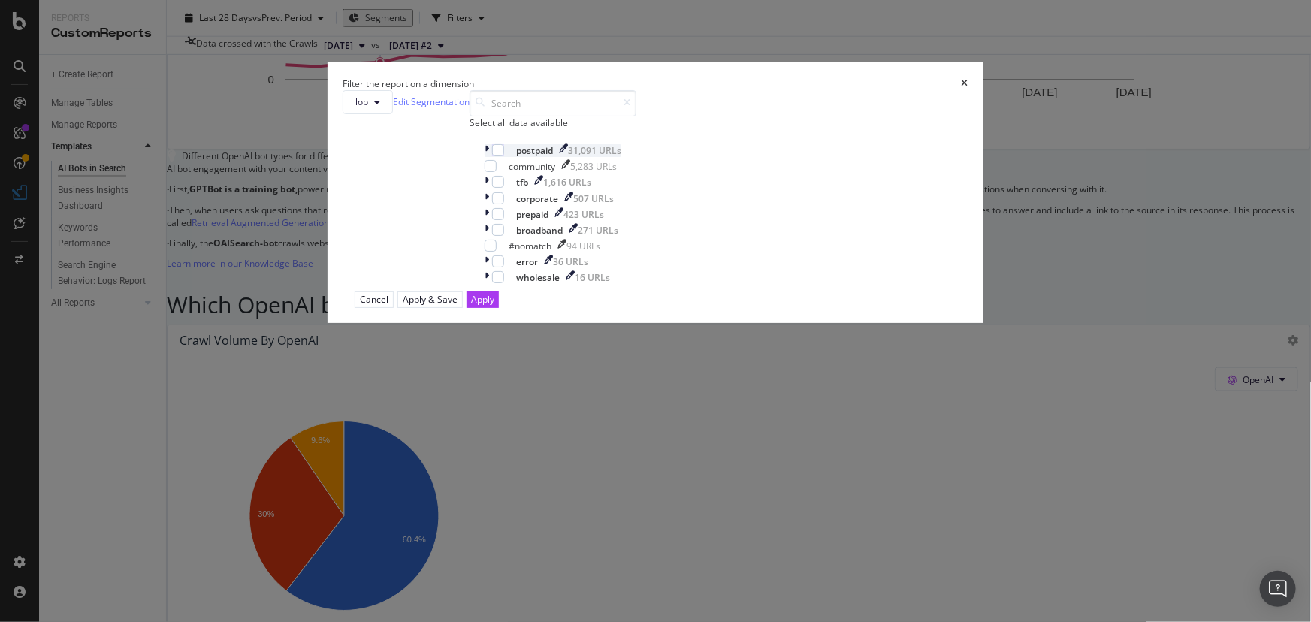
click at [489, 157] on icon "modal" at bounding box center [486, 150] width 5 height 13
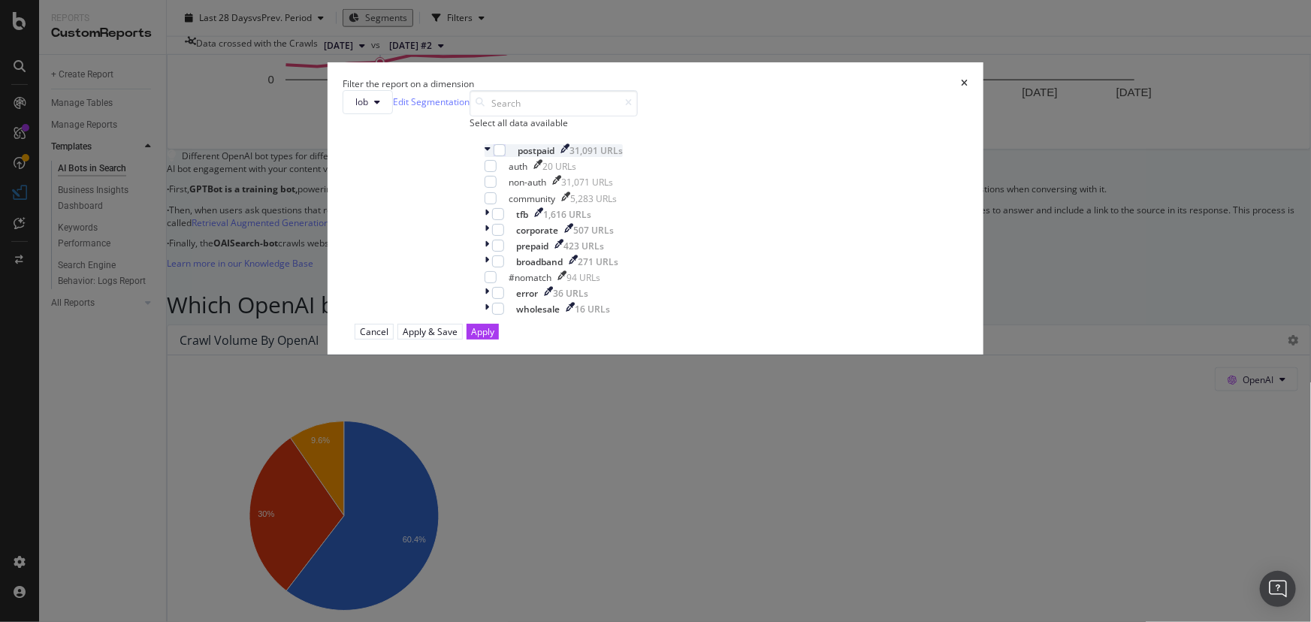
click at [490, 157] on icon "modal" at bounding box center [487, 150] width 6 height 13
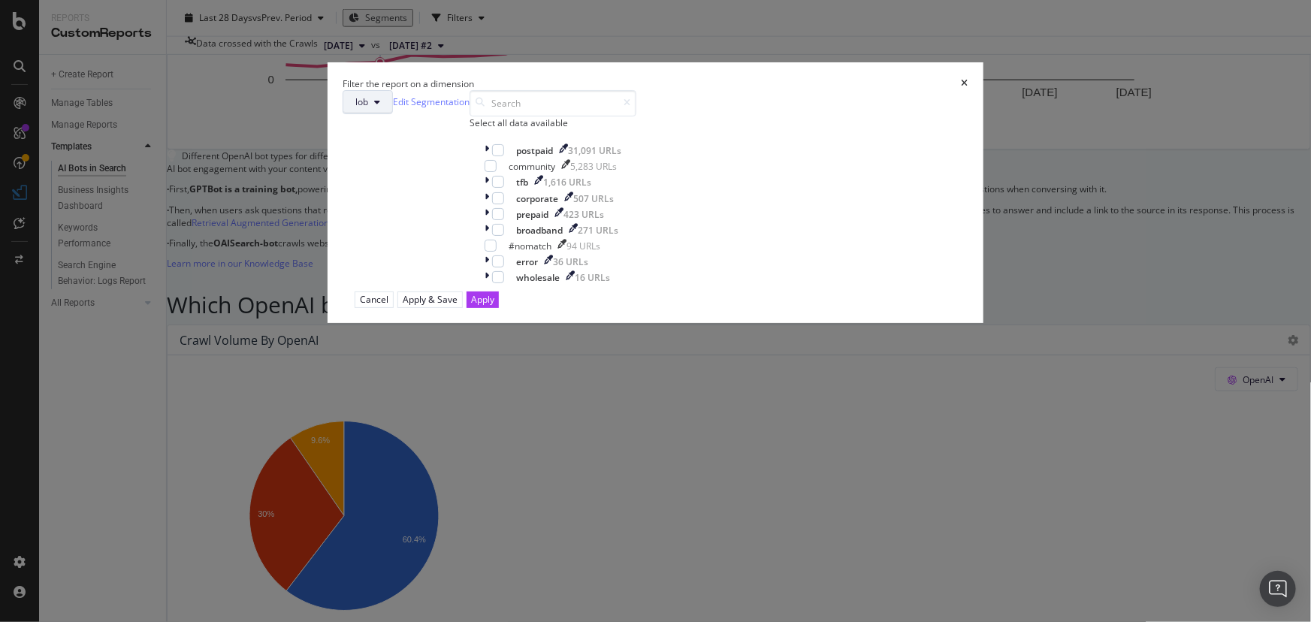
click at [368, 108] on span "lob" at bounding box center [361, 101] width 13 height 13
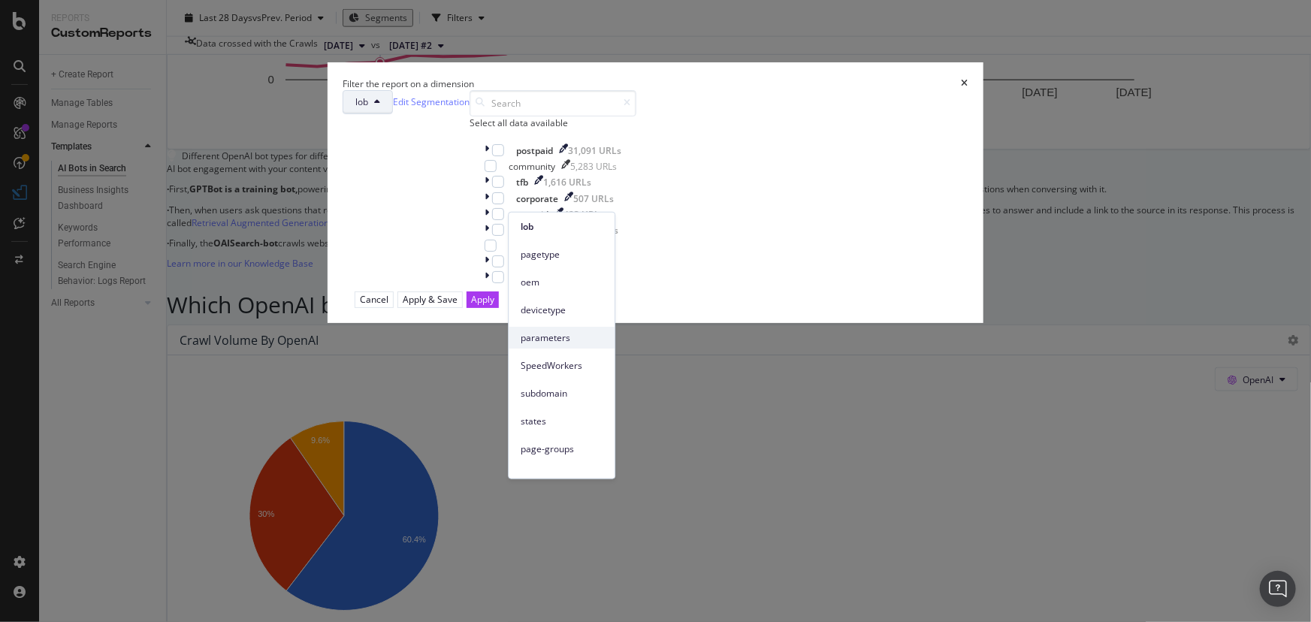
scroll to position [41, 0]
click at [542, 436] on span "page-groups" at bounding box center [561, 434] width 82 height 14
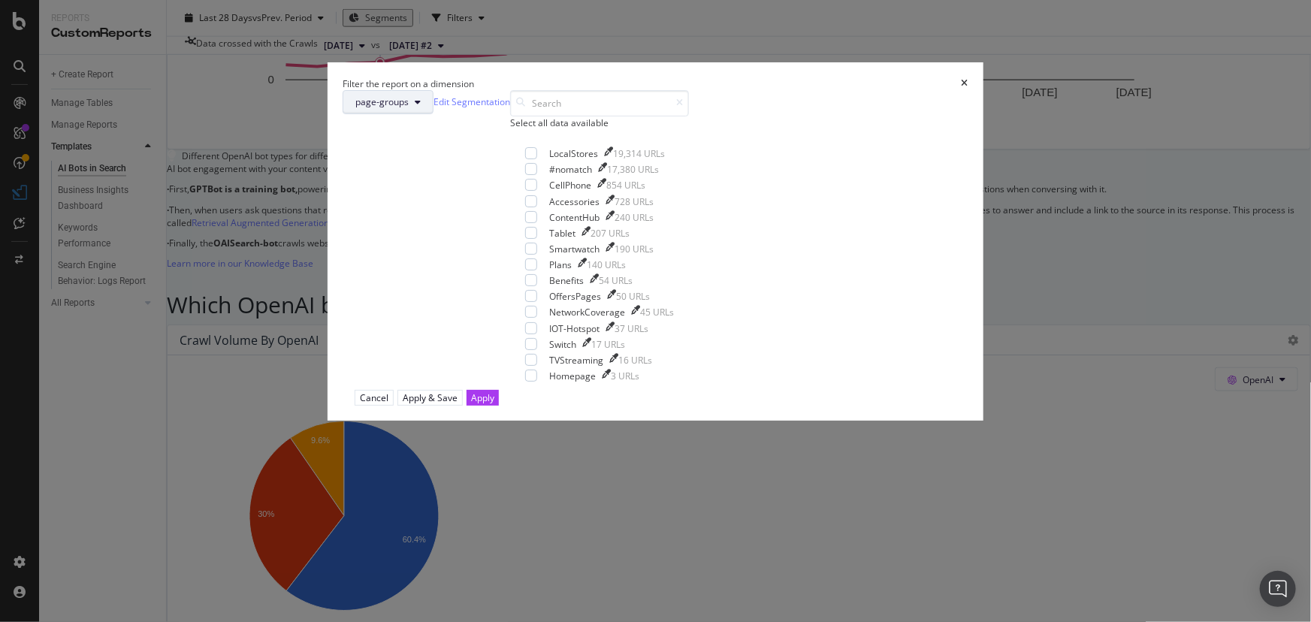
click at [409, 108] on span "page-groups" at bounding box center [381, 101] width 53 height 13
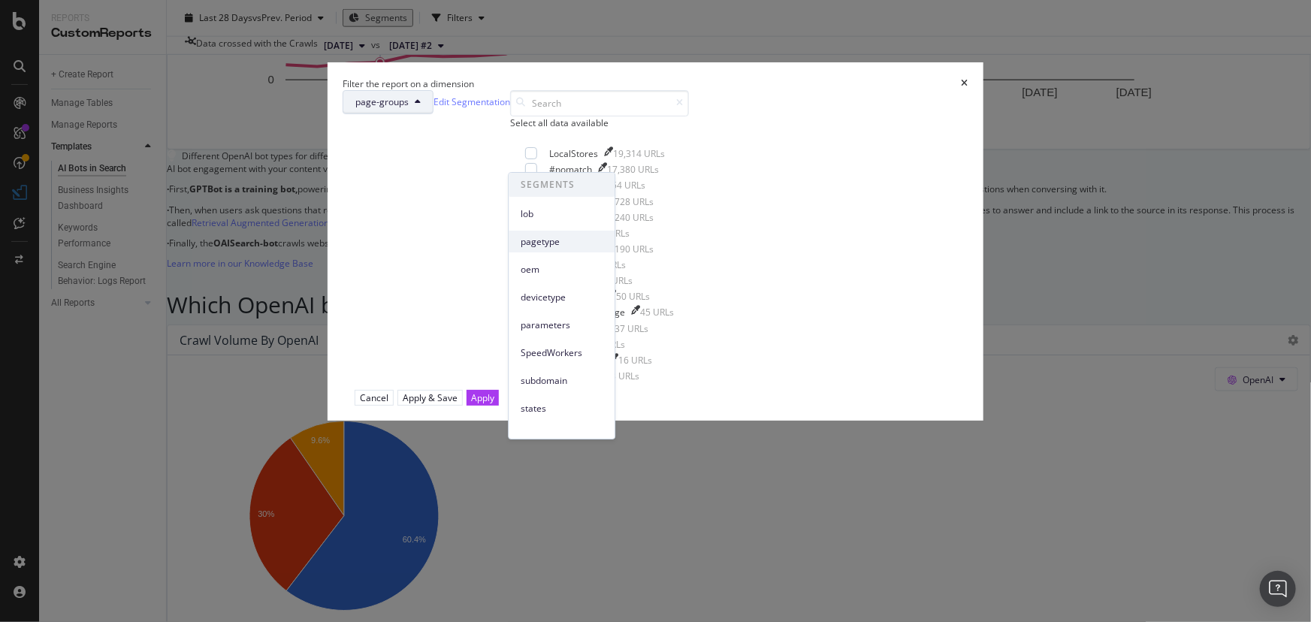
click at [536, 240] on span "pagetype" at bounding box center [561, 242] width 82 height 14
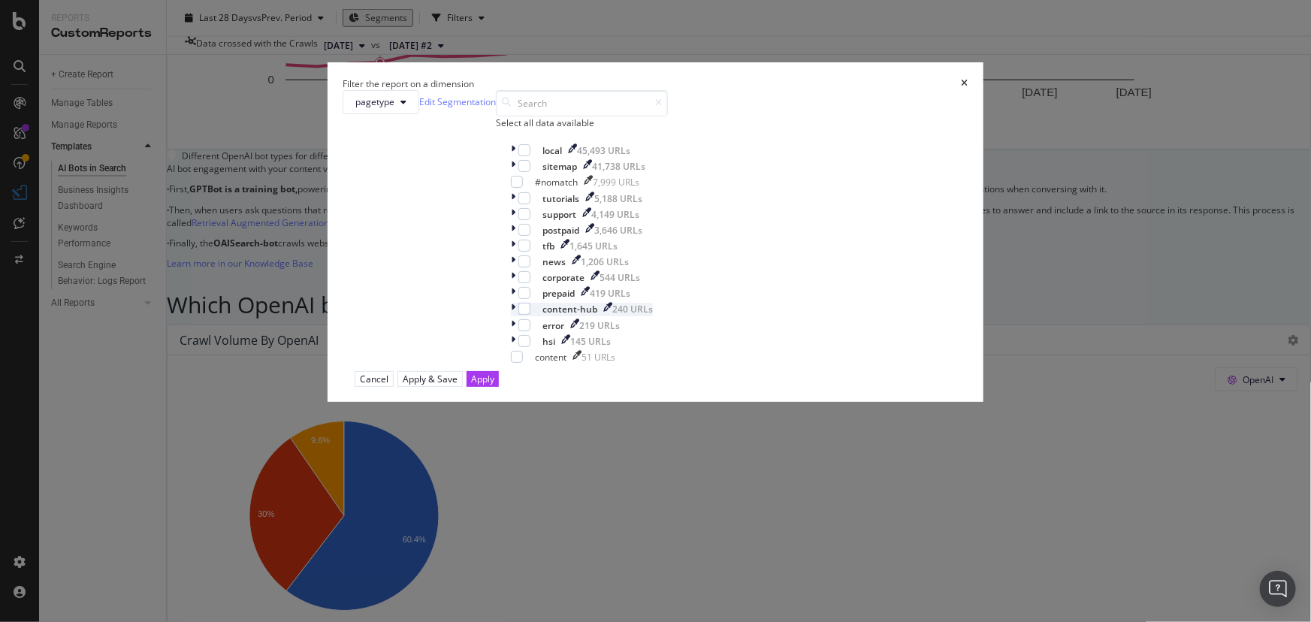
click at [511, 315] on icon "modal" at bounding box center [513, 309] width 5 height 13
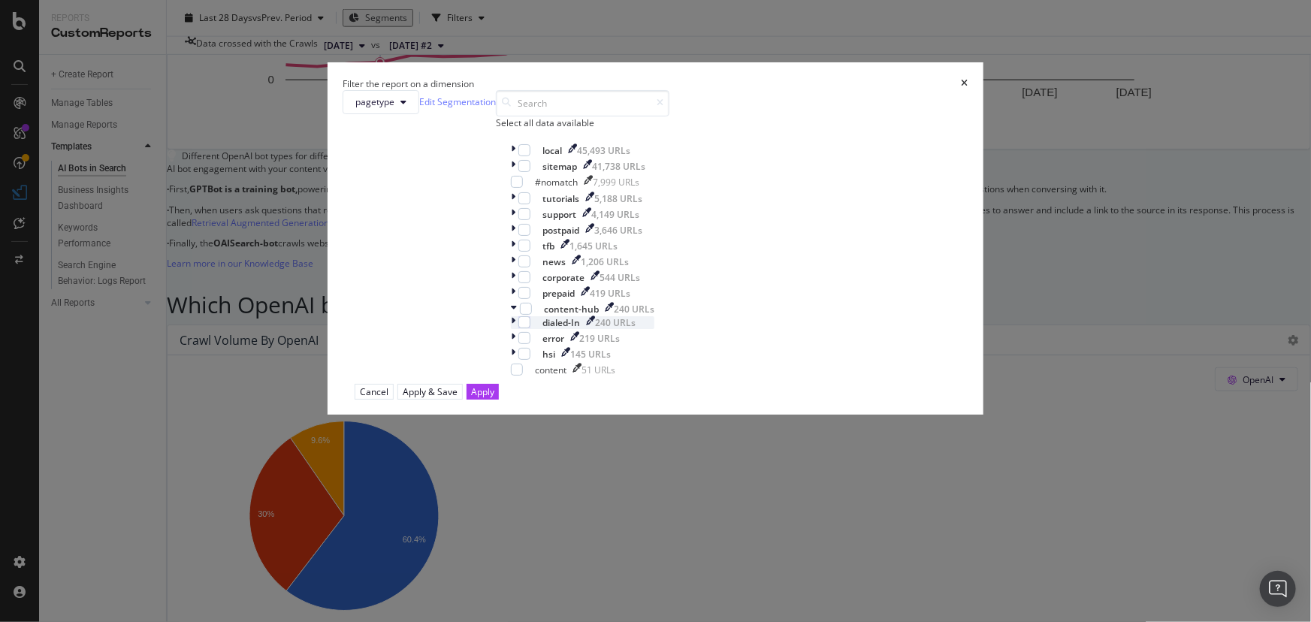
click at [515, 329] on icon "modal" at bounding box center [513, 322] width 5 height 13
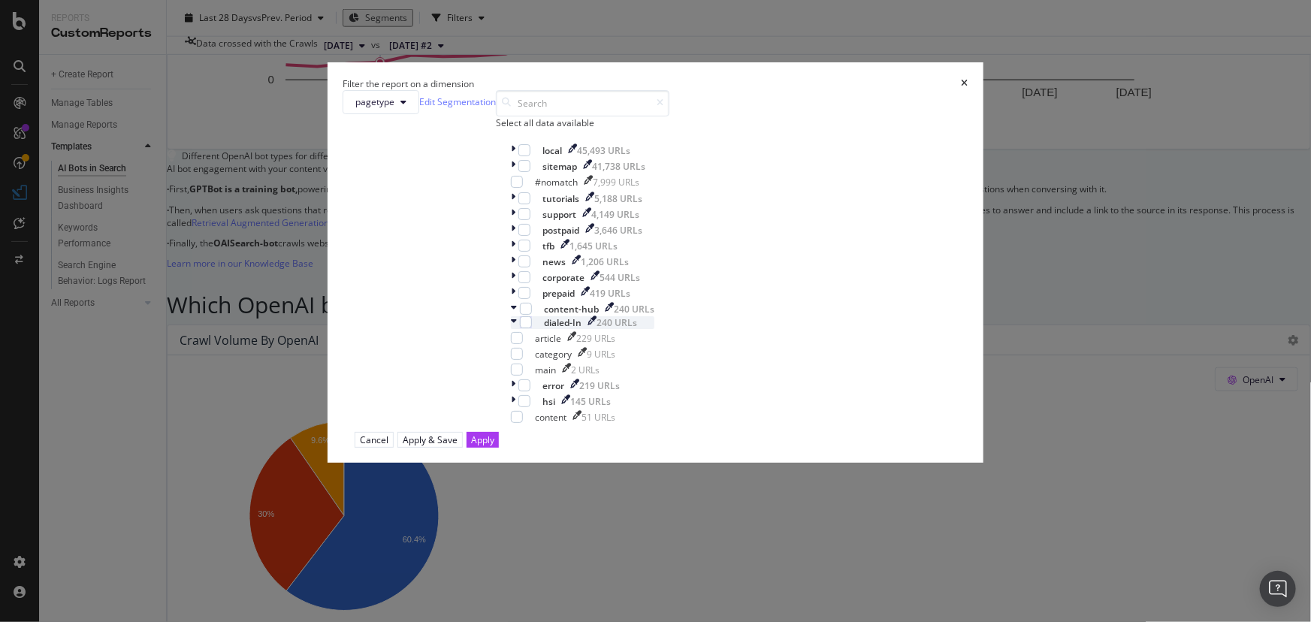
scroll to position [45, 0]
click at [532, 328] on div "modal" at bounding box center [526, 322] width 12 height 12
click at [511, 408] on div "modal" at bounding box center [515, 401] width 8 height 13
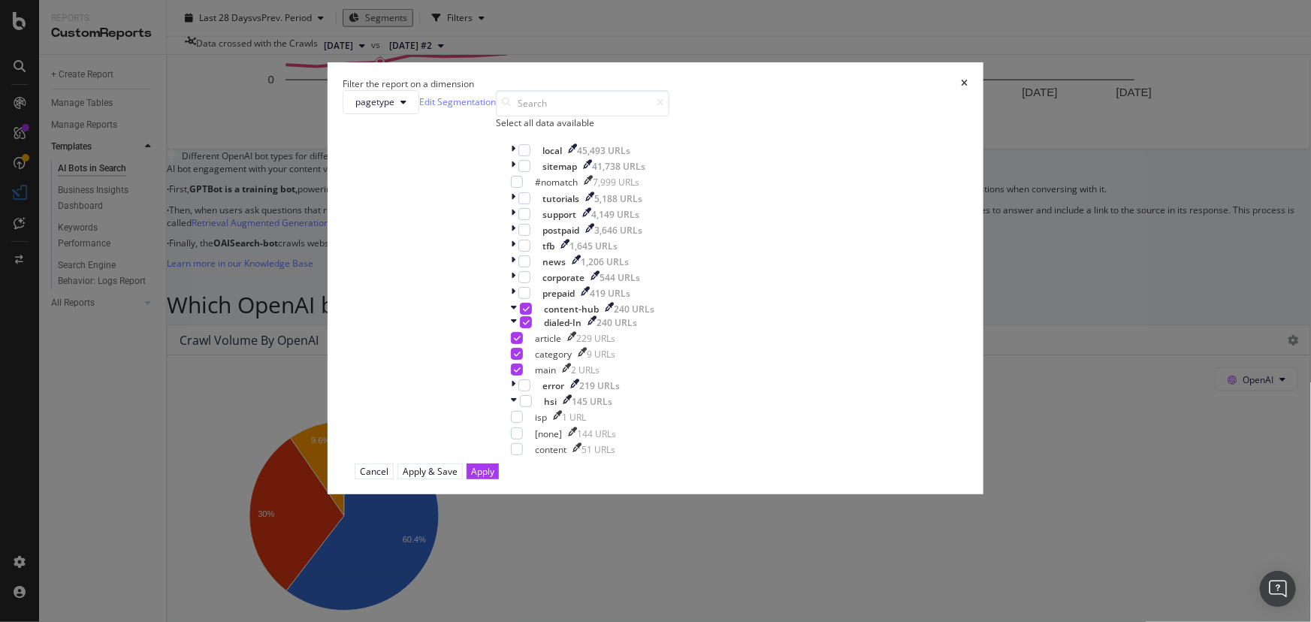
scroll to position [81, 0]
click at [511, 408] on icon "modal" at bounding box center [514, 401] width 6 height 13
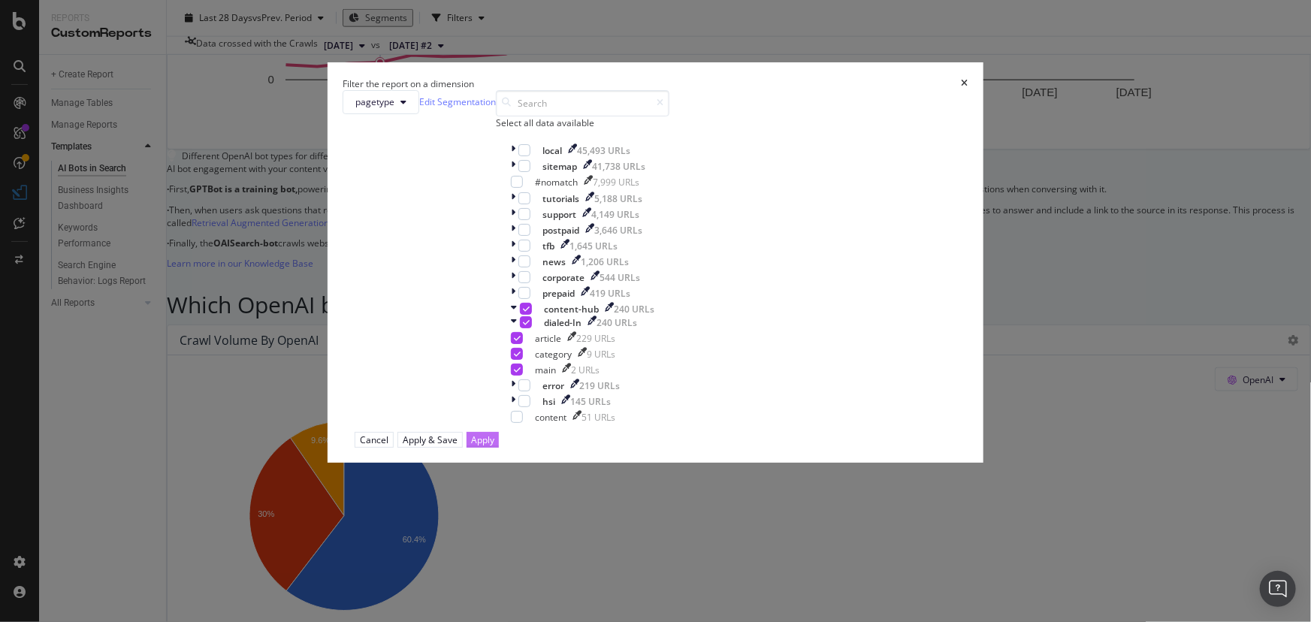
click at [494, 446] on div "Apply" at bounding box center [482, 439] width 23 height 13
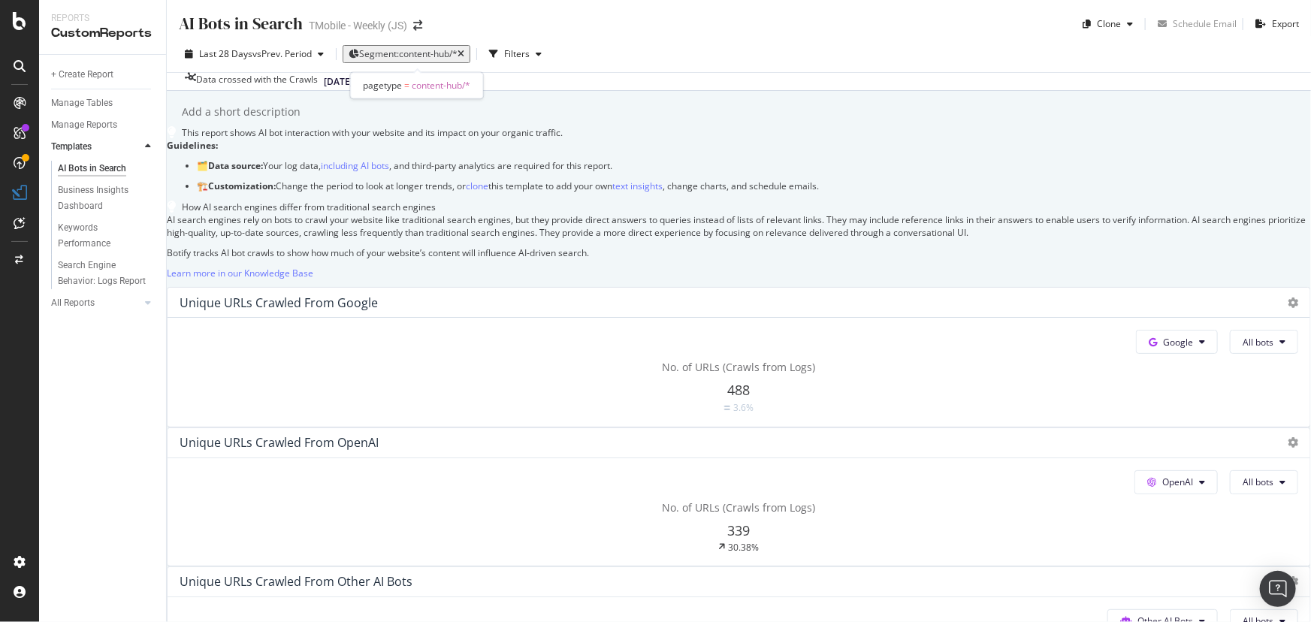
click at [394, 47] on span "Segment: content-hub/*" at bounding box center [408, 53] width 98 height 13
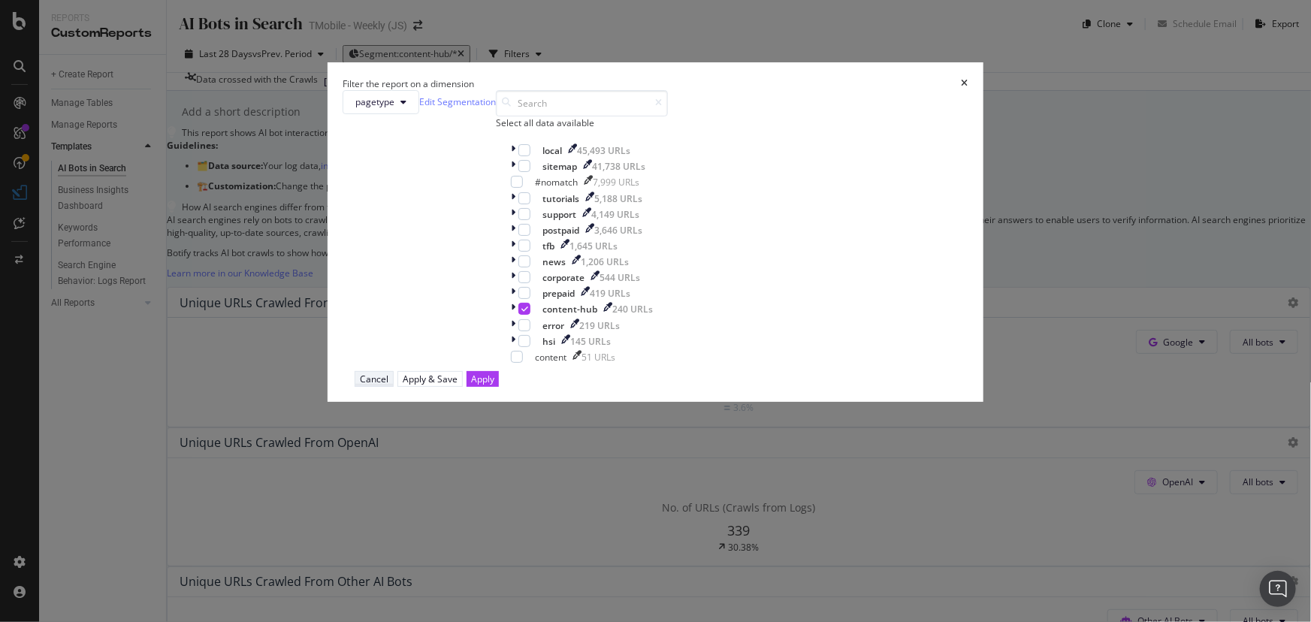
click at [388, 385] on div "Cancel" at bounding box center [374, 379] width 29 height 13
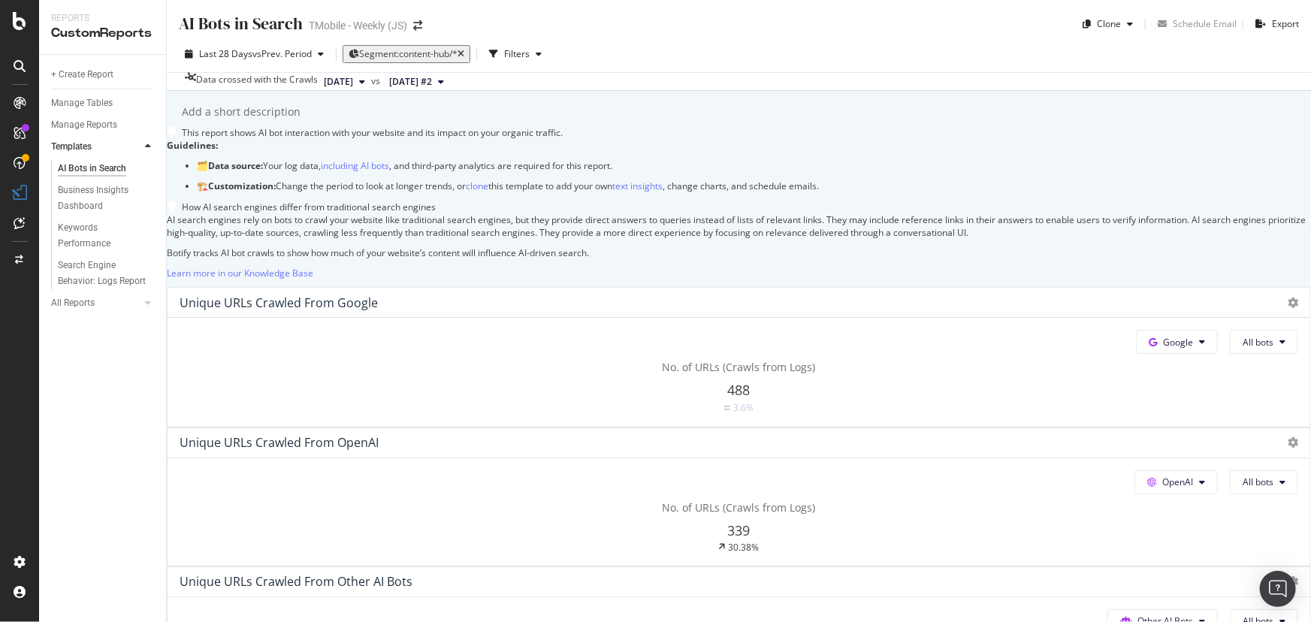
click at [108, 373] on div "+ Create Report Manage Tables Manage Reports Templates AI Bots in Search Busine…" at bounding box center [102, 338] width 127 height 567
